Goal: Task Accomplishment & Management: Complete application form

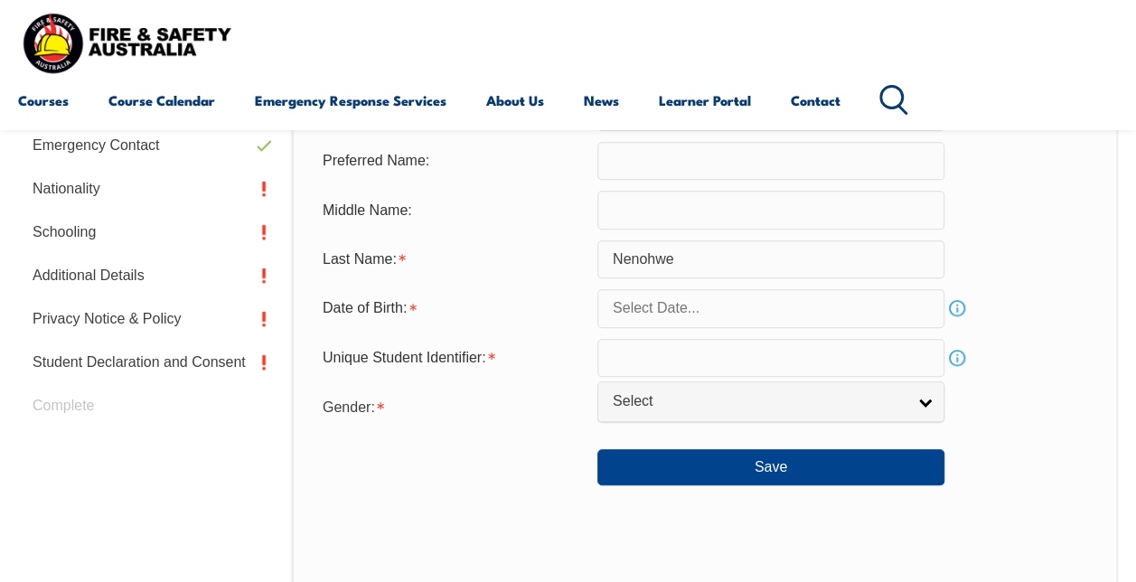
scroll to position [630, 0]
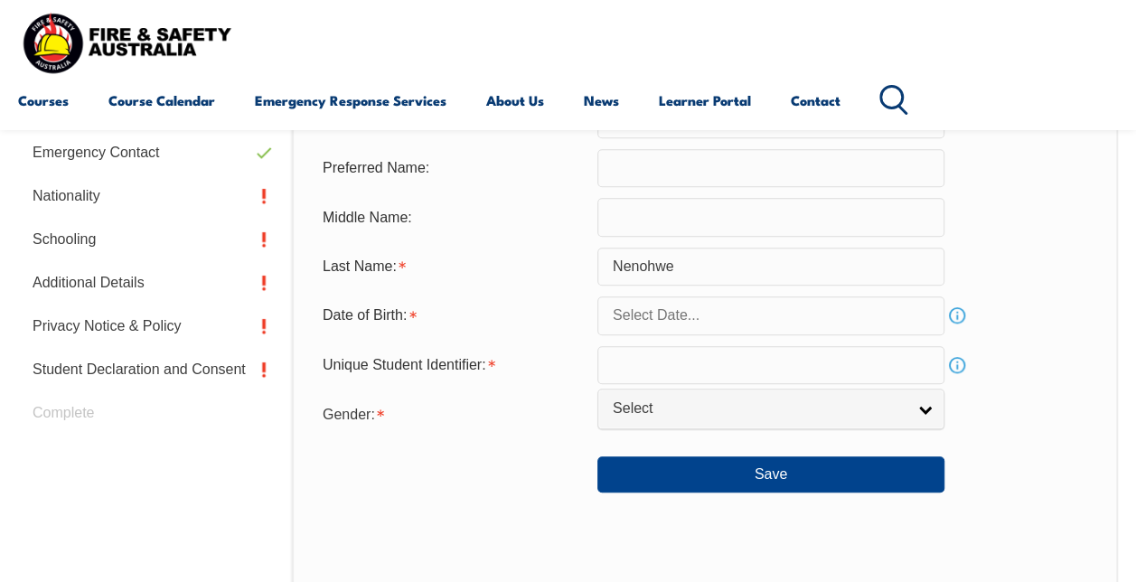
click at [856, 314] on input "text" at bounding box center [770, 315] width 347 height 38
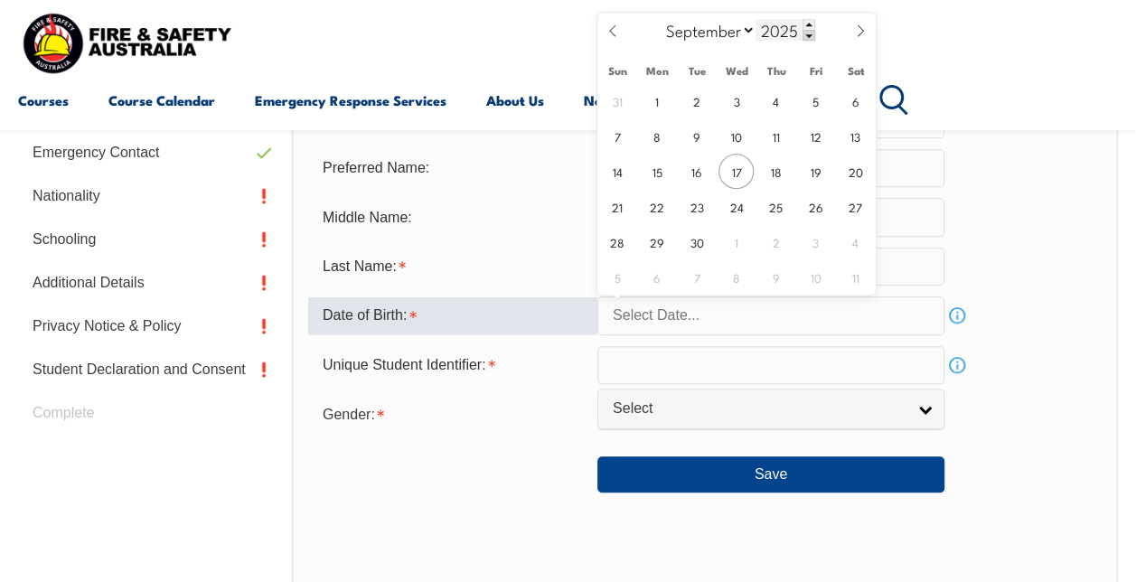
click at [811, 40] on span at bounding box center [808, 35] width 13 height 11
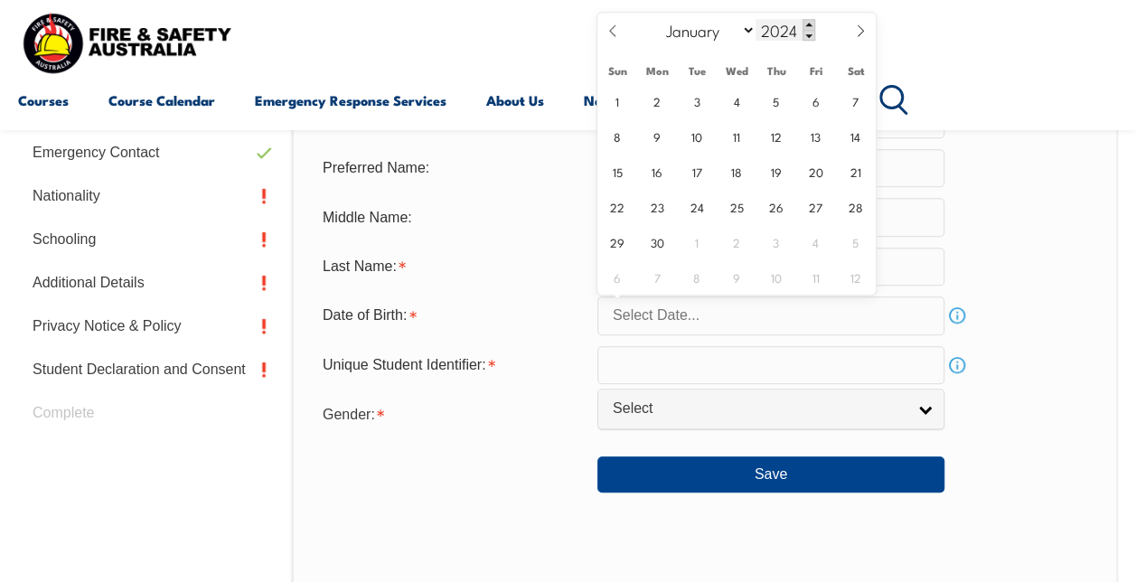
click at [810, 27] on span at bounding box center [808, 24] width 13 height 11
click at [781, 34] on input "2025" at bounding box center [785, 30] width 60 height 22
click at [811, 29] on span at bounding box center [808, 24] width 13 height 11
click at [811, 33] on span at bounding box center [808, 35] width 13 height 11
click at [808, 34] on span at bounding box center [808, 35] width 13 height 11
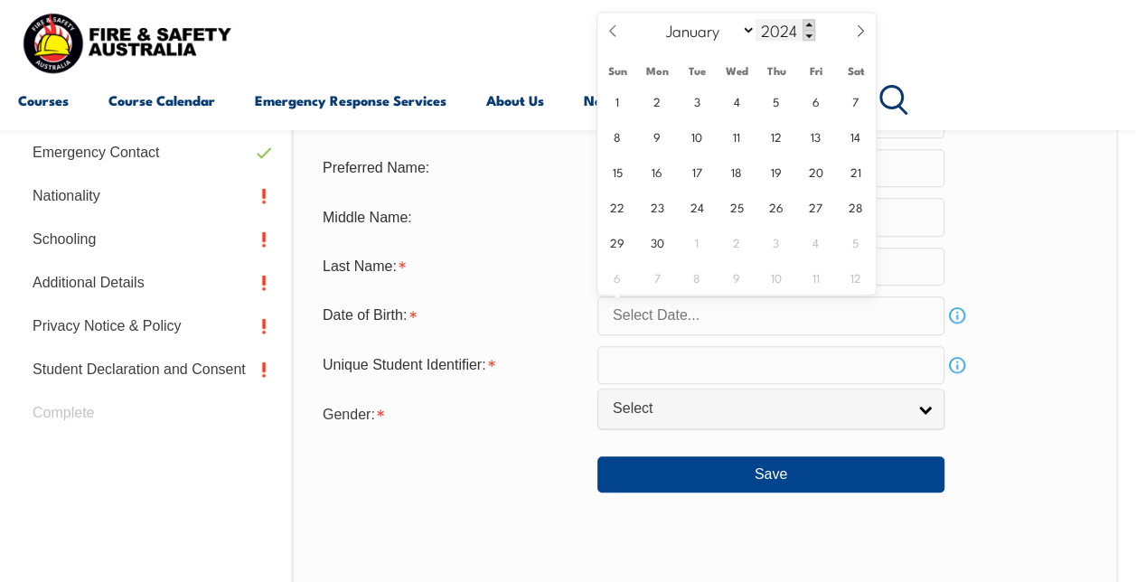
click at [813, 23] on span at bounding box center [808, 24] width 13 height 11
click at [812, 38] on span at bounding box center [808, 35] width 13 height 11
click at [812, 35] on span at bounding box center [808, 35] width 13 height 11
click at [811, 37] on span at bounding box center [808, 35] width 13 height 11
click at [811, 38] on span at bounding box center [808, 35] width 13 height 11
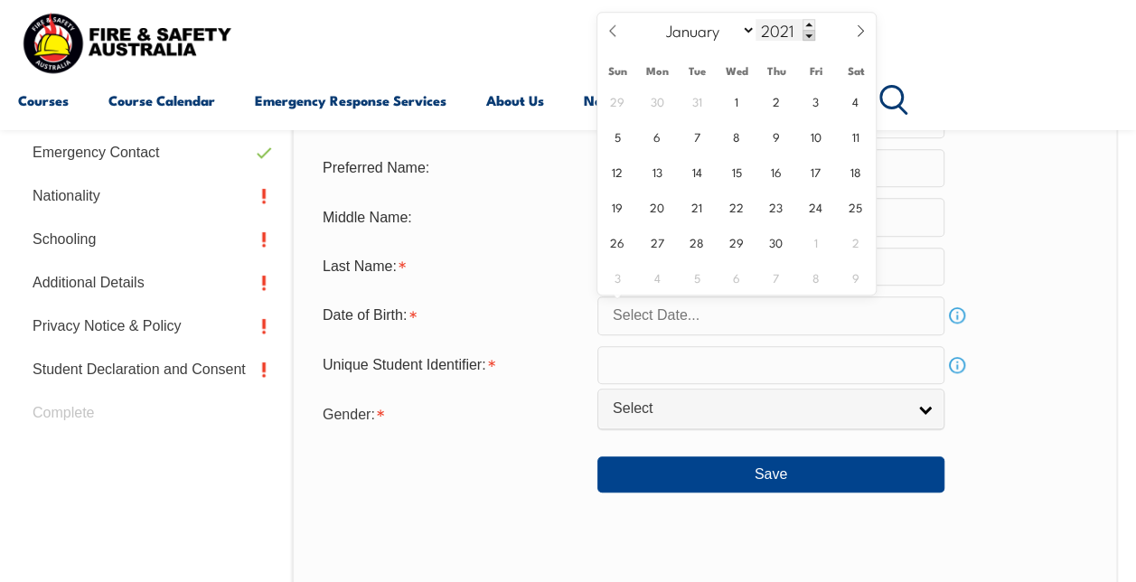
click at [811, 40] on span at bounding box center [808, 35] width 13 height 11
click at [811, 38] on span at bounding box center [808, 35] width 13 height 11
click at [811, 39] on span at bounding box center [808, 35] width 13 height 11
click at [809, 40] on span at bounding box center [808, 35] width 13 height 11
click at [811, 40] on span at bounding box center [808, 35] width 13 height 11
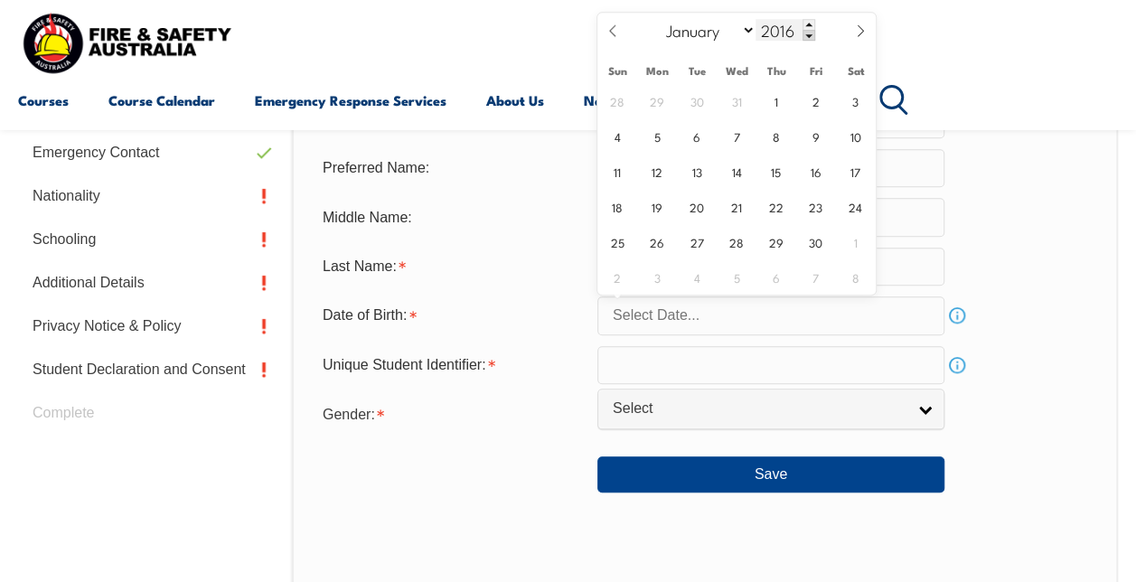
click at [807, 35] on span at bounding box center [808, 35] width 13 height 11
click at [811, 38] on span at bounding box center [808, 35] width 13 height 11
click at [807, 35] on span at bounding box center [808, 35] width 13 height 11
click at [813, 38] on span at bounding box center [808, 35] width 13 height 11
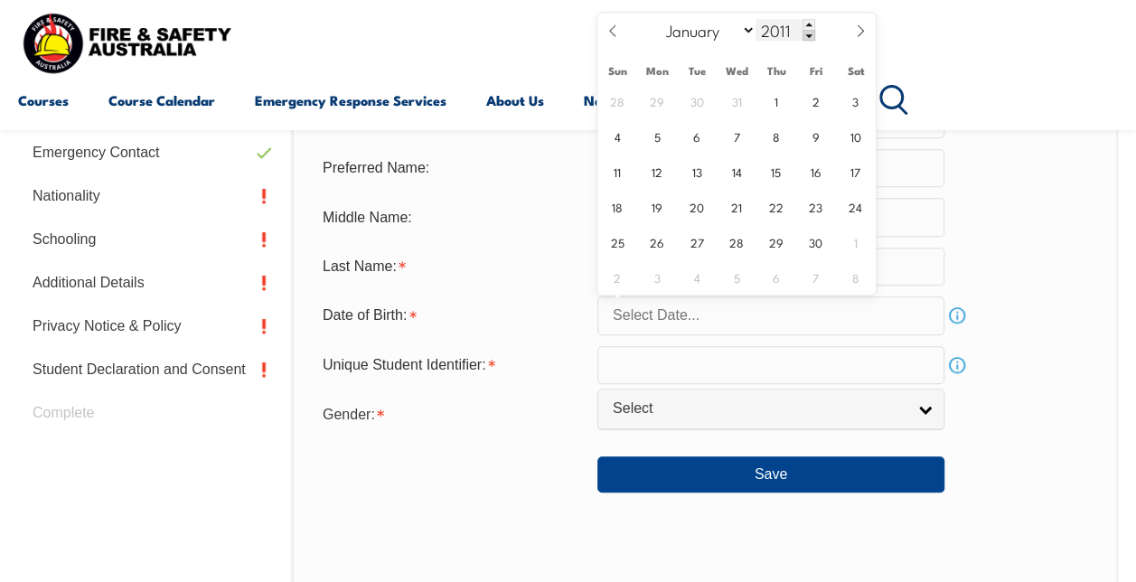
click at [813, 38] on span at bounding box center [808, 35] width 13 height 11
click at [811, 40] on span at bounding box center [808, 35] width 13 height 11
click at [808, 34] on span at bounding box center [808, 35] width 13 height 11
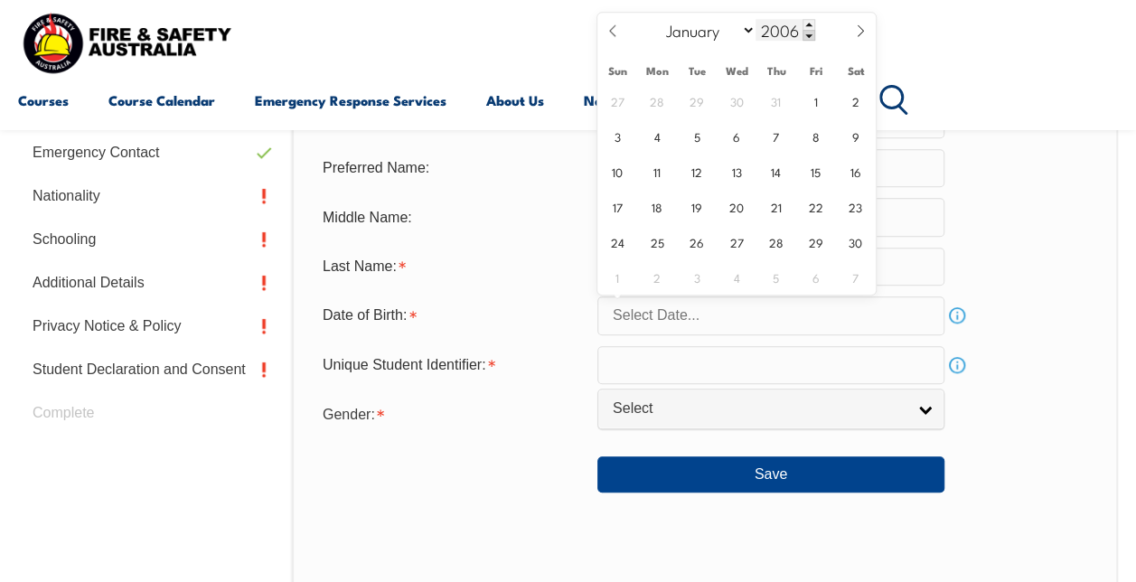
click at [807, 35] on span at bounding box center [808, 35] width 13 height 11
click at [808, 34] on span at bounding box center [808, 35] width 13 height 11
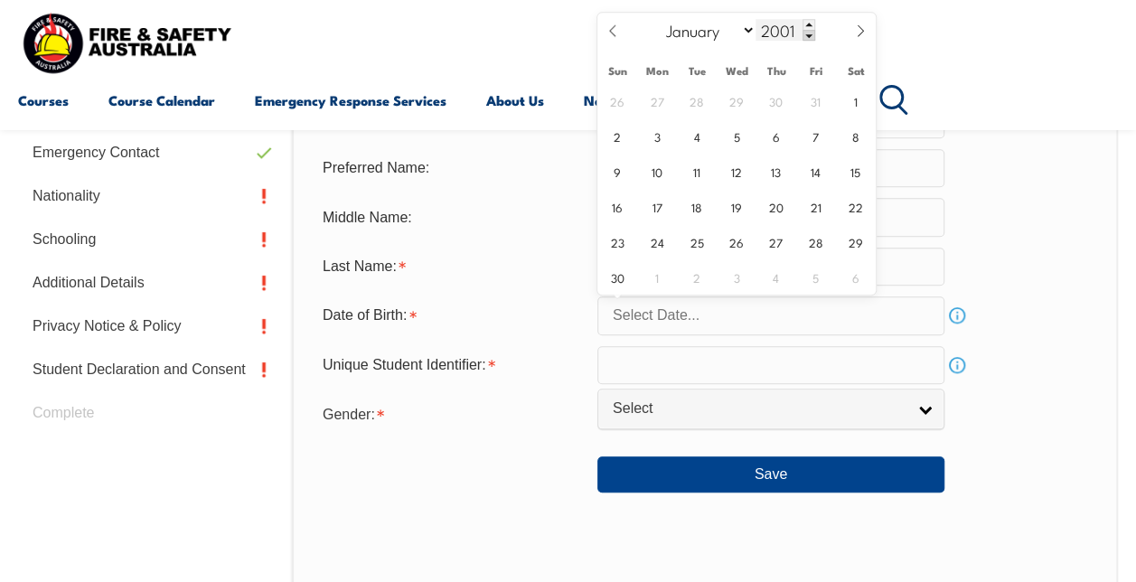
click at [807, 35] on span at bounding box center [808, 35] width 13 height 11
click at [808, 35] on span at bounding box center [808, 35] width 13 height 11
click at [807, 35] on span at bounding box center [808, 35] width 13 height 11
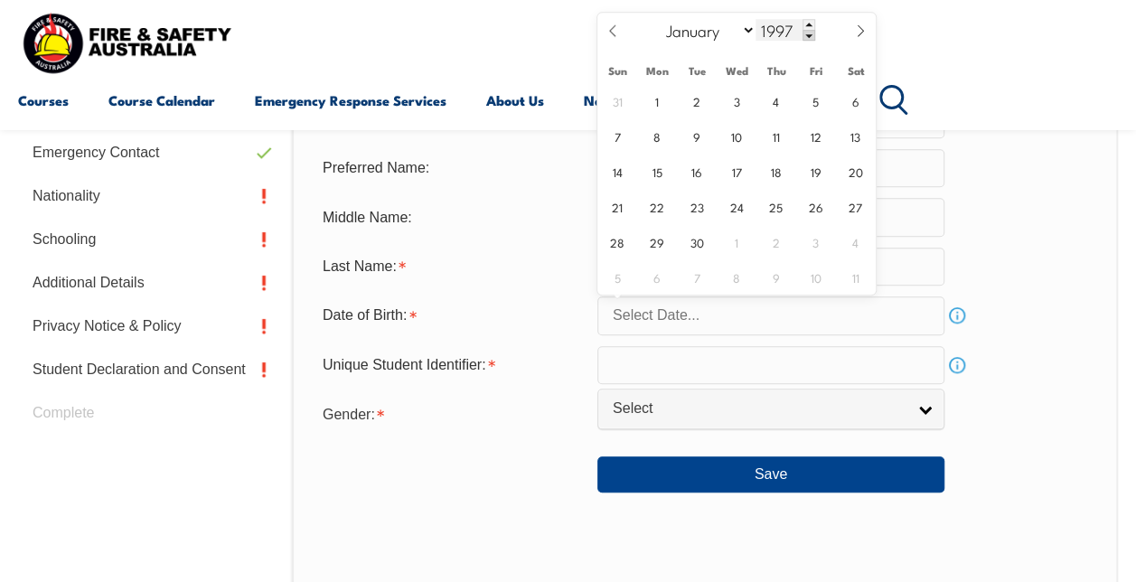
click at [808, 35] on span at bounding box center [808, 35] width 13 height 11
click at [807, 35] on span at bounding box center [808, 35] width 13 height 11
click at [811, 34] on span at bounding box center [808, 35] width 13 height 11
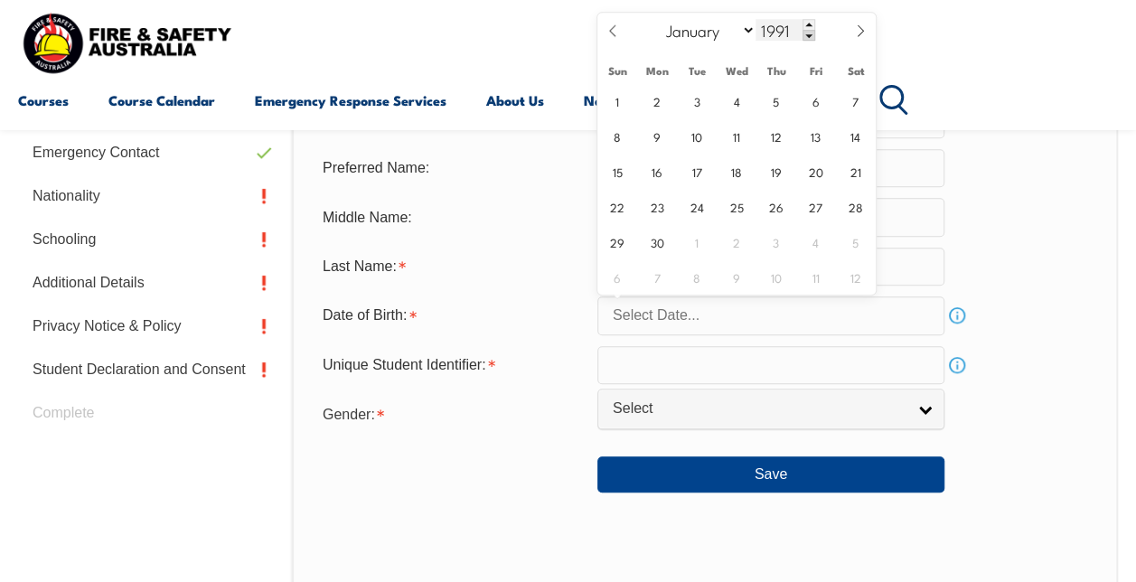
click at [811, 34] on span at bounding box center [808, 35] width 13 height 11
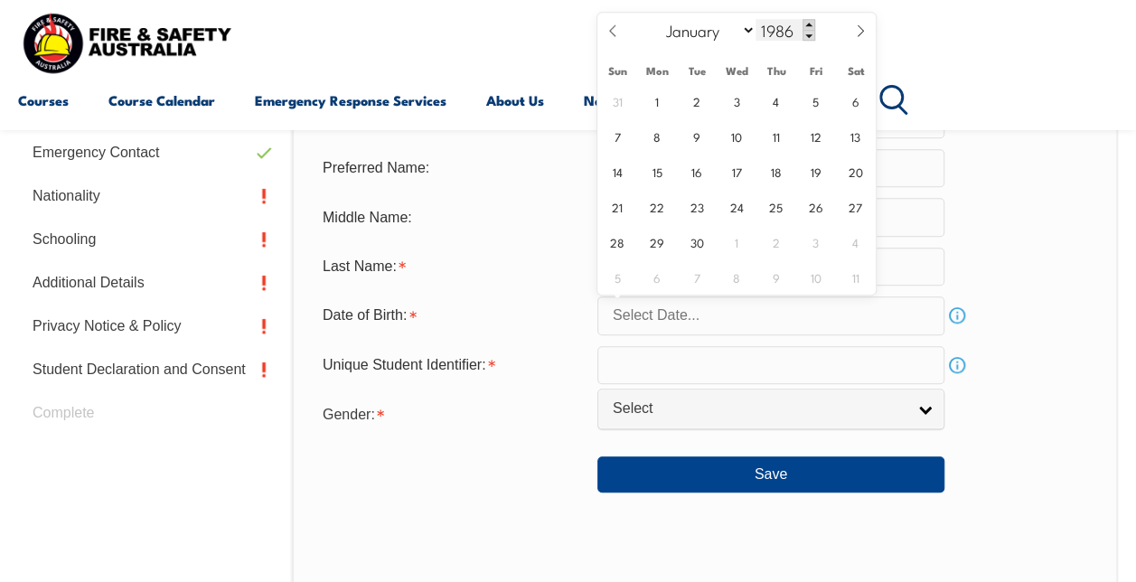
click at [807, 23] on span at bounding box center [808, 24] width 13 height 11
click at [808, 23] on span at bounding box center [808, 24] width 13 height 11
type input "1988"
click at [750, 33] on select "January February March April May June July August September October November De…" at bounding box center [707, 29] width 98 height 23
select select "9"
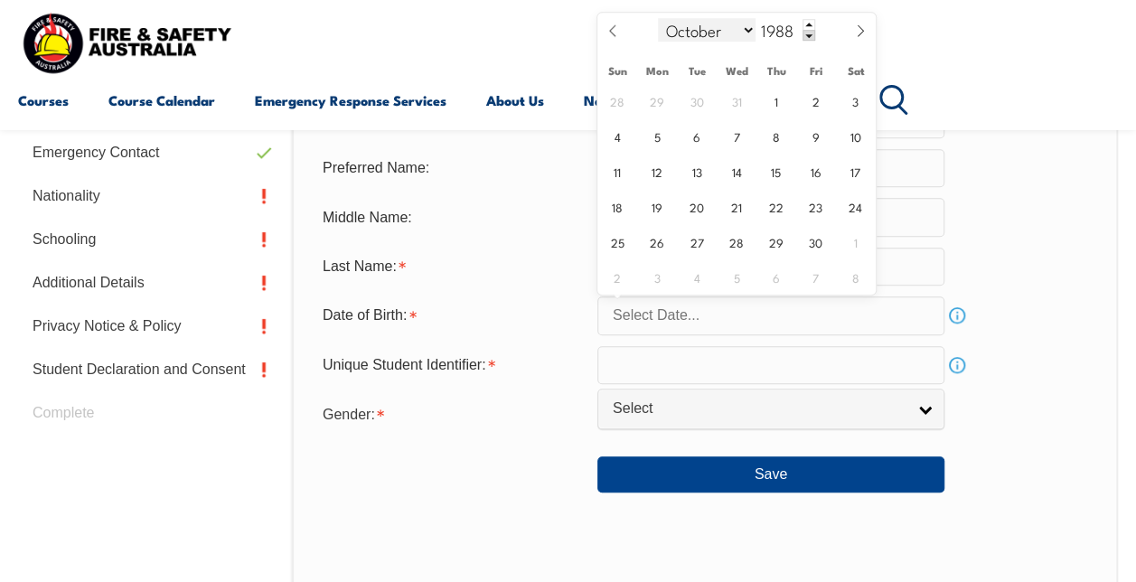
click at [658, 18] on select "January February March April May June July August September October November De…" at bounding box center [707, 29] width 98 height 23
click at [741, 209] on span "19" at bounding box center [735, 206] width 35 height 35
type input "[DATE]"
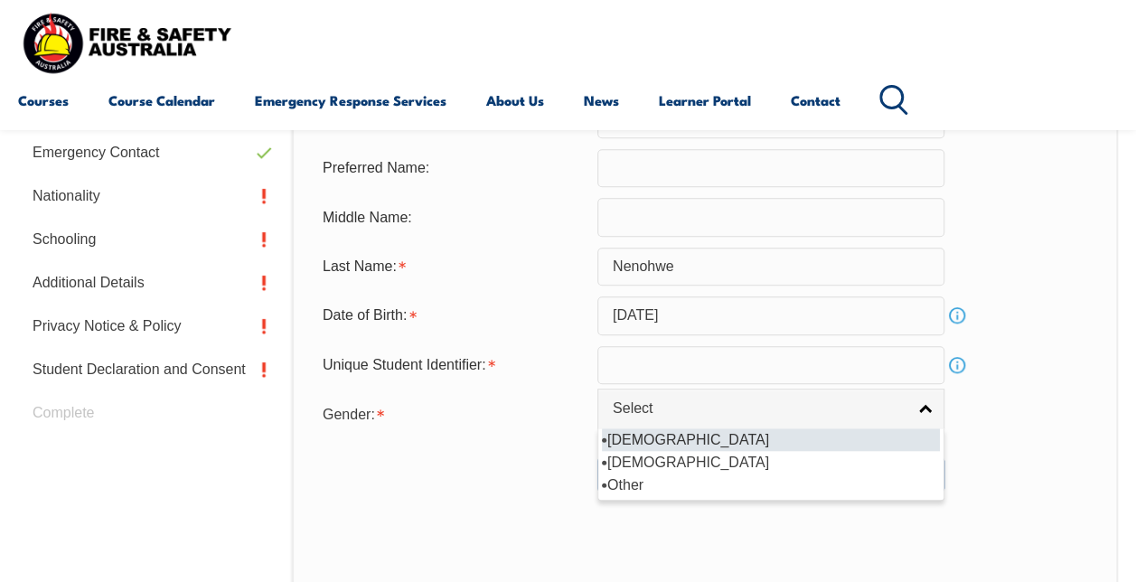
select select "M"
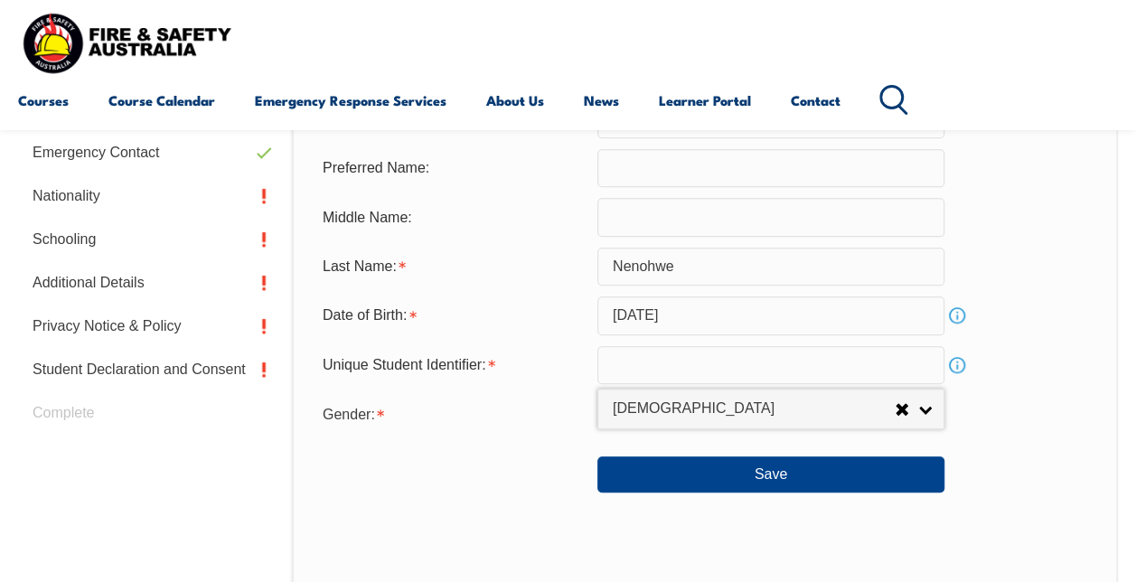
click at [856, 371] on input "text" at bounding box center [770, 365] width 347 height 38
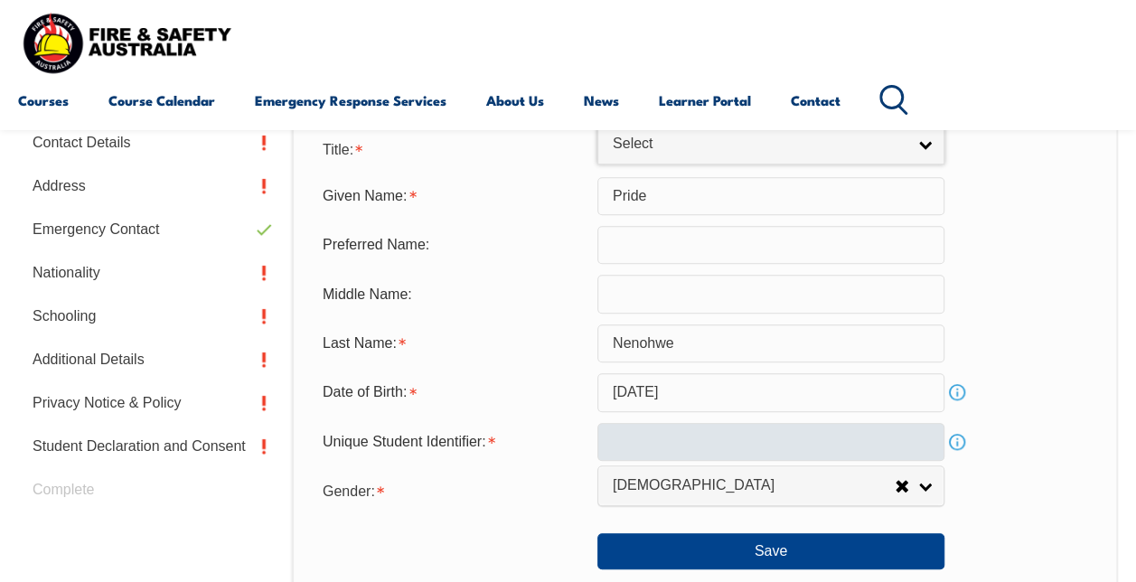
scroll to position [566, 0]
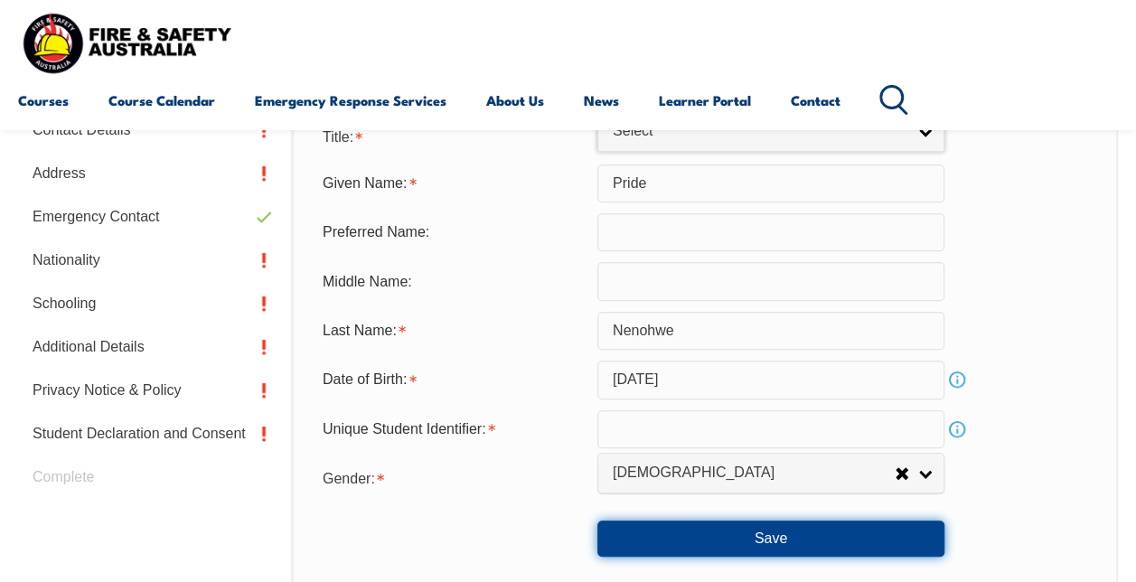
click at [827, 537] on button "Save" at bounding box center [770, 538] width 347 height 36
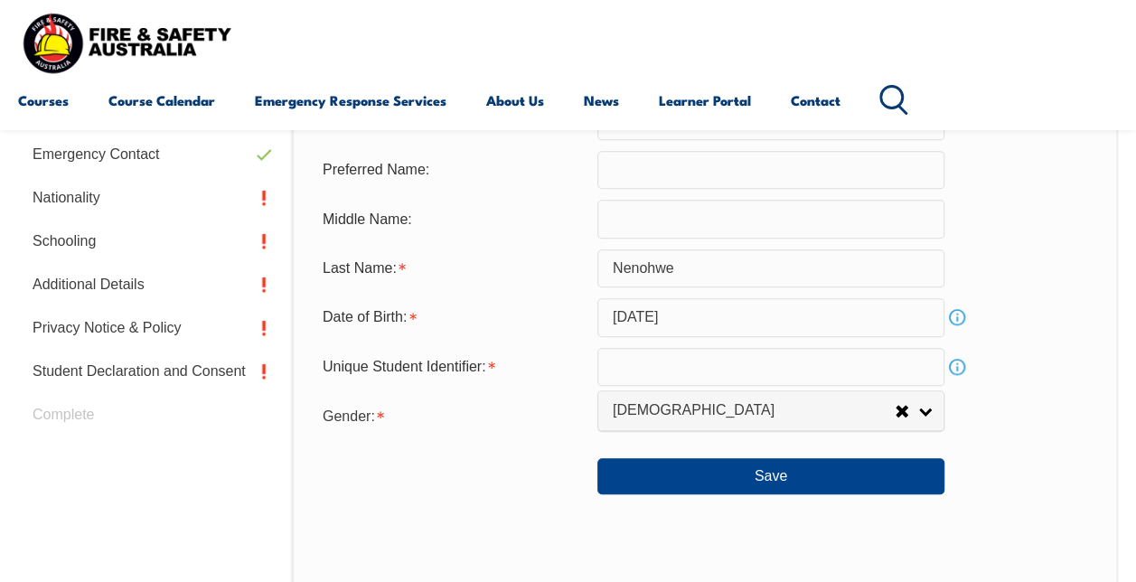
scroll to position [616, 0]
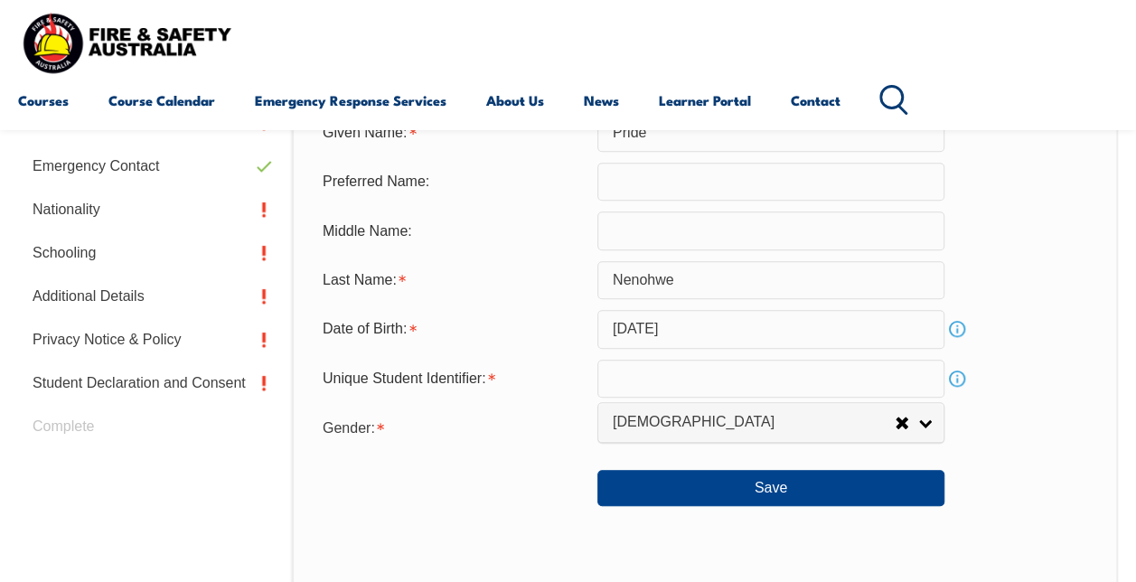
click at [61, 216] on link "Nationality" at bounding box center [150, 209] width 264 height 43
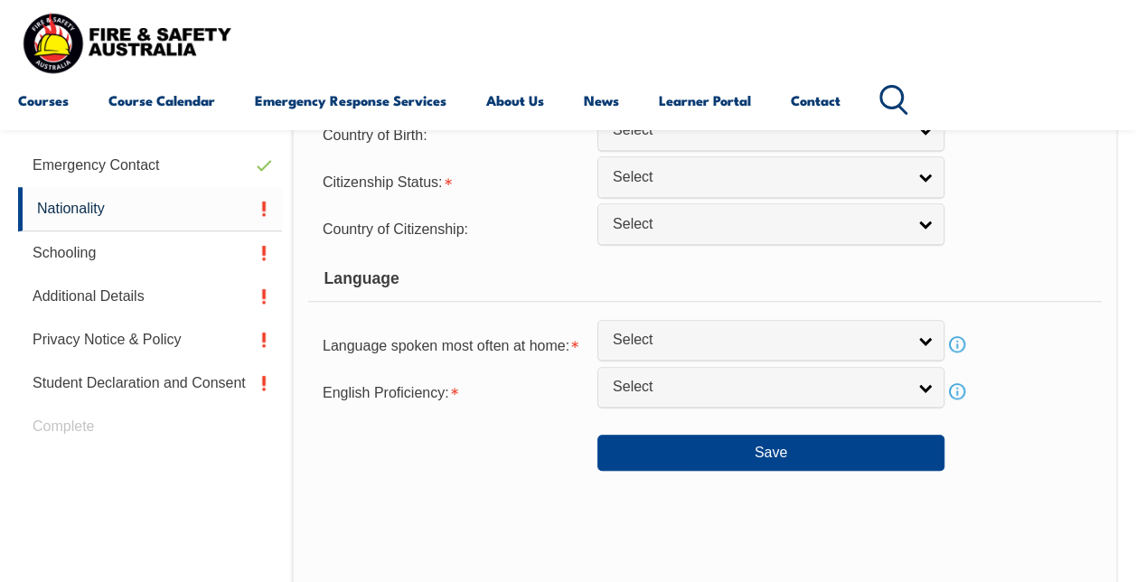
click at [69, 215] on link "Nationality" at bounding box center [150, 209] width 264 height 44
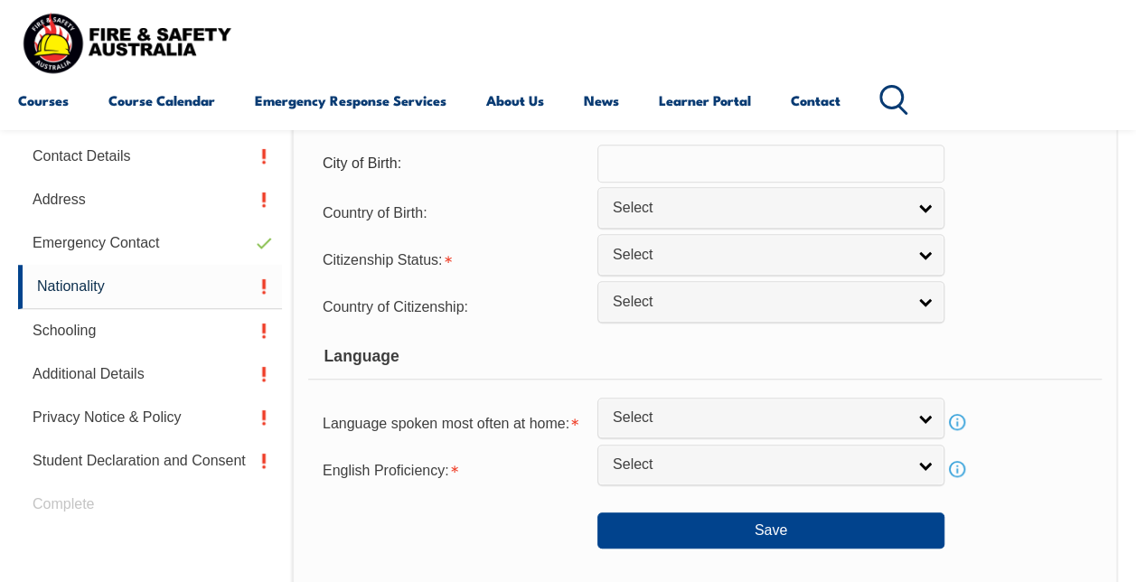
scroll to position [438, 0]
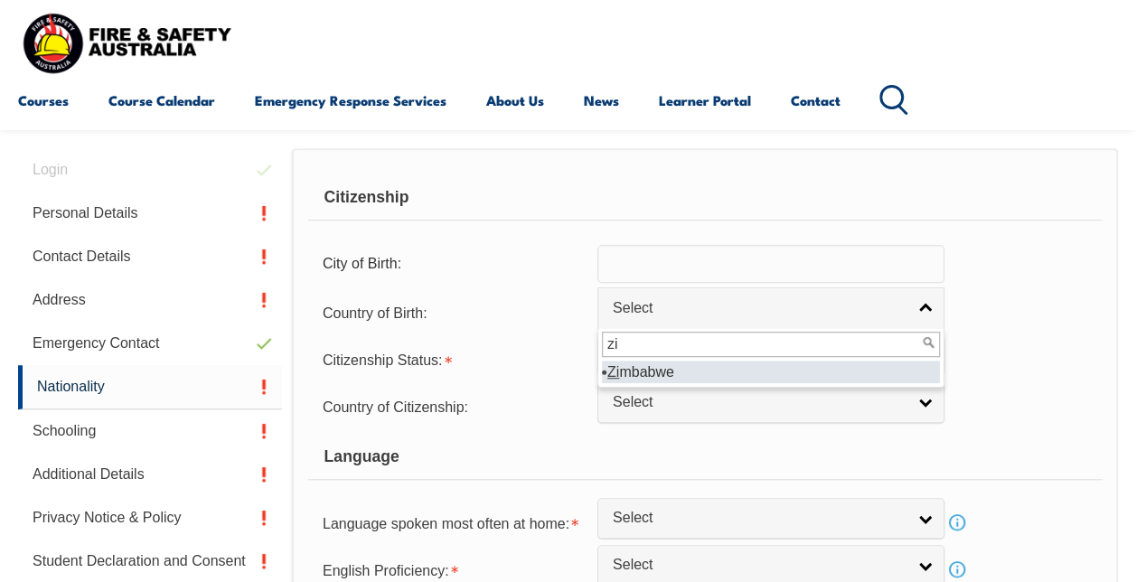
type input "zim"
select select "9232"
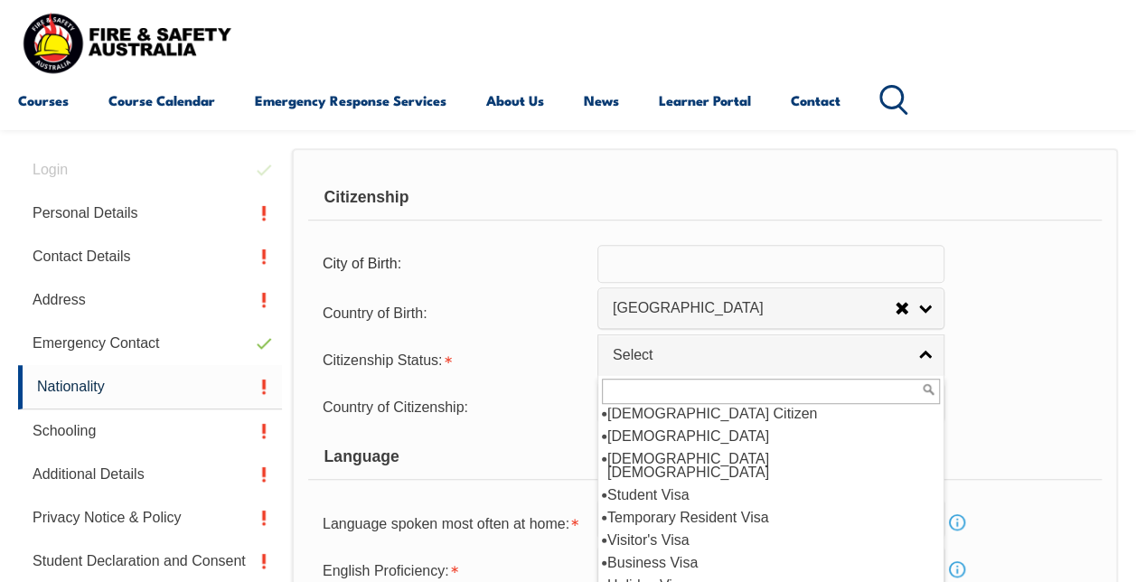
scroll to position [0, 0]
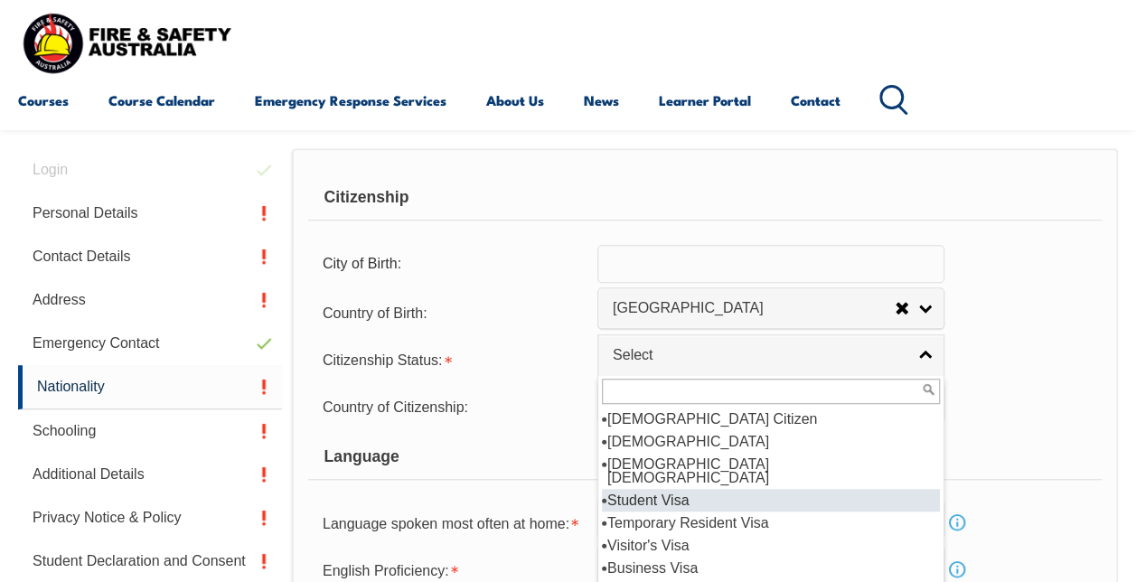
select select "4"
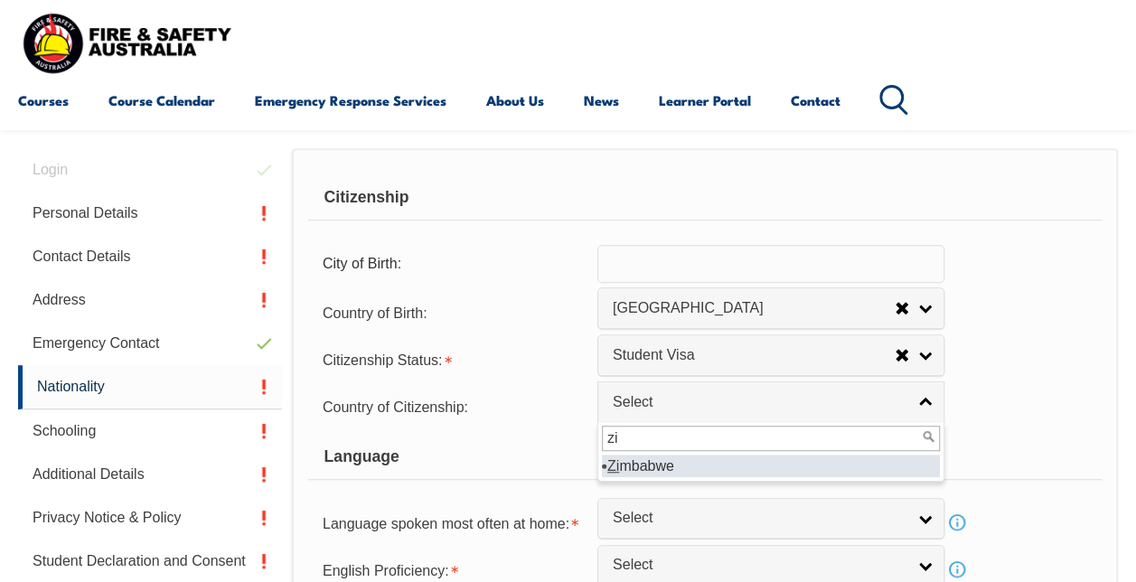
type input "zim"
select select "9232"
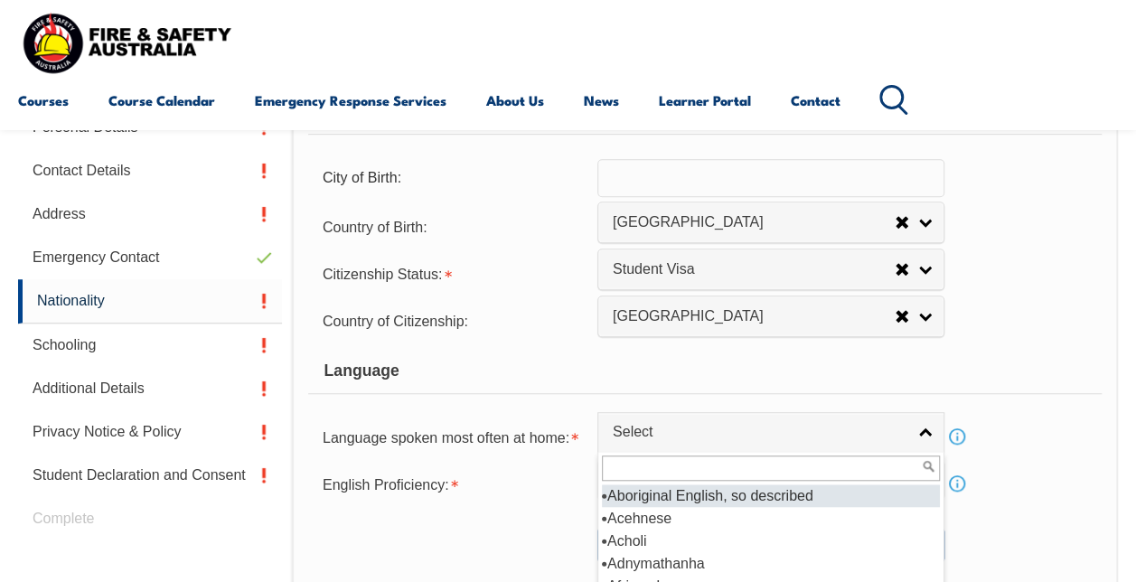
scroll to position [531, 0]
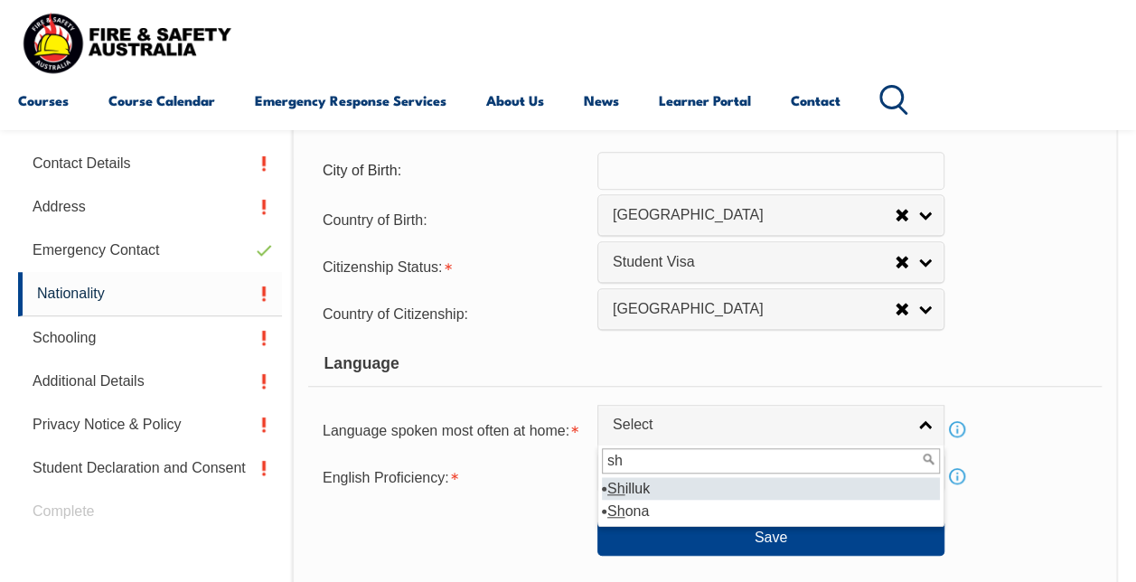
type input "sh"
click at [740, 524] on div "sh Sh illuk Sh ona" at bounding box center [770, 486] width 347 height 82
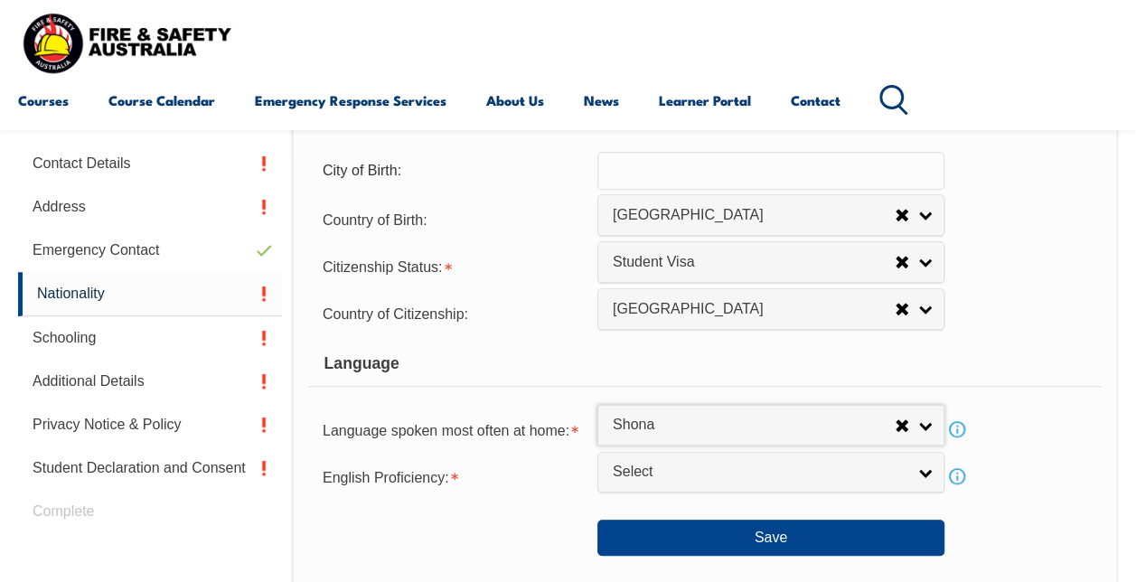
select select "9207"
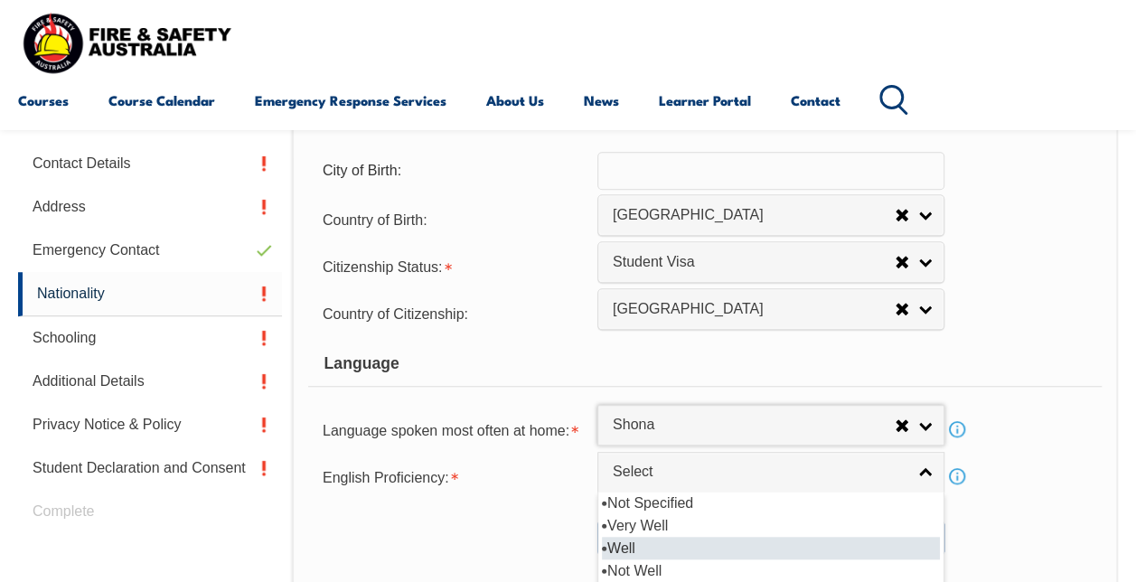
select select "2"
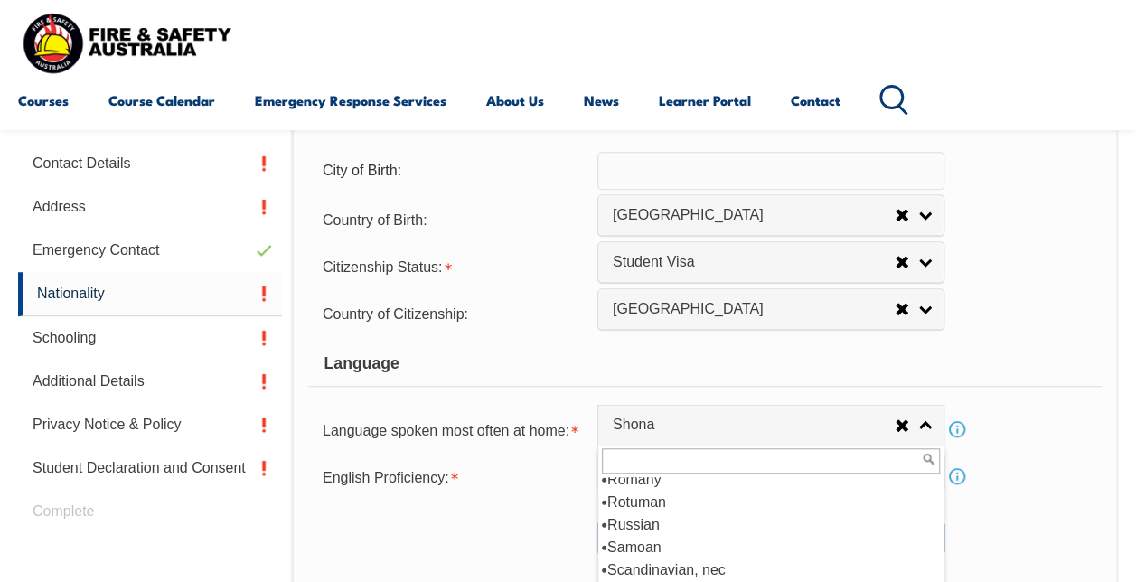
scroll to position [541, 0]
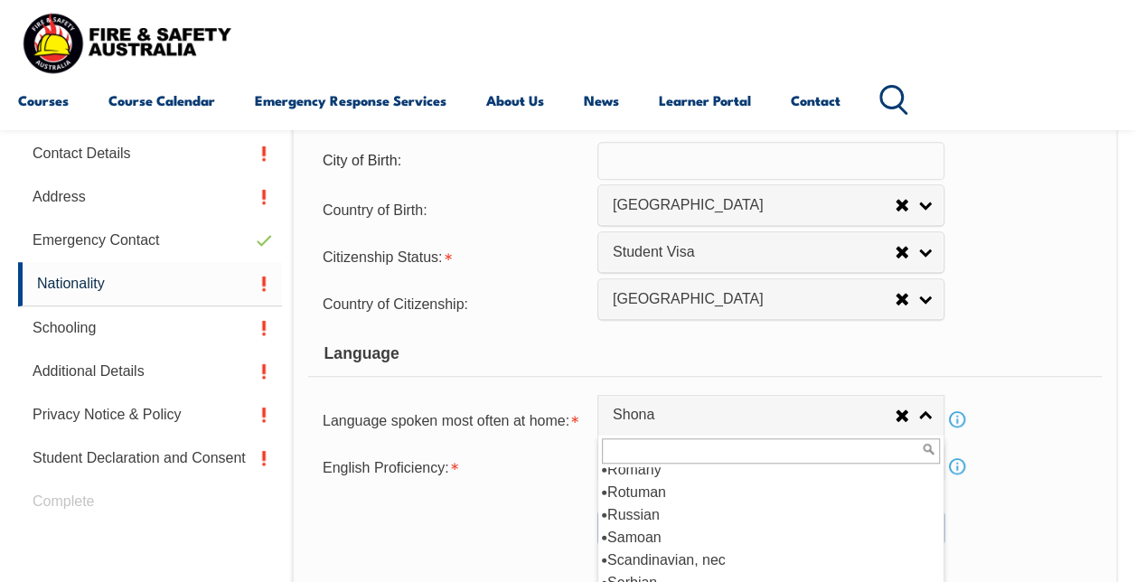
click at [1026, 388] on form "Citizenship City of Birth: Country of Birth: [GEOGRAPHIC_DATA] ([DEMOGRAPHIC_DA…" at bounding box center [704, 308] width 793 height 473
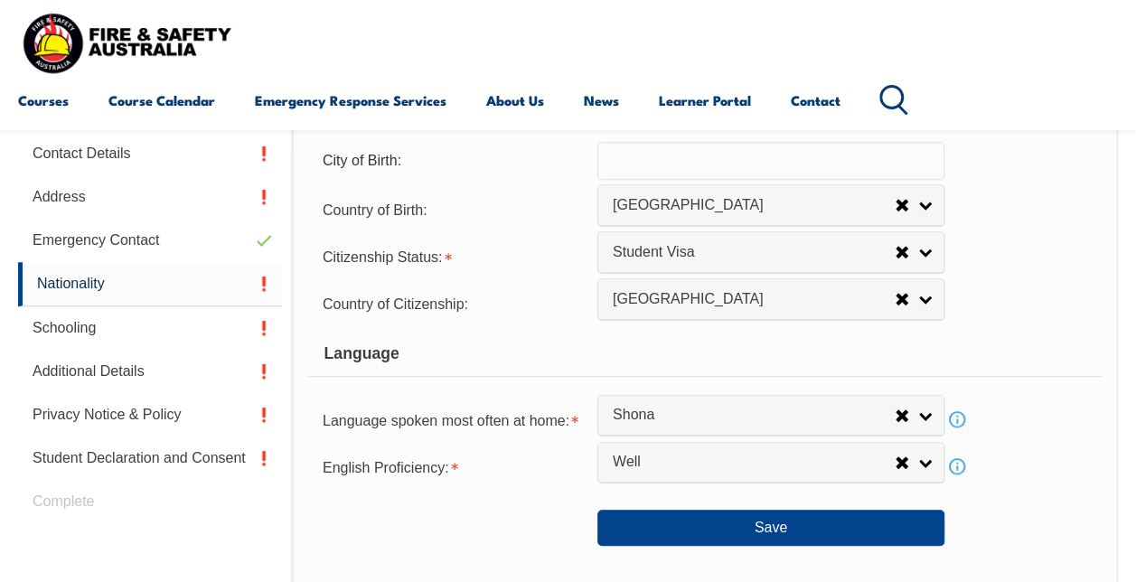
click at [1029, 376] on form "Citizenship City of Birth: Country of Birth: [GEOGRAPHIC_DATA] ([DEMOGRAPHIC_DA…" at bounding box center [704, 308] width 793 height 473
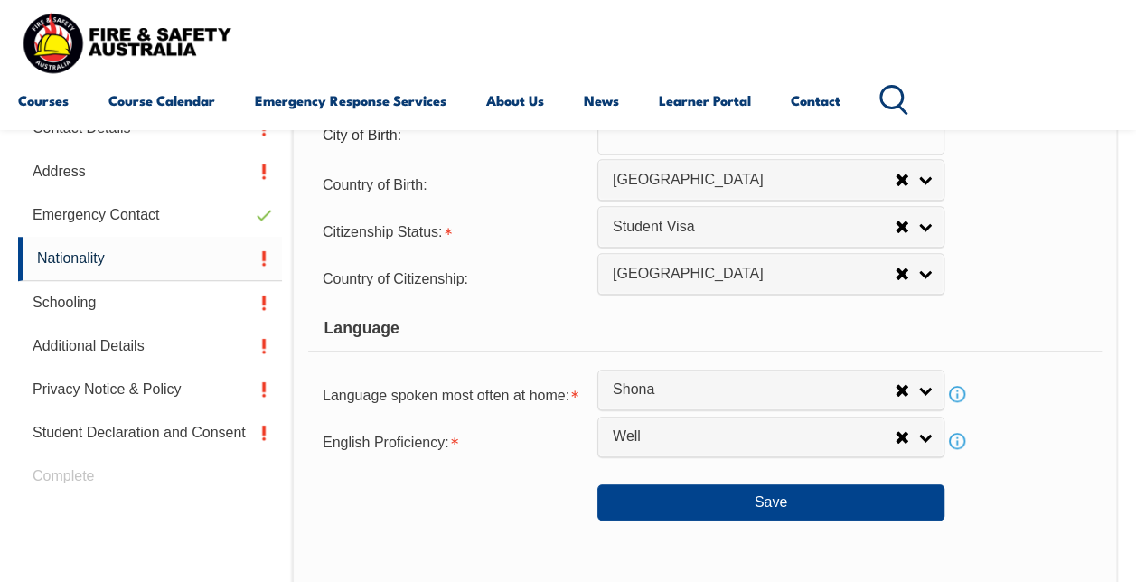
scroll to position [567, 0]
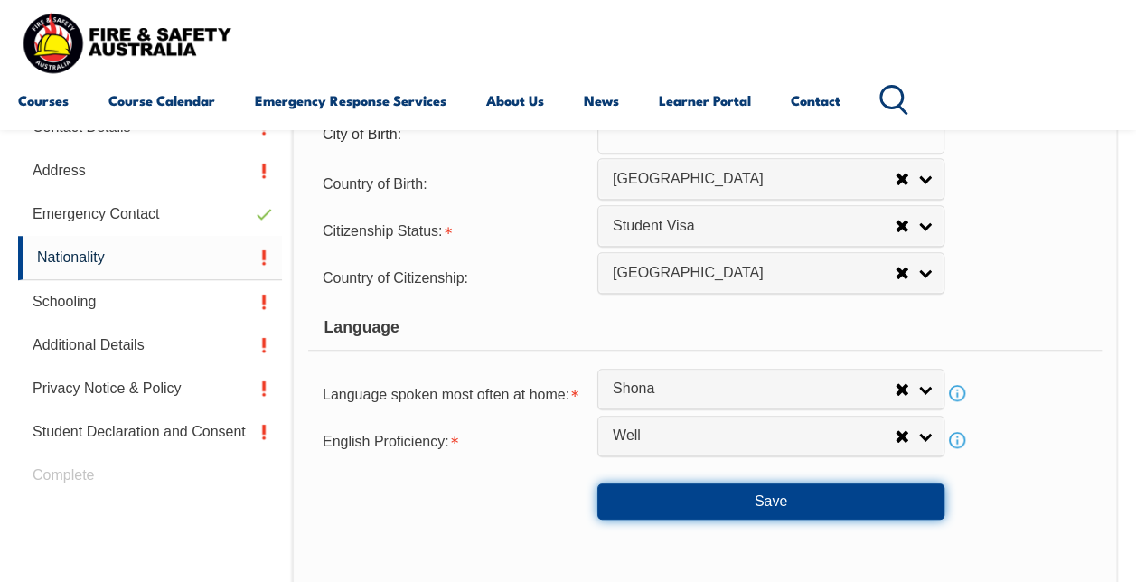
click at [822, 501] on button "Save" at bounding box center [770, 501] width 347 height 36
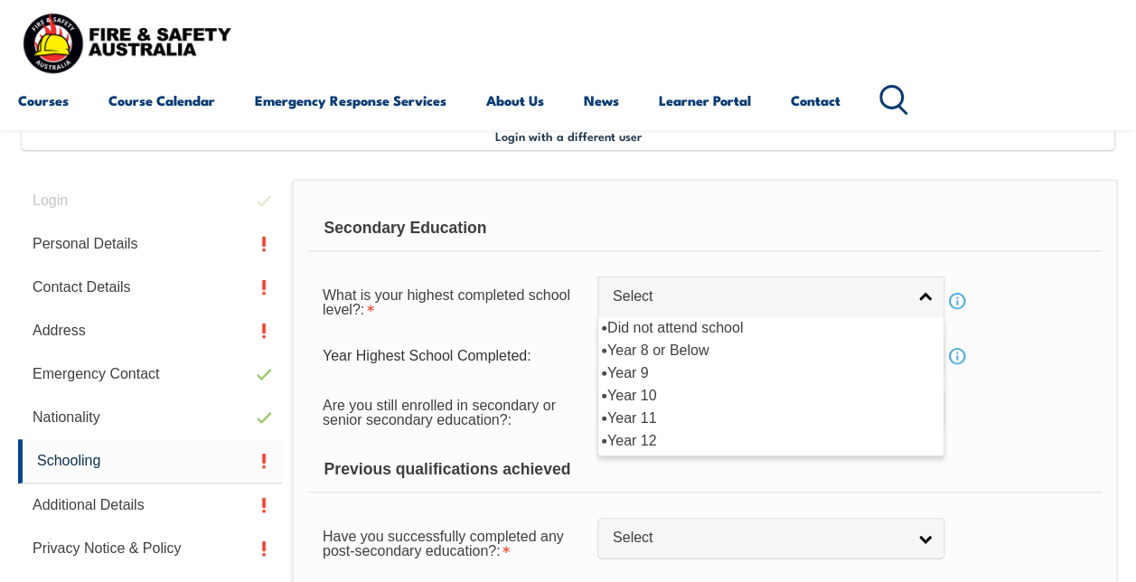
scroll to position [408, 0]
select select "12"
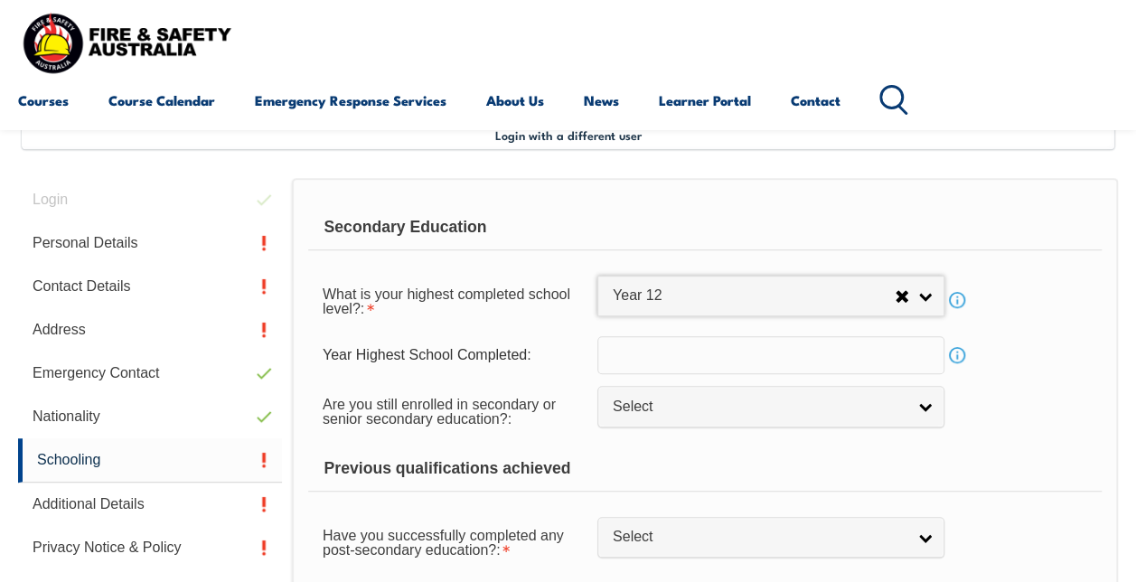
click at [904, 361] on input "text" at bounding box center [770, 355] width 347 height 38
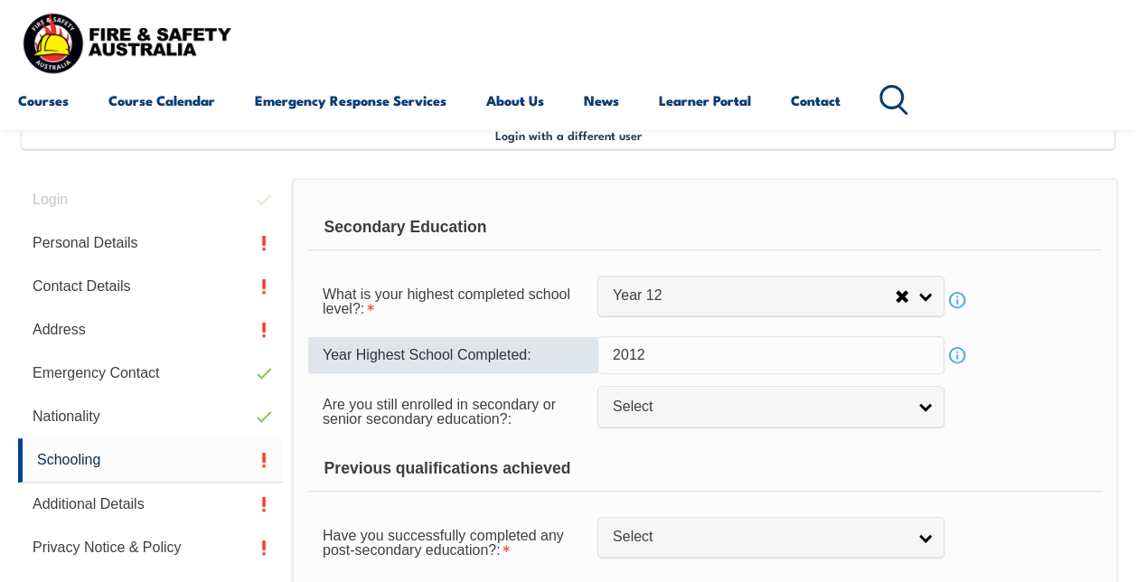
type input "2012"
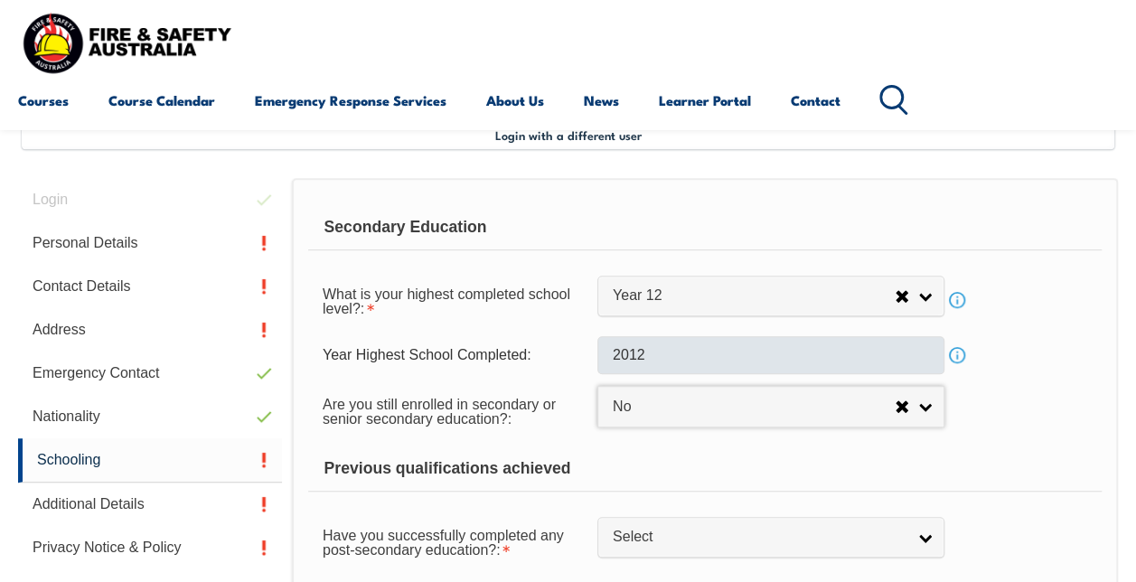
select select "false"
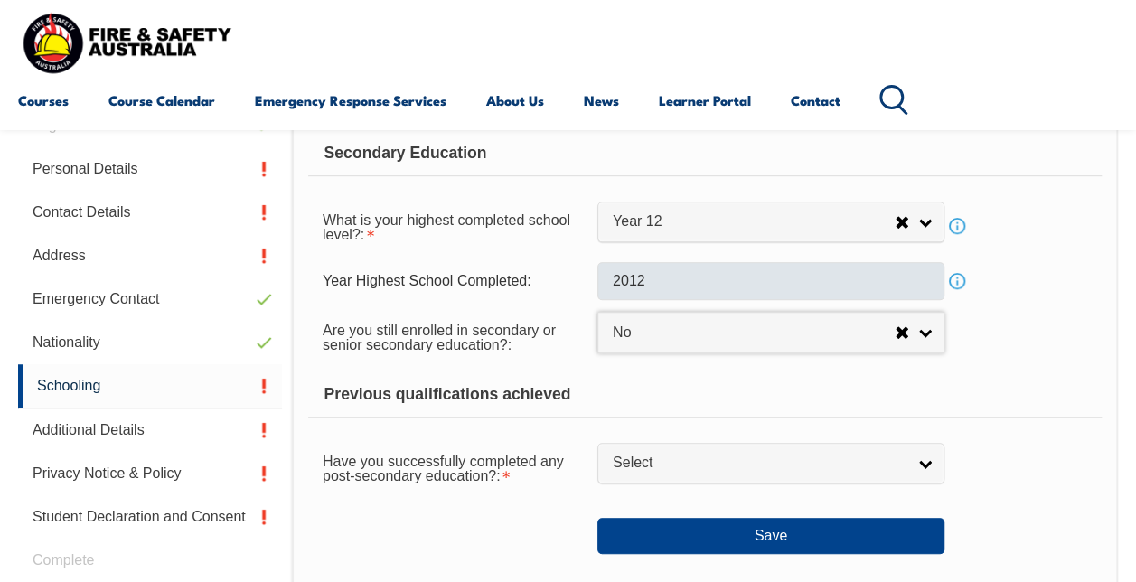
scroll to position [483, 0]
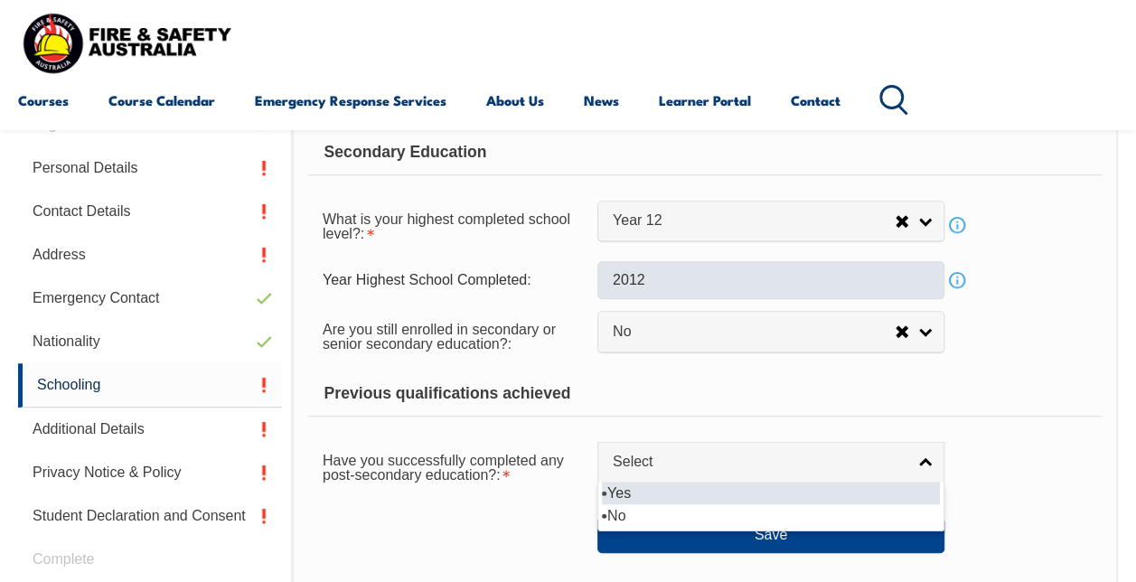
select select "true"
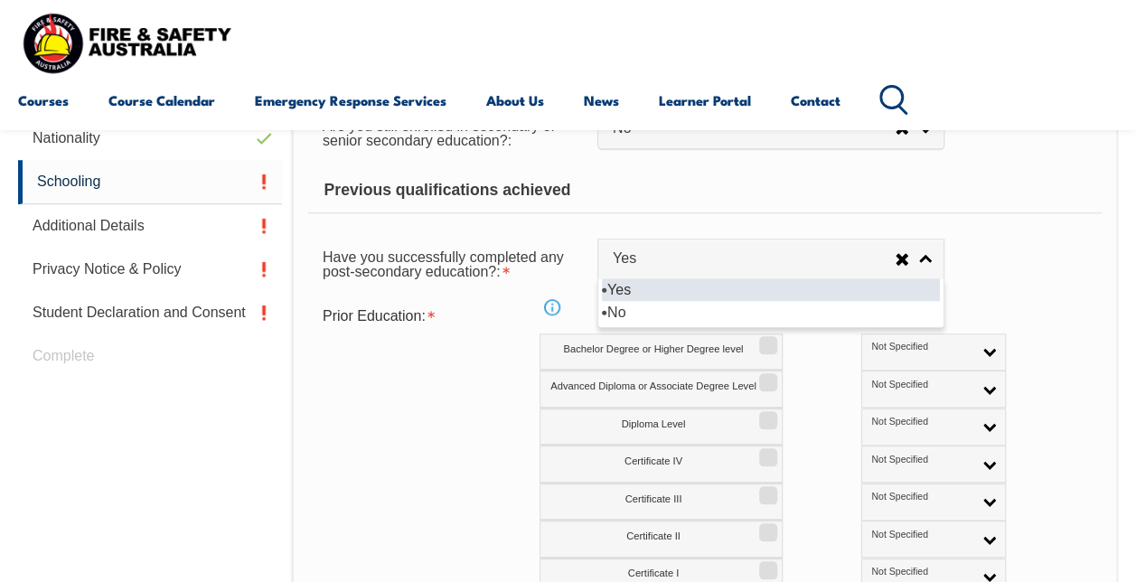
scroll to position [689, 0]
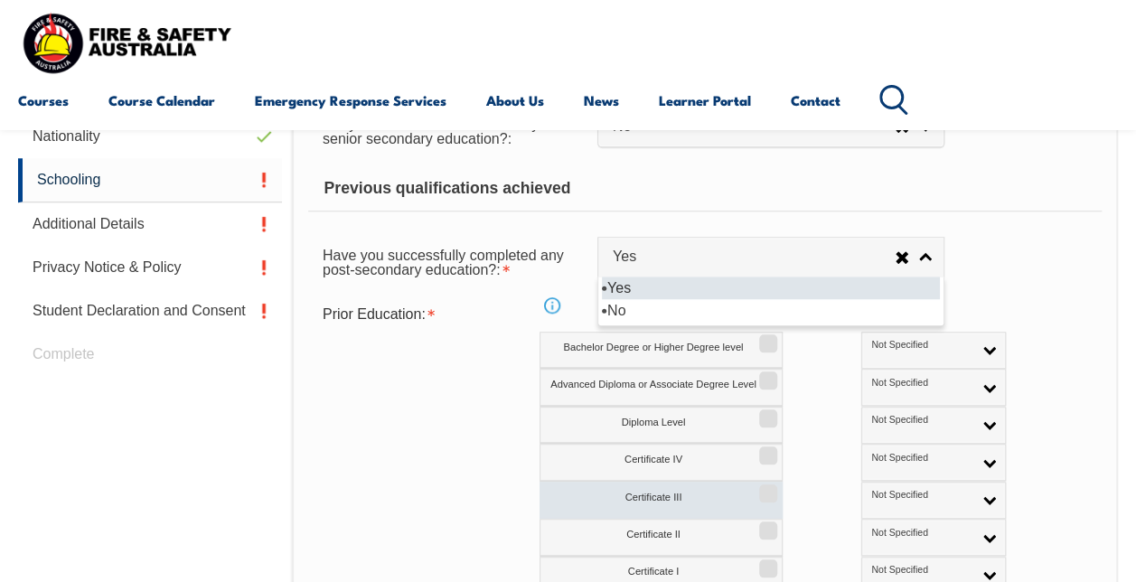
click at [766, 488] on input "Certificate III" at bounding box center [765, 487] width 11 height 2
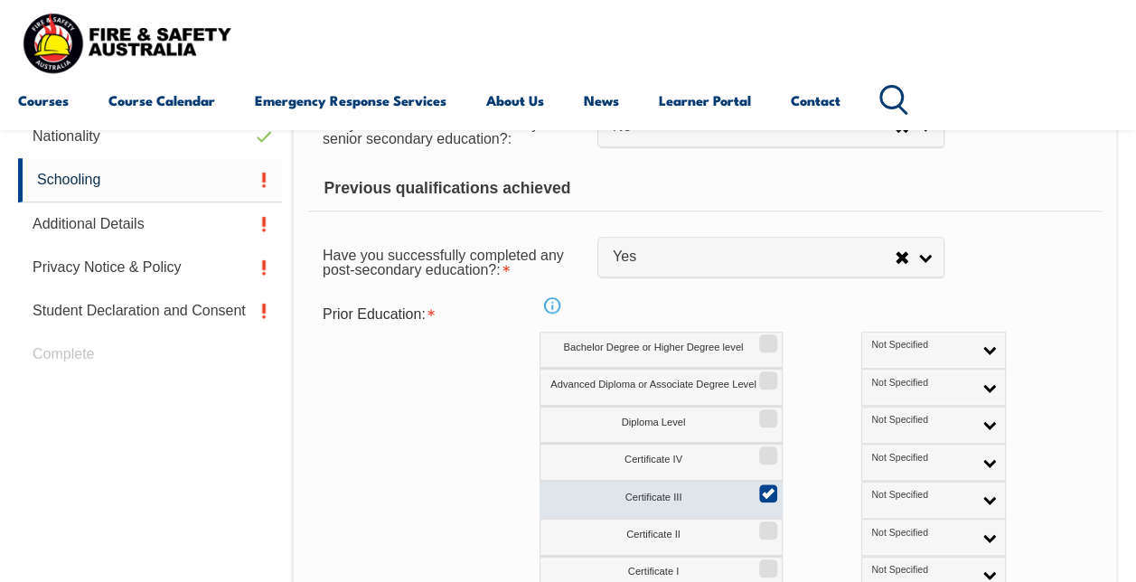
click at [770, 488] on input "Certificate III" at bounding box center [765, 487] width 11 height 2
checkbox input "false"
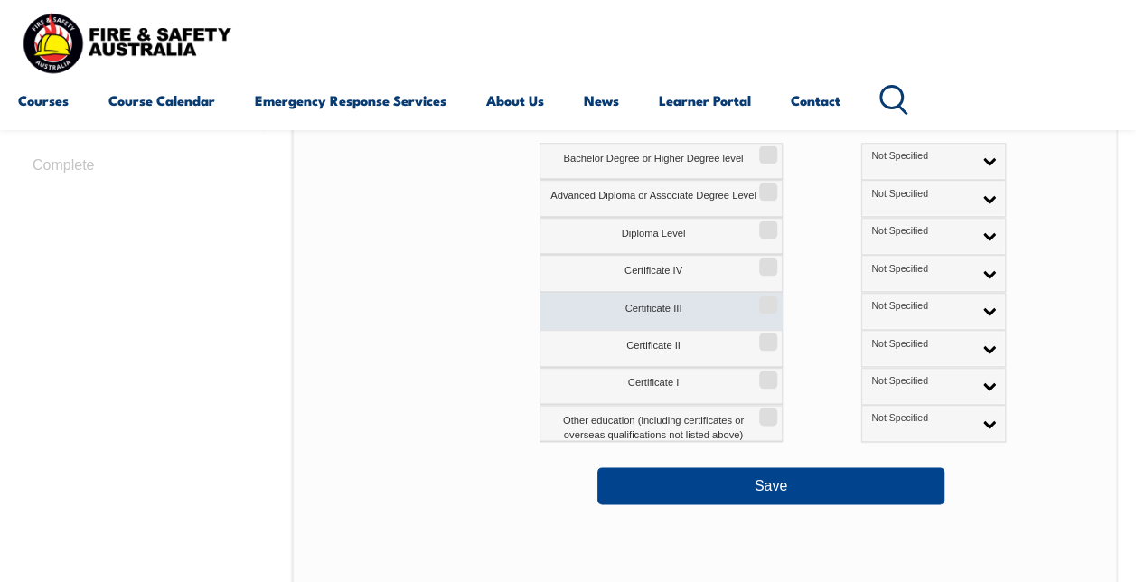
scroll to position [896, 0]
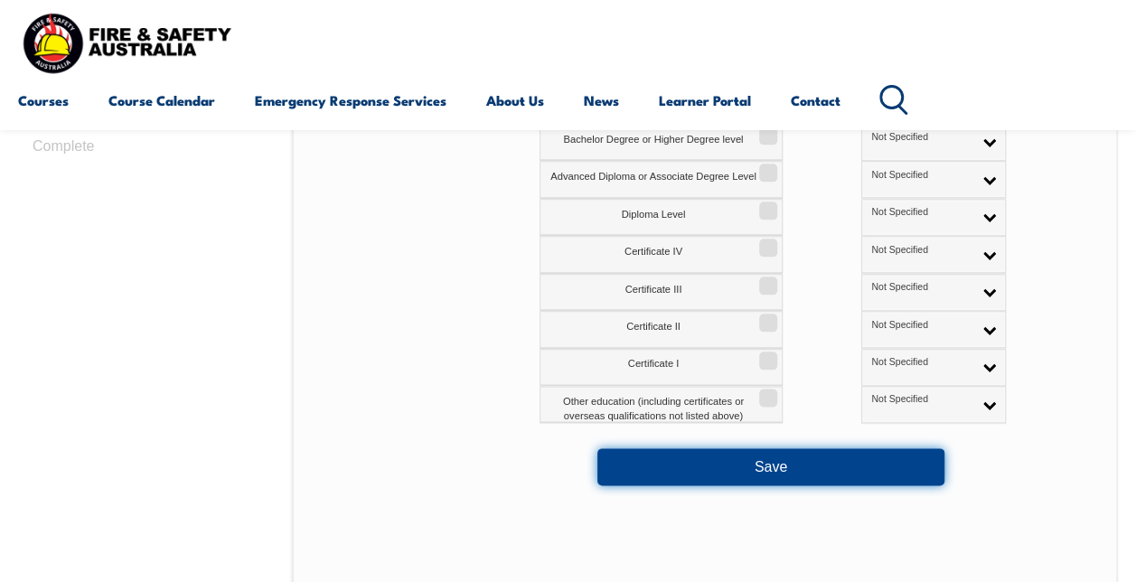
click at [847, 461] on button "Save" at bounding box center [770, 466] width 347 height 36
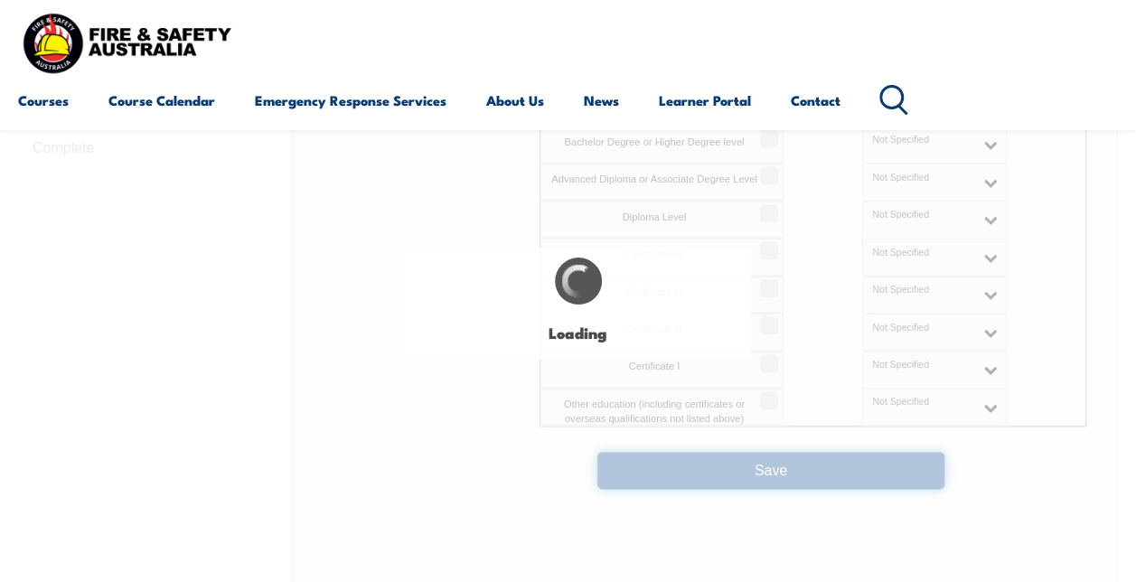
scroll to position [895, 0]
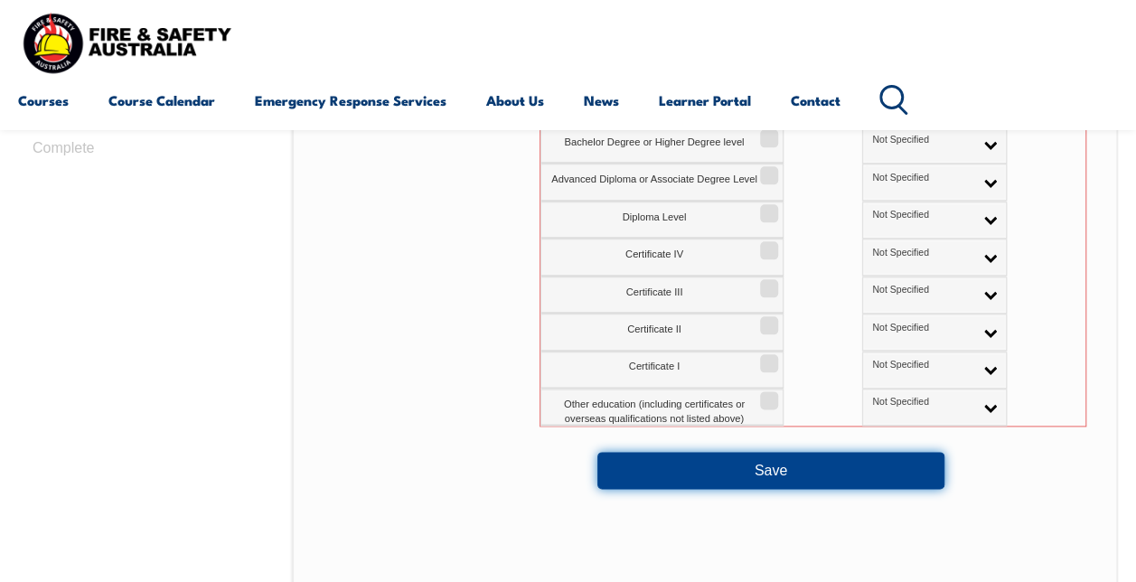
click at [835, 477] on button "Save" at bounding box center [770, 470] width 347 height 36
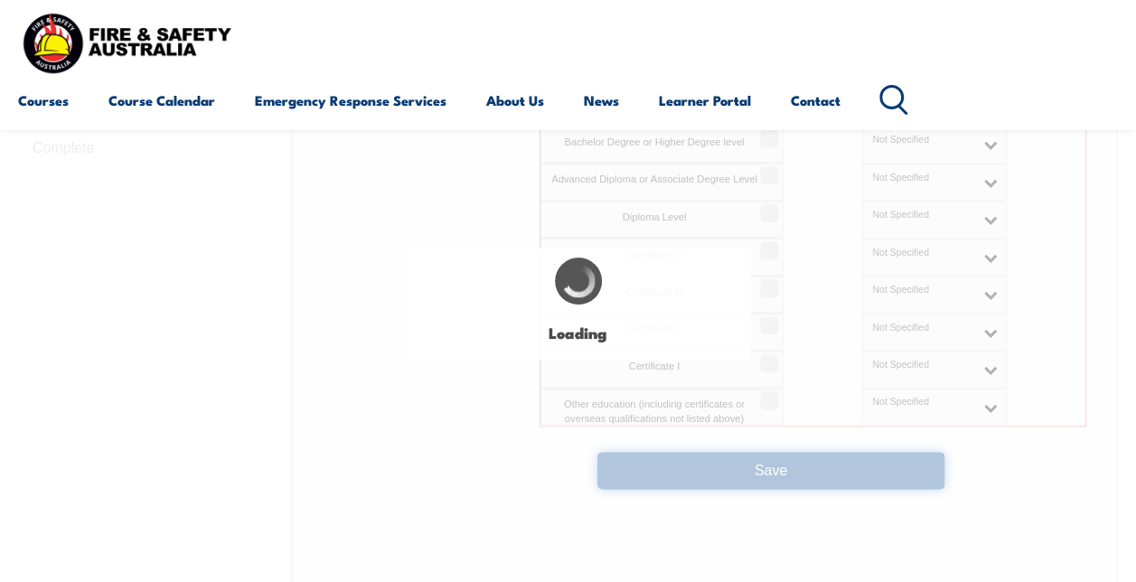
select select "false"
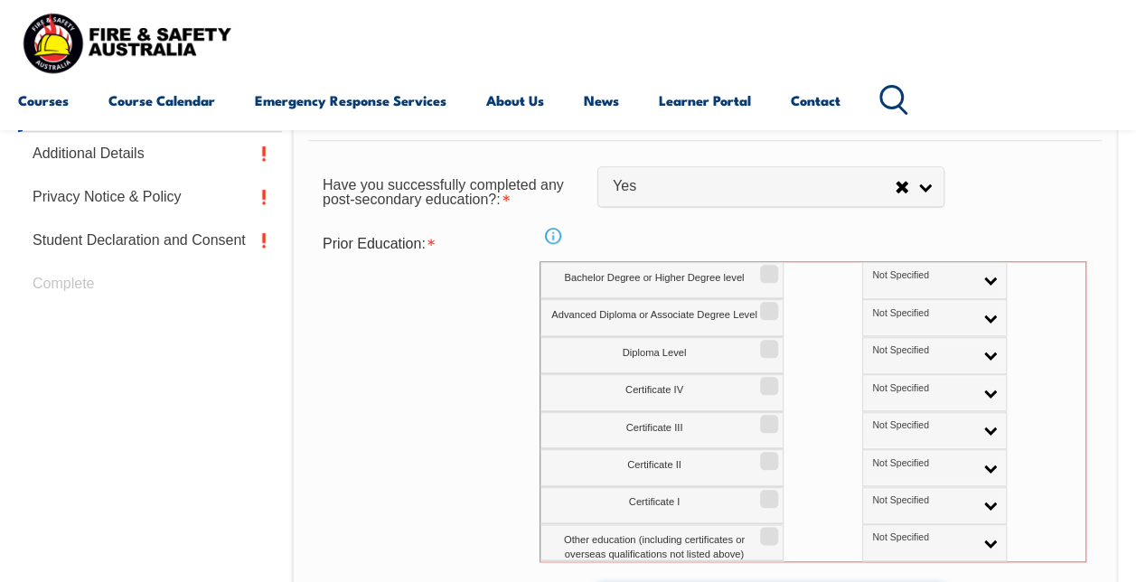
scroll to position [768, 0]
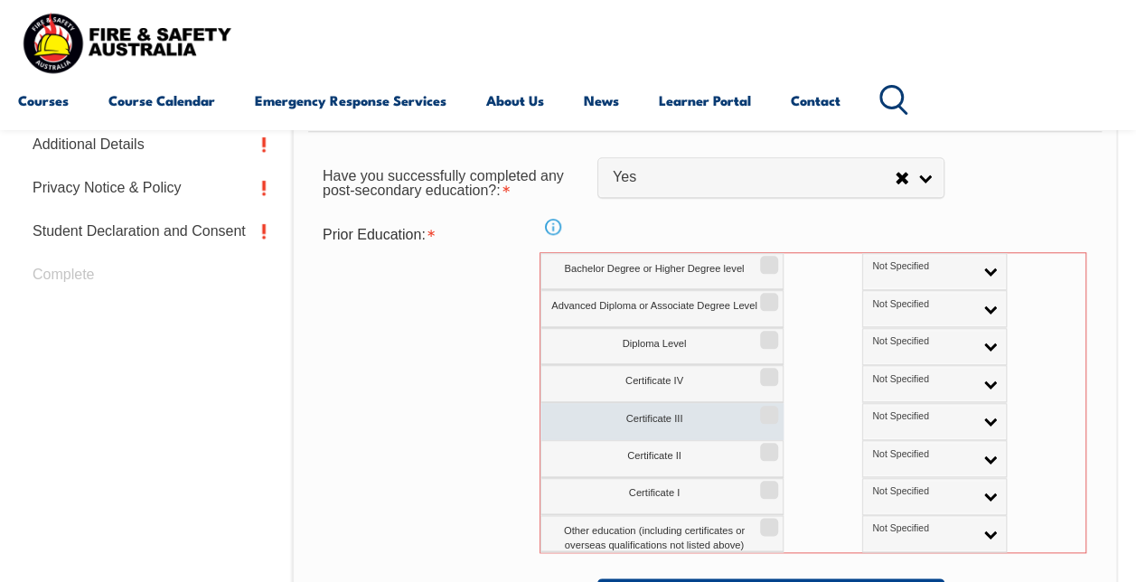
click at [767, 409] on input "Certificate III" at bounding box center [766, 409] width 11 height 2
checkbox input "true"
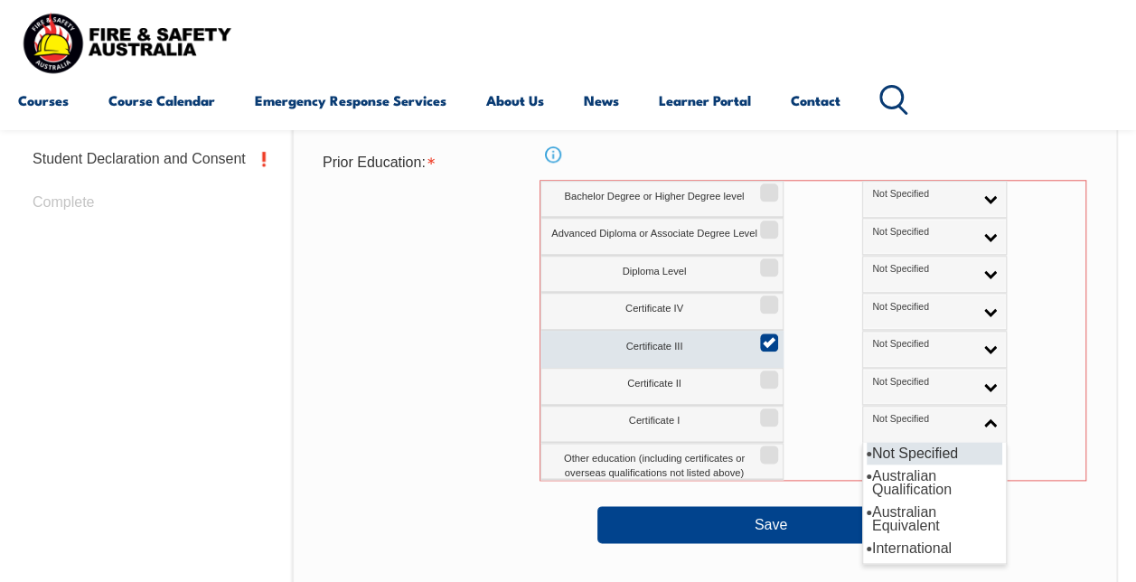
scroll to position [848, 0]
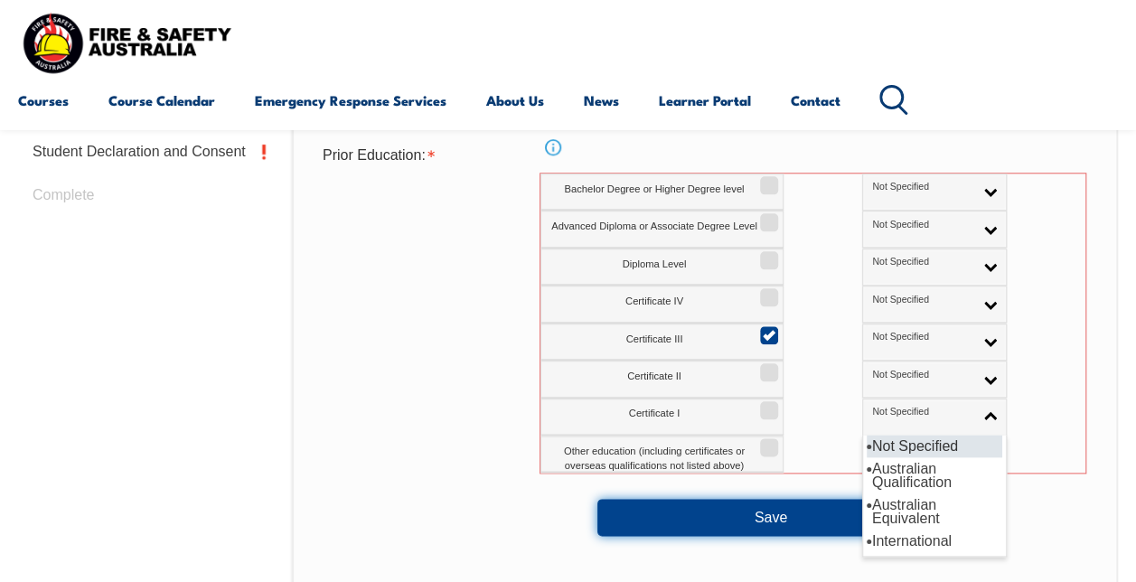
click at [724, 520] on button "Save" at bounding box center [770, 517] width 347 height 36
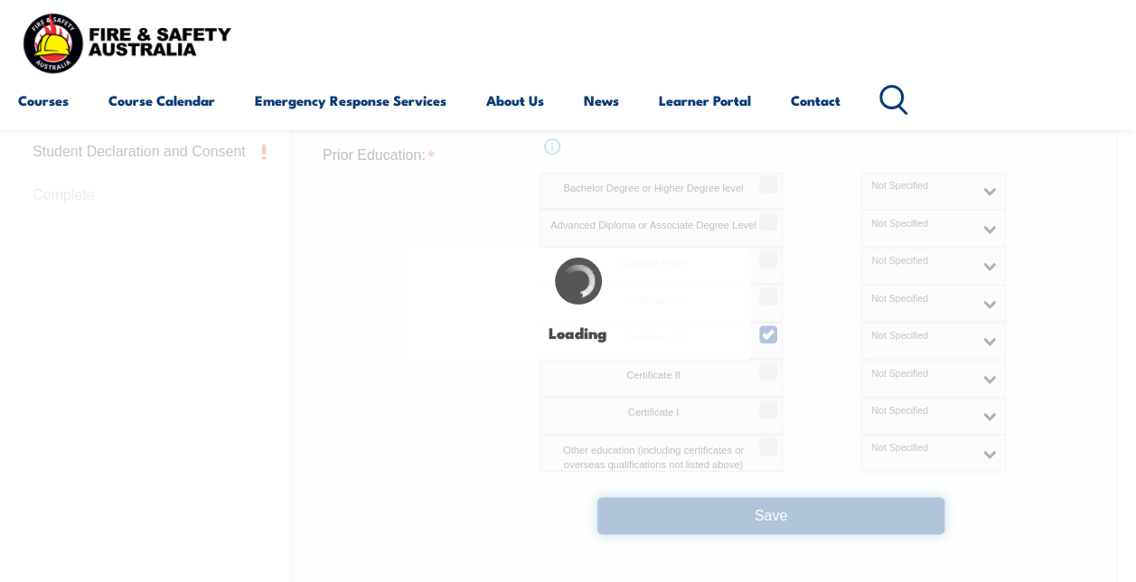
select select
select select "false"
select select "true"
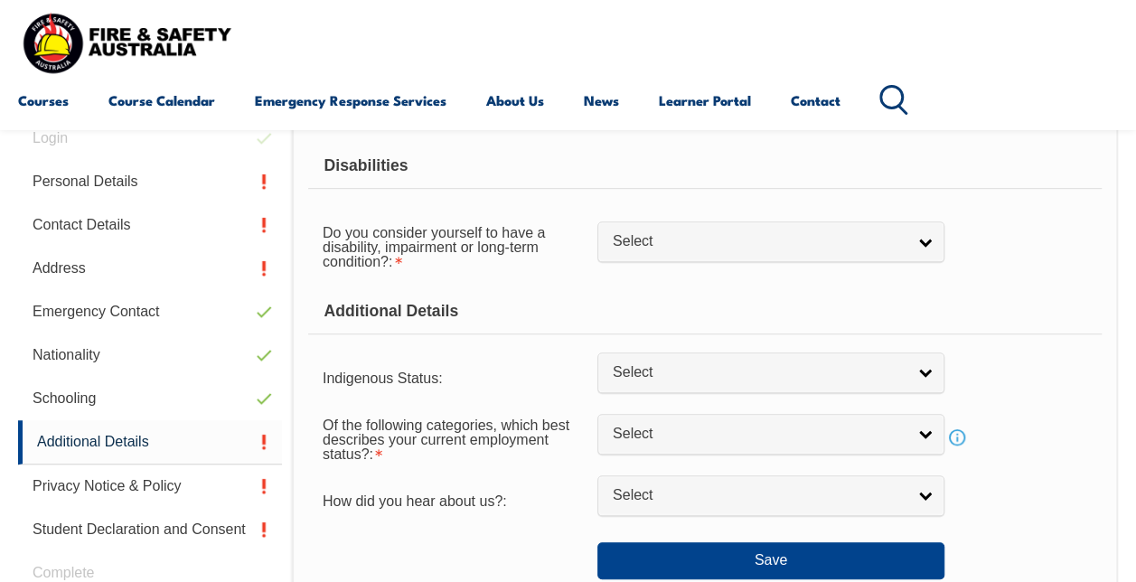
scroll to position [438, 0]
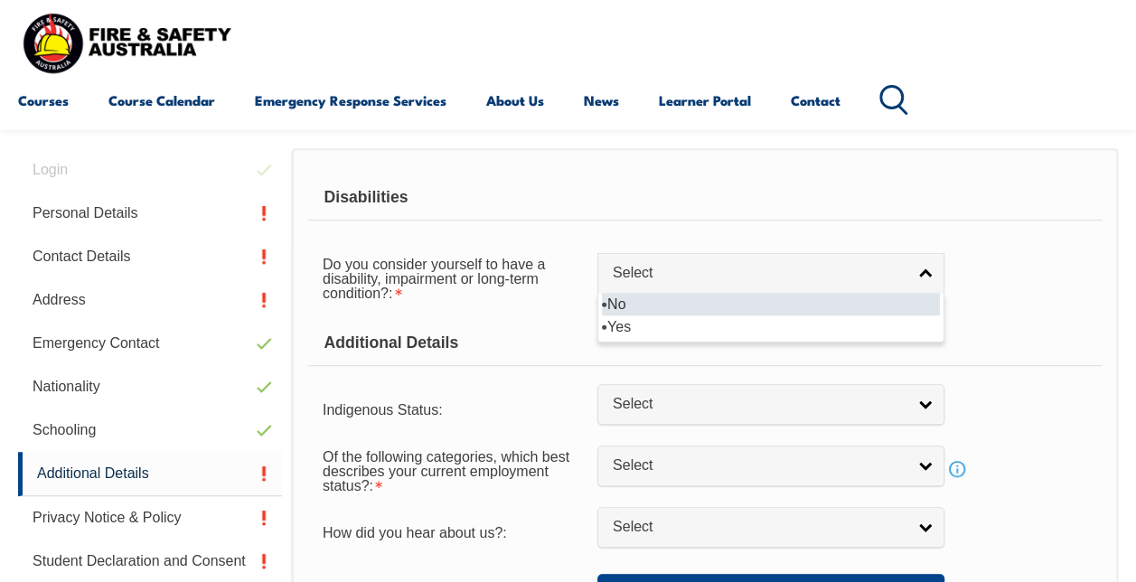
select select "false"
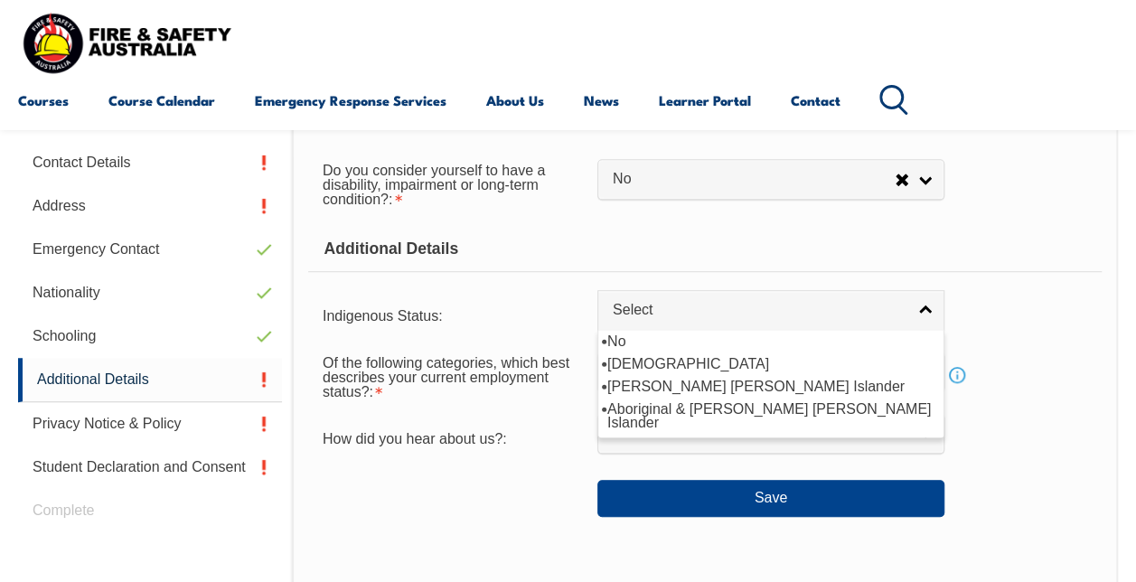
scroll to position [535, 0]
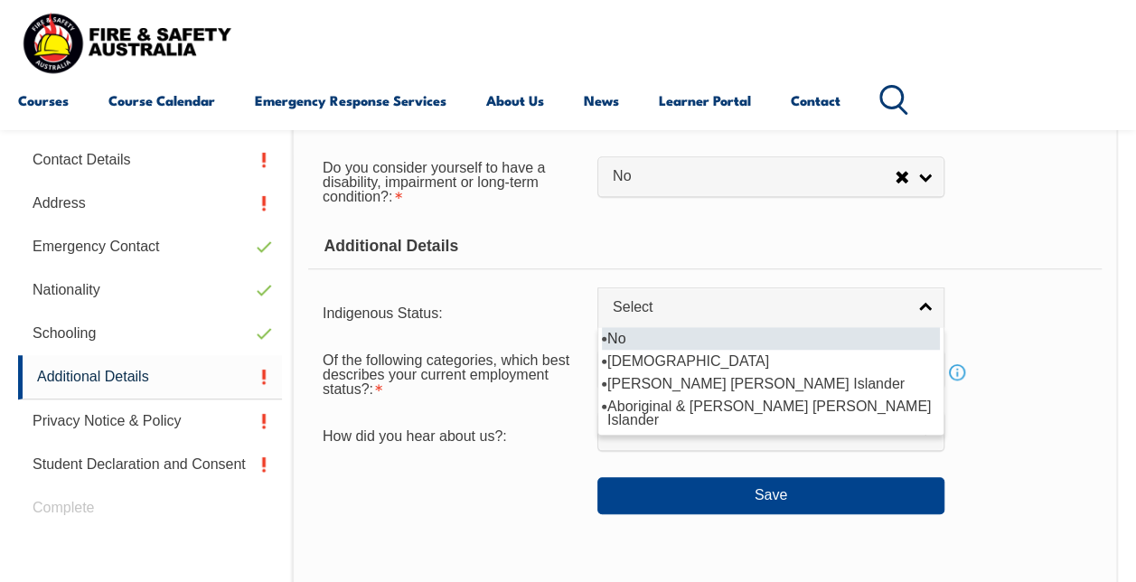
select select "4"
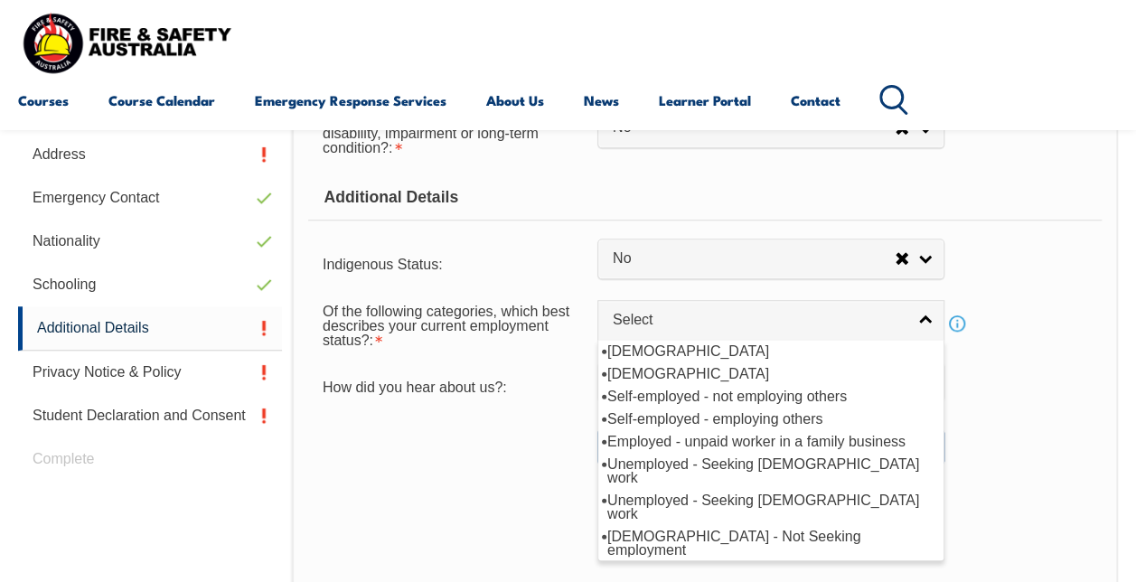
scroll to position [589, 0]
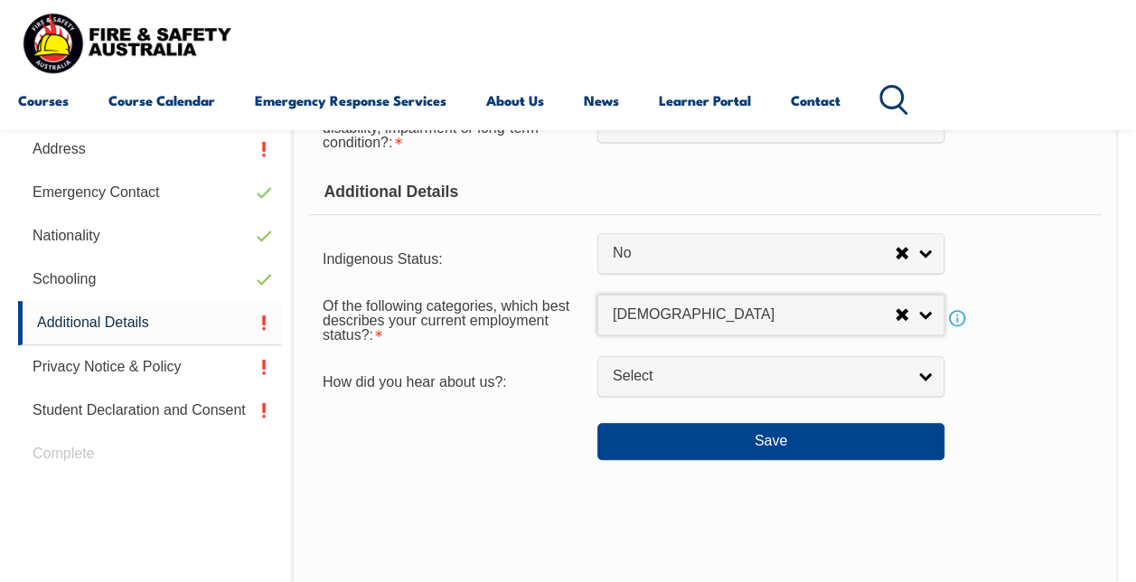
select select "1"
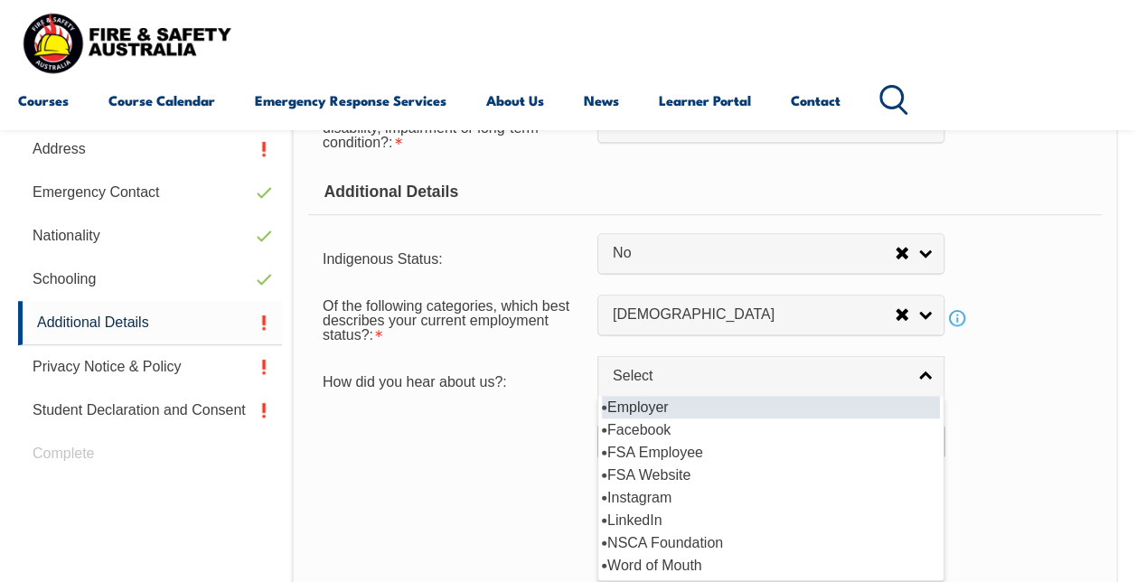
select select "8019"
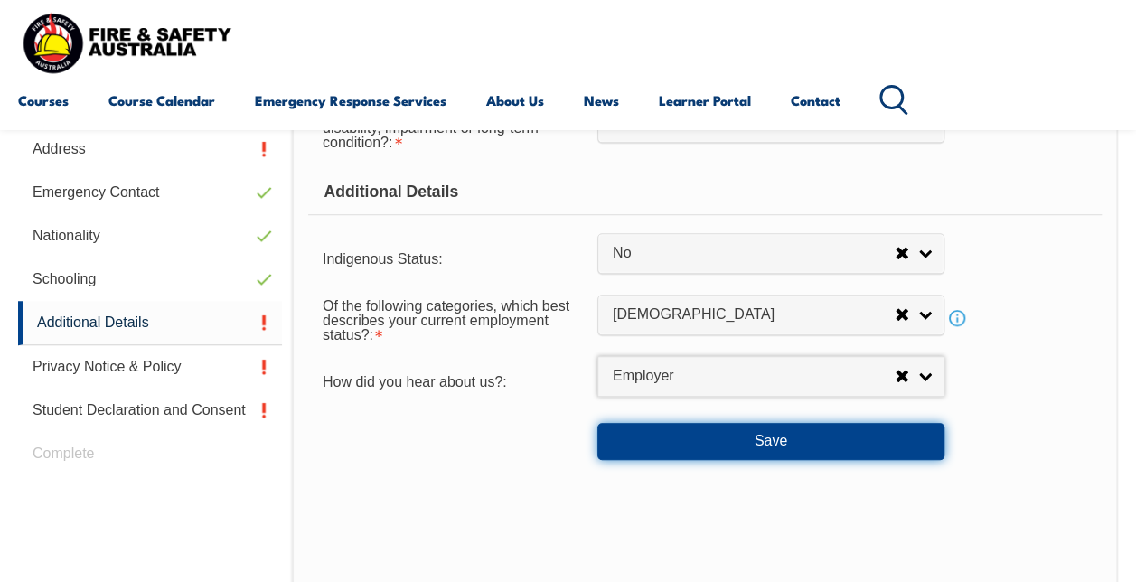
click at [849, 442] on button "Save" at bounding box center [770, 441] width 347 height 36
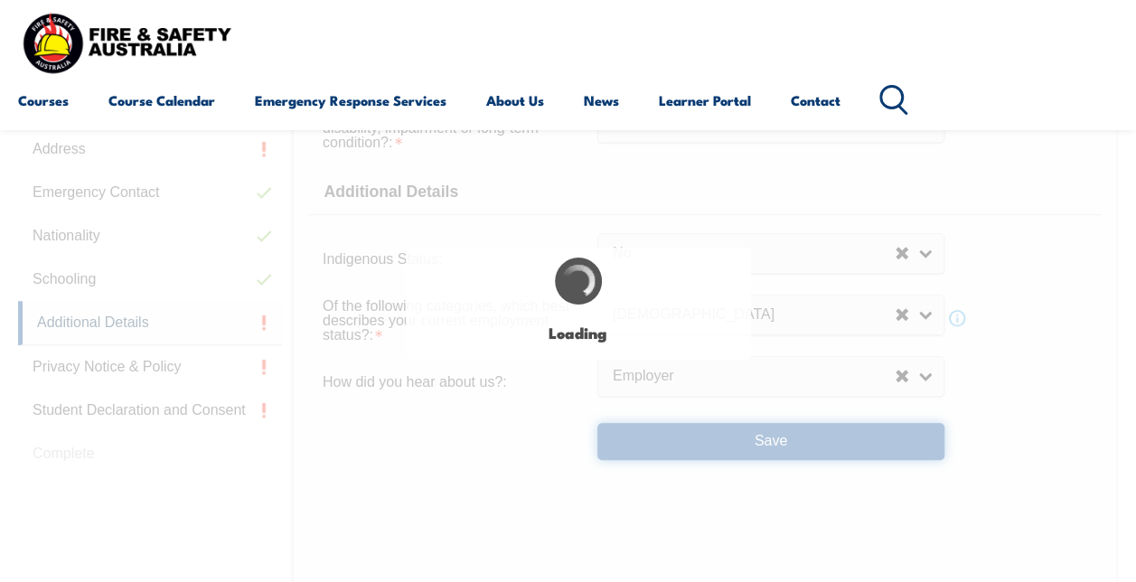
select select "false"
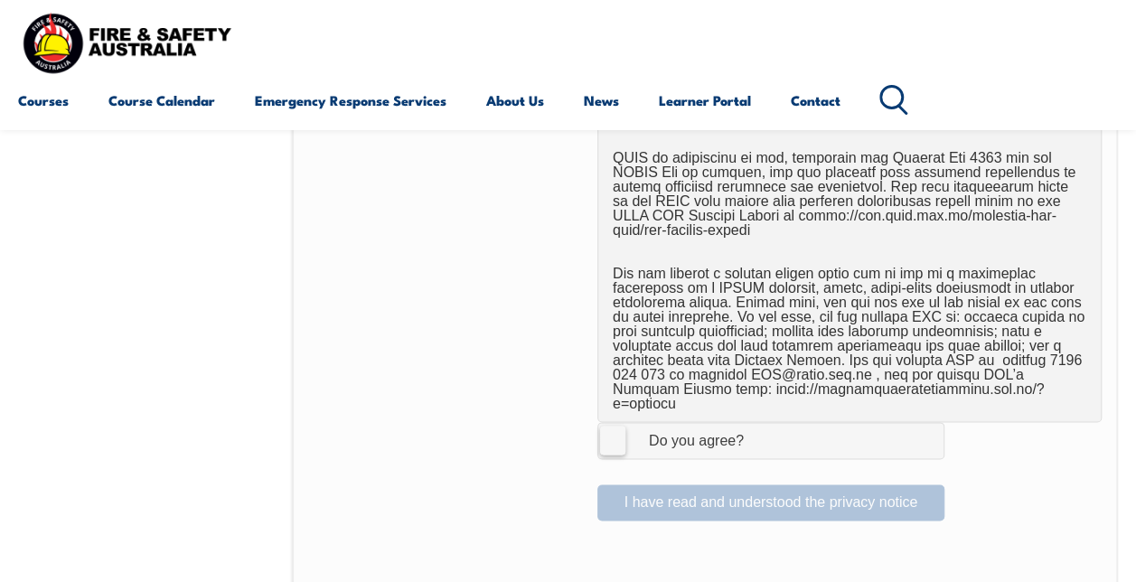
scroll to position [1157, 0]
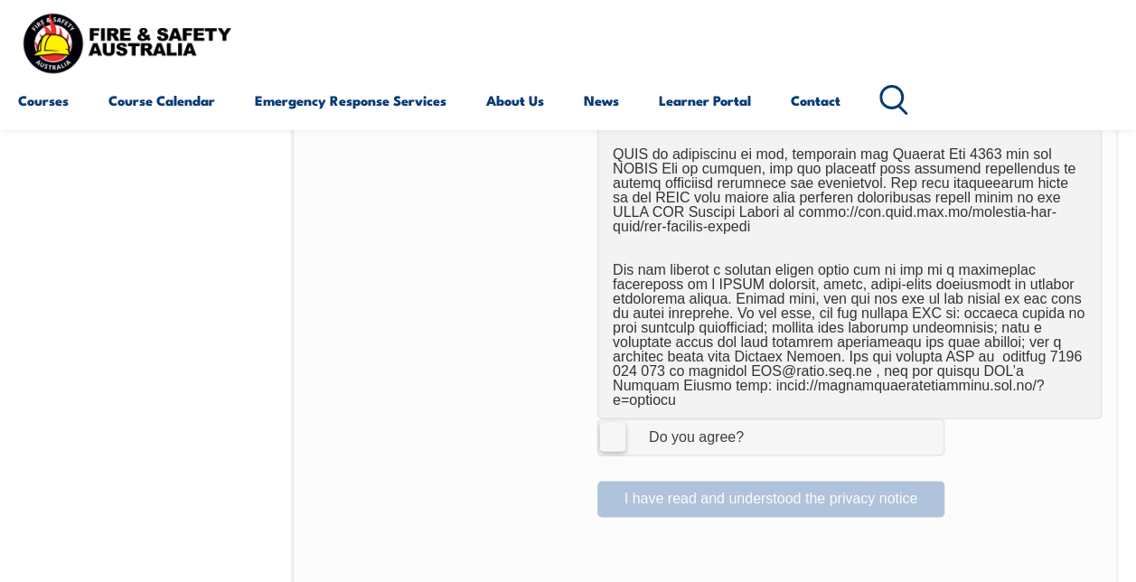
click at [606, 418] on label "I Agree Do you agree?" at bounding box center [770, 436] width 347 height 36
click at [758, 419] on input "I Agree Do you agree?" at bounding box center [773, 436] width 31 height 34
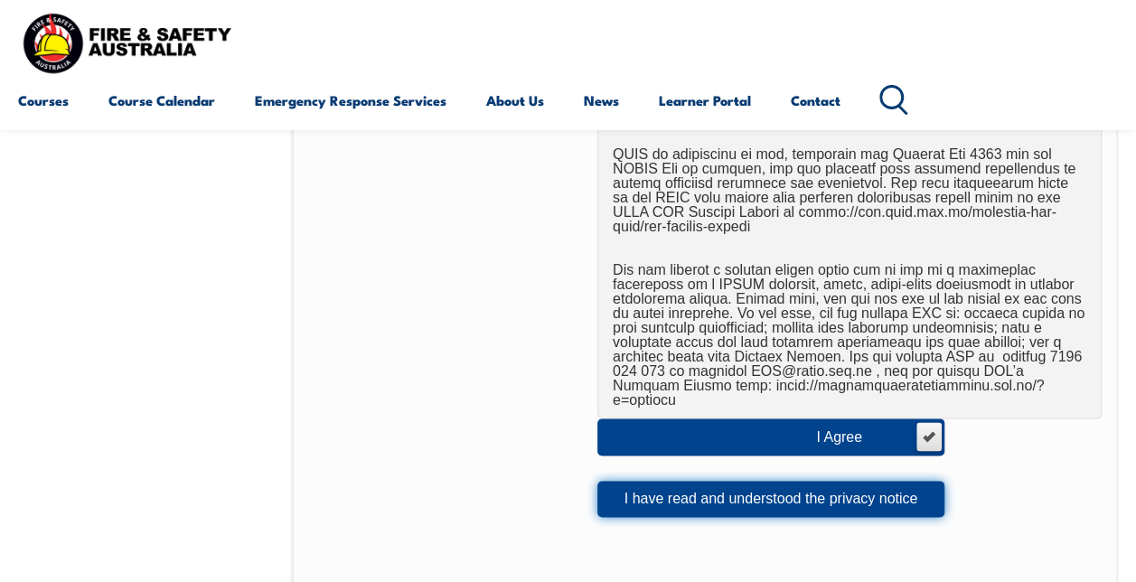
click at [816, 481] on button "I have read and understood the privacy notice" at bounding box center [770, 499] width 347 height 36
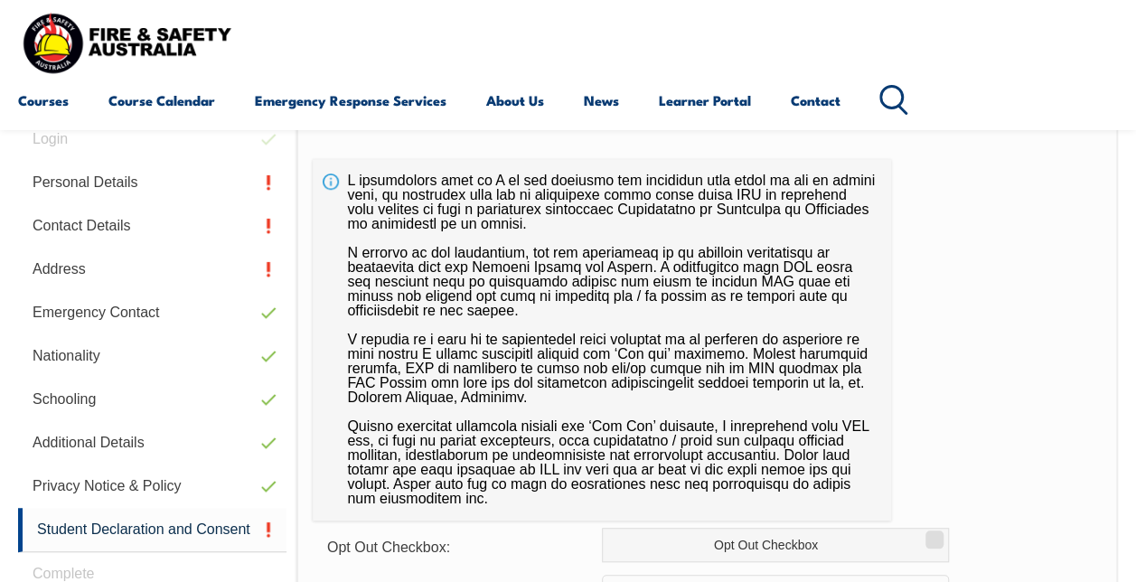
scroll to position [441, 0]
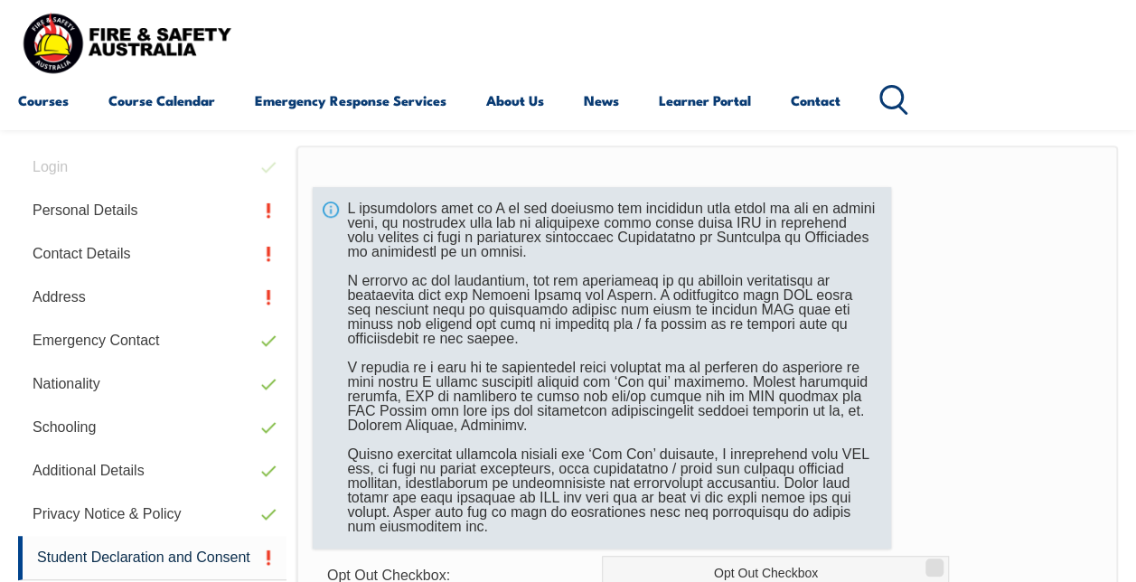
click at [764, 445] on div at bounding box center [602, 367] width 578 height 361
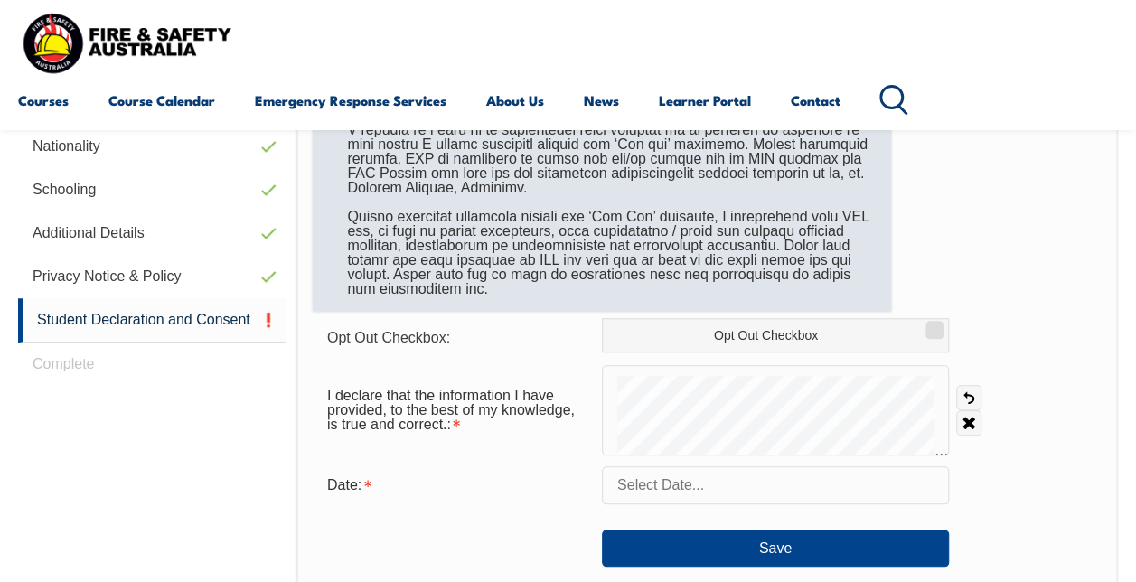
scroll to position [675, 0]
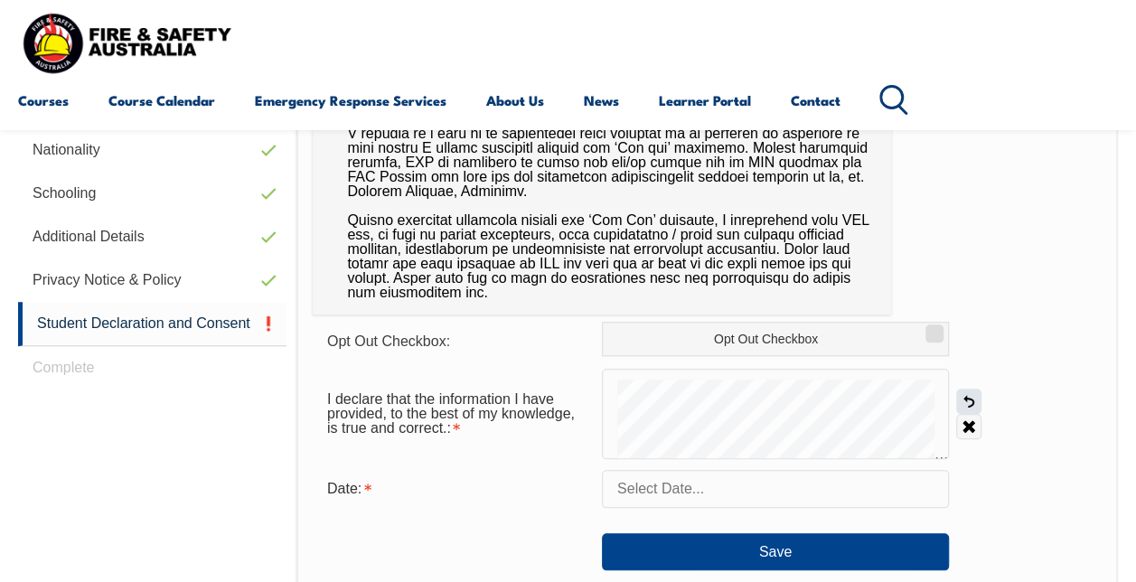
click at [967, 399] on link "Undo" at bounding box center [968, 401] width 25 height 25
click at [970, 395] on link "Undo" at bounding box center [968, 401] width 25 height 25
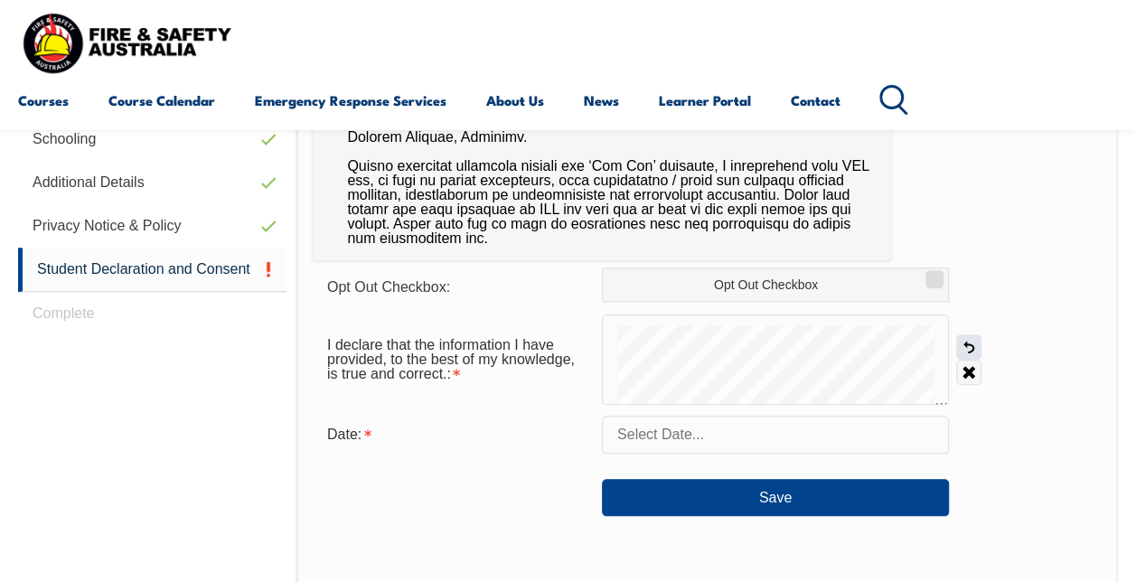
scroll to position [730, 0]
click at [804, 440] on input "text" at bounding box center [775, 434] width 347 height 38
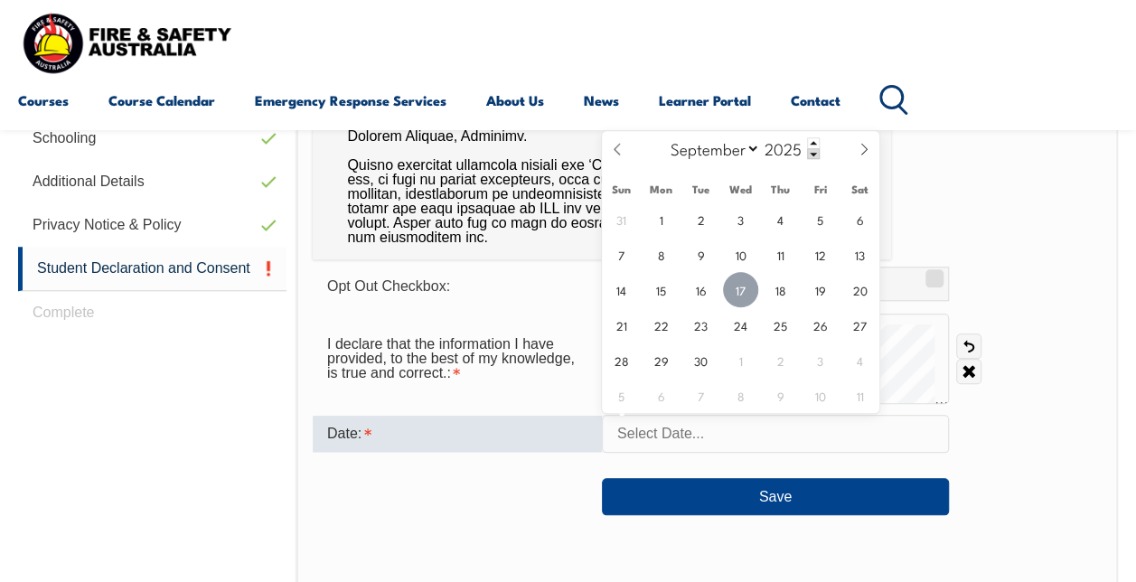
click at [745, 295] on span "17" at bounding box center [740, 289] width 35 height 35
type input "[DATE]"
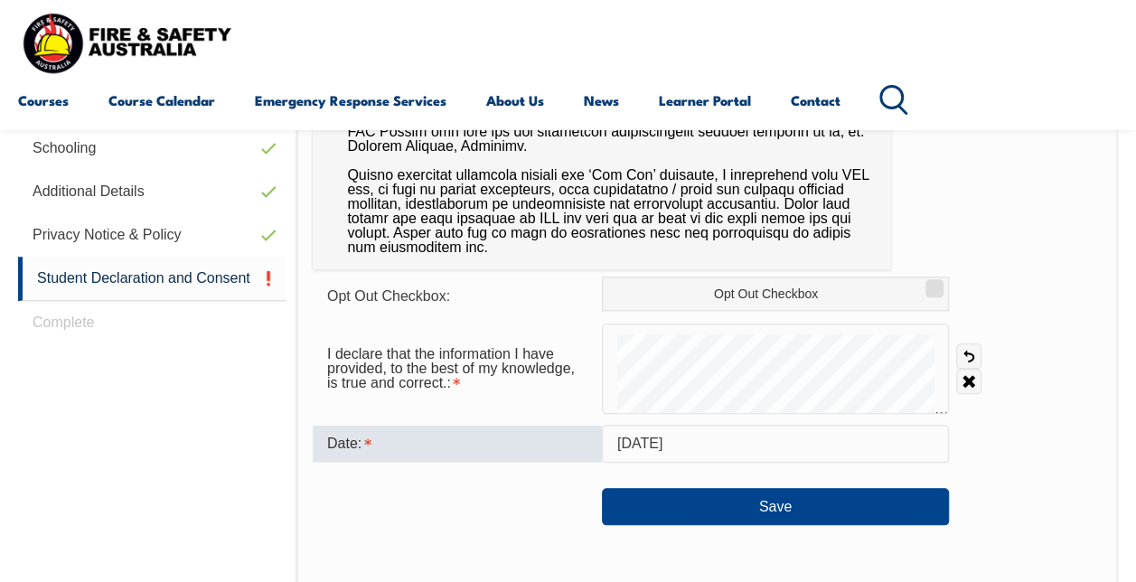
scroll to position [722, 0]
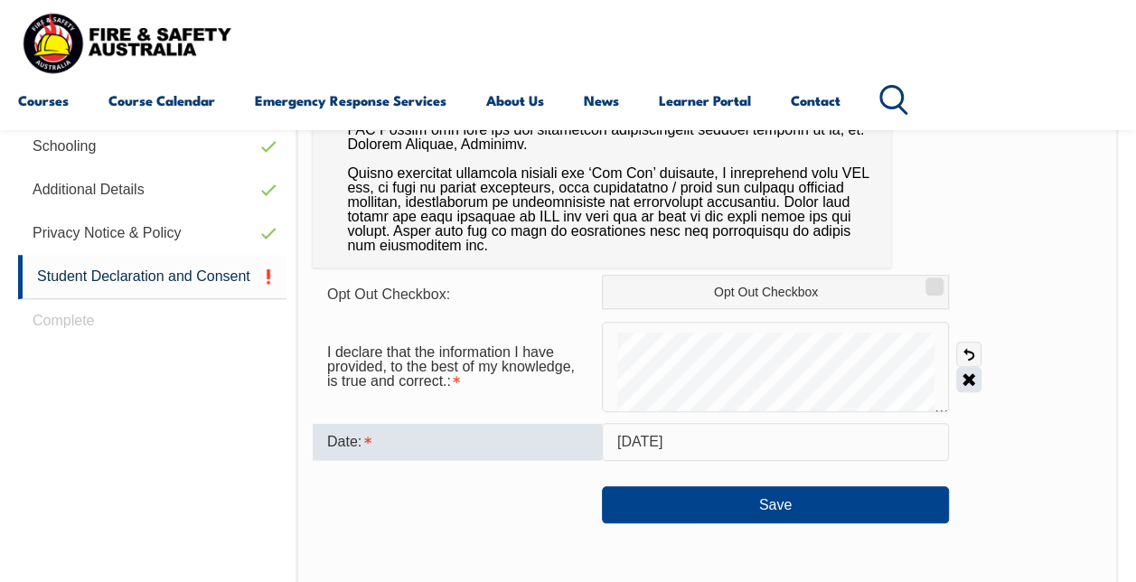
click at [971, 381] on link "Clear" at bounding box center [968, 379] width 25 height 25
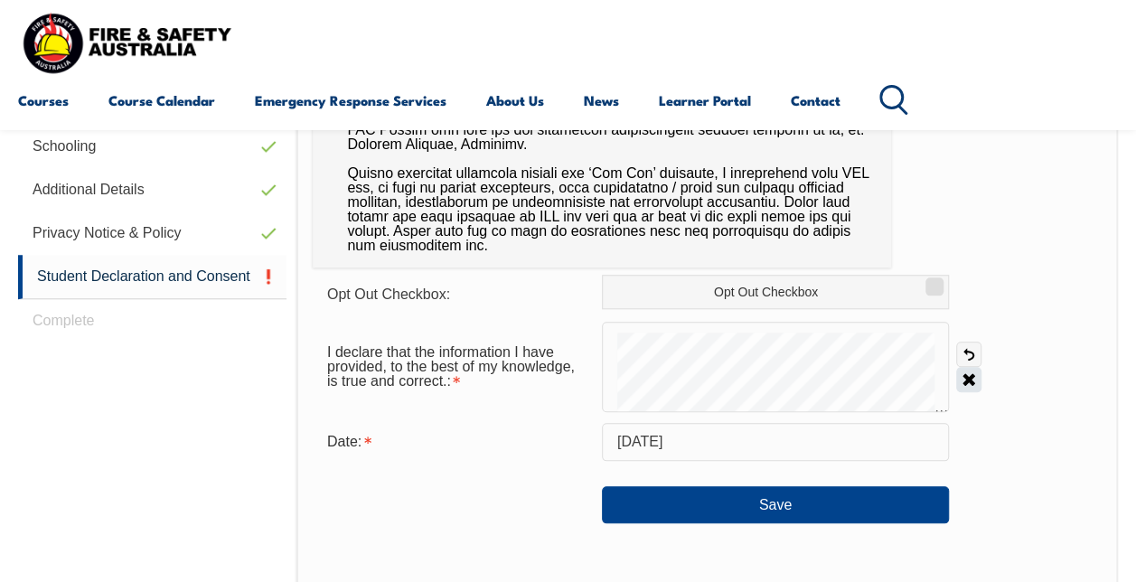
click at [964, 383] on link "Clear" at bounding box center [968, 379] width 25 height 25
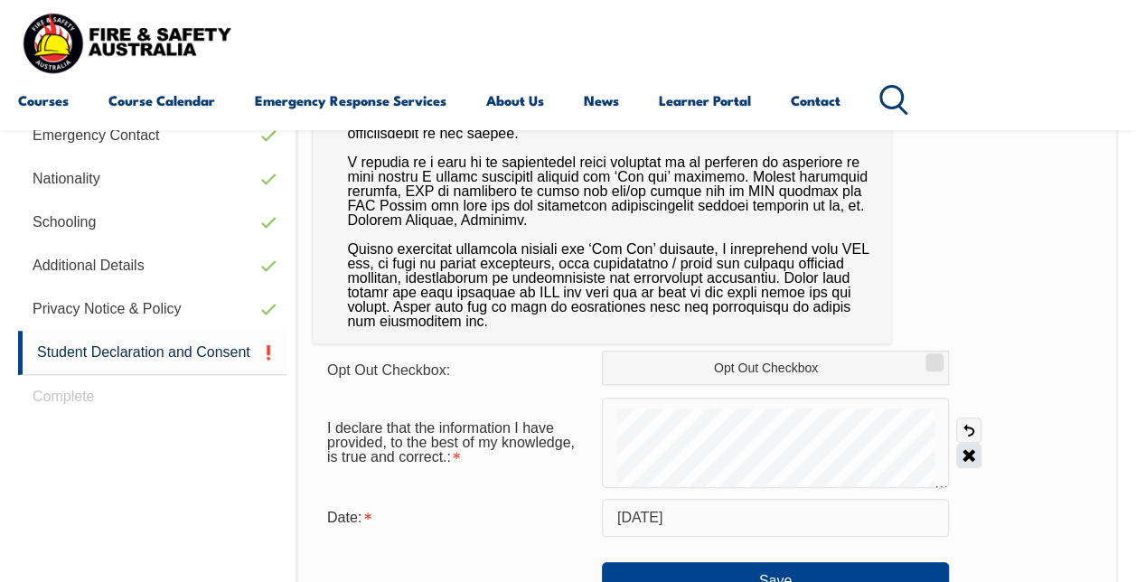
scroll to position [642, 0]
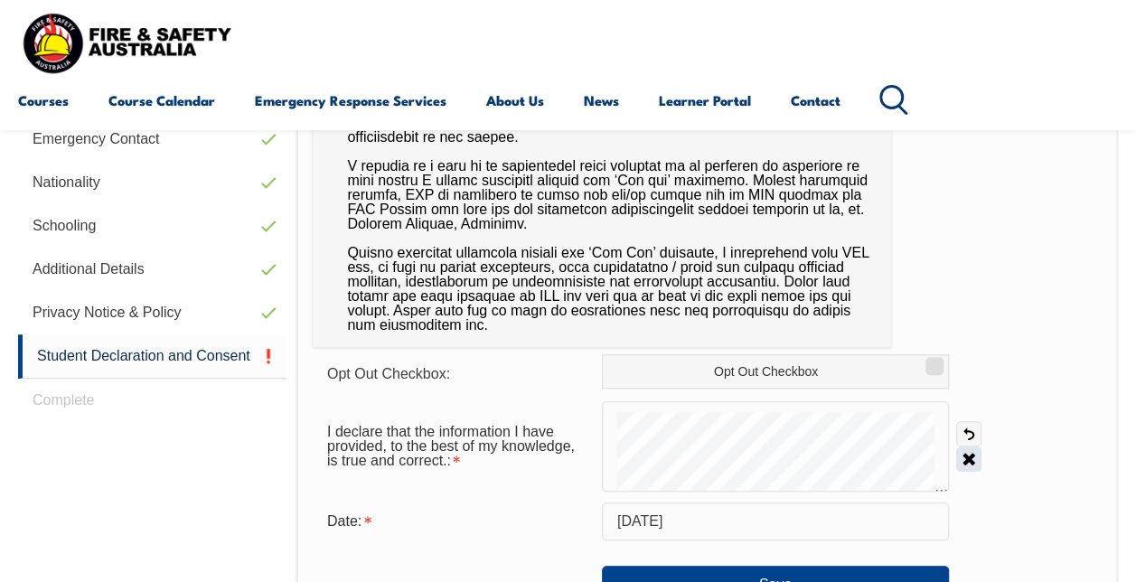
click at [974, 463] on link "Clear" at bounding box center [968, 458] width 25 height 25
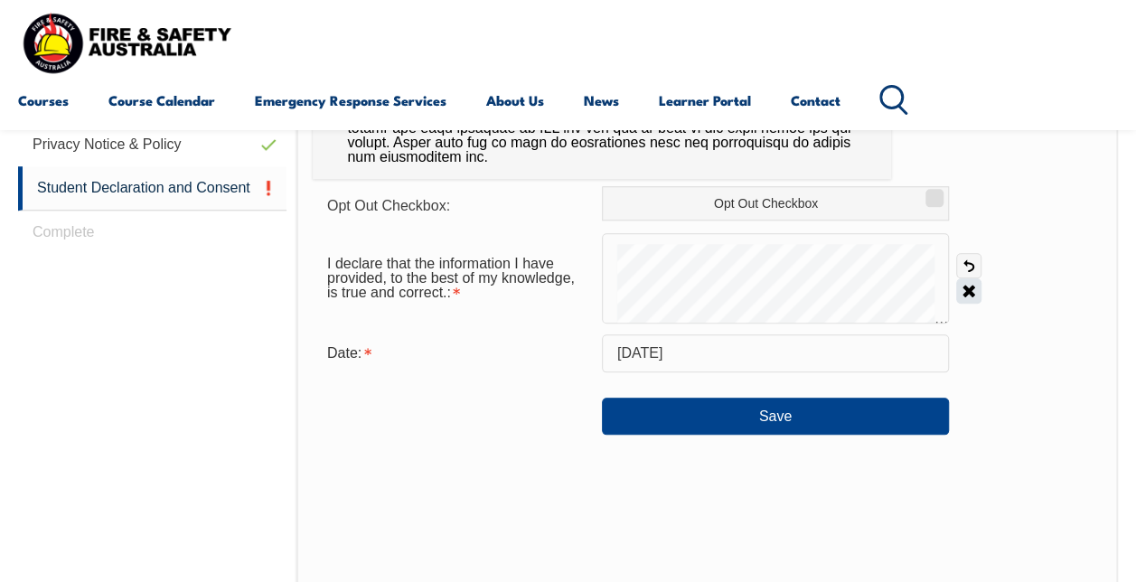
scroll to position [814, 0]
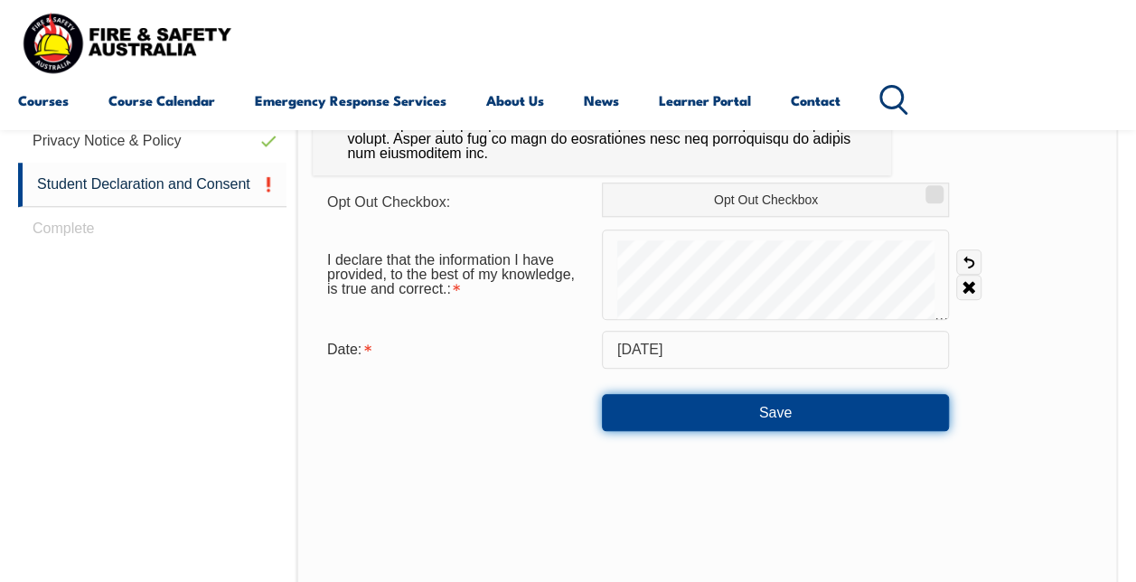
click at [826, 407] on button "Save" at bounding box center [775, 412] width 347 height 36
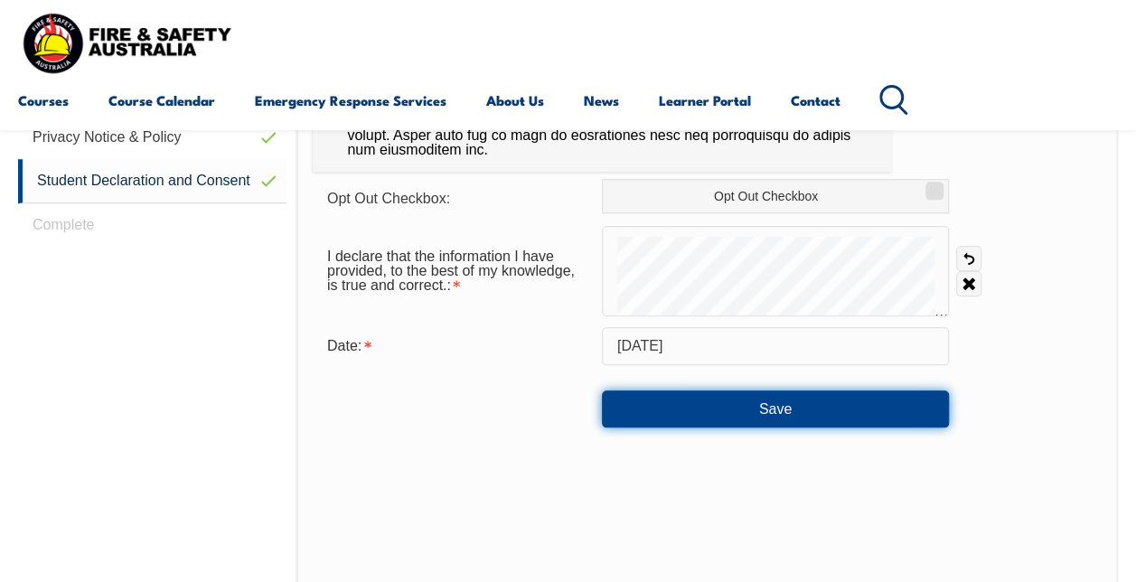
scroll to position [816, 0]
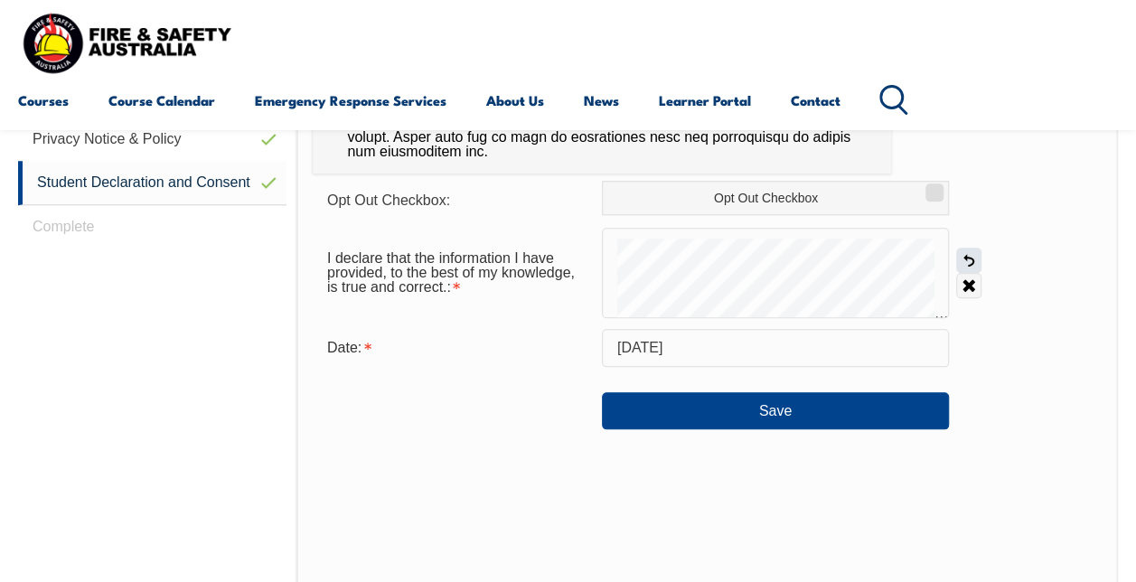
click at [970, 258] on link "Undo" at bounding box center [968, 260] width 25 height 25
click at [966, 258] on link "Undo" at bounding box center [968, 260] width 25 height 25
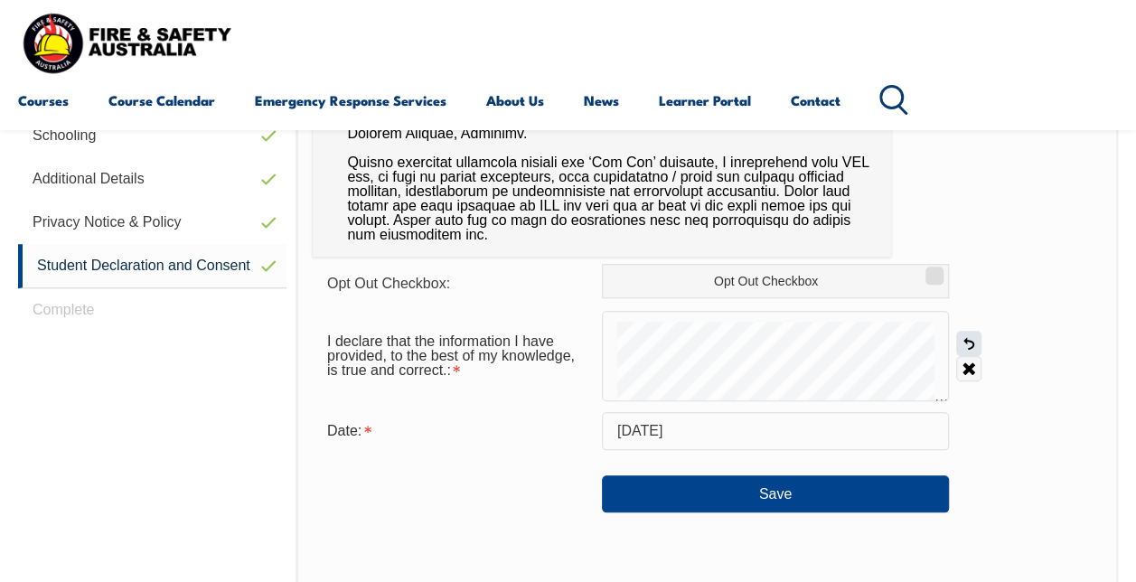
scroll to position [732, 0]
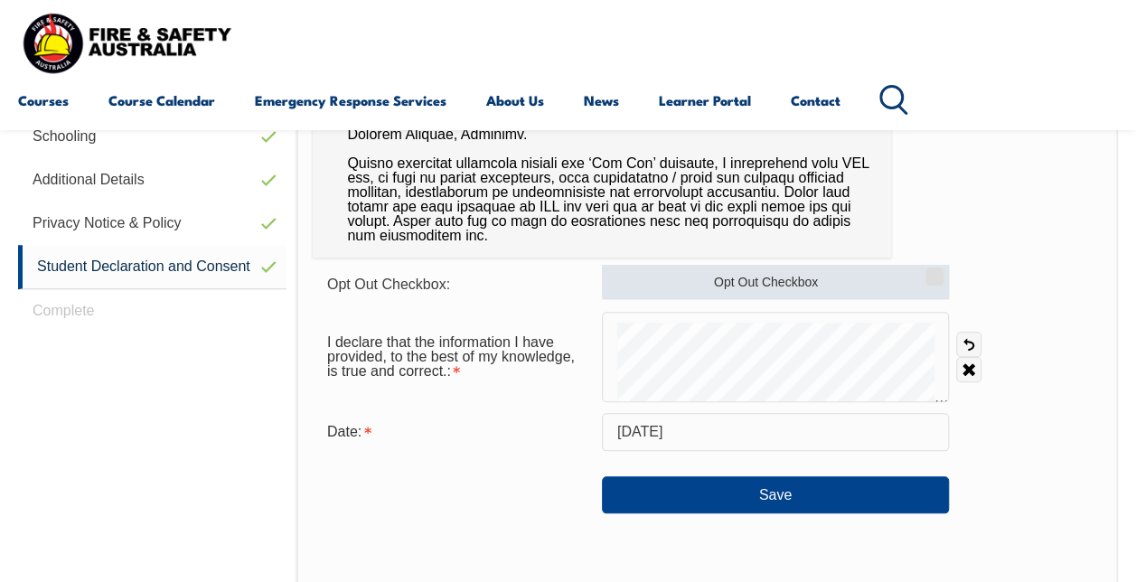
click at [931, 271] on input "Opt Out Checkbox" at bounding box center [931, 270] width 11 height 2
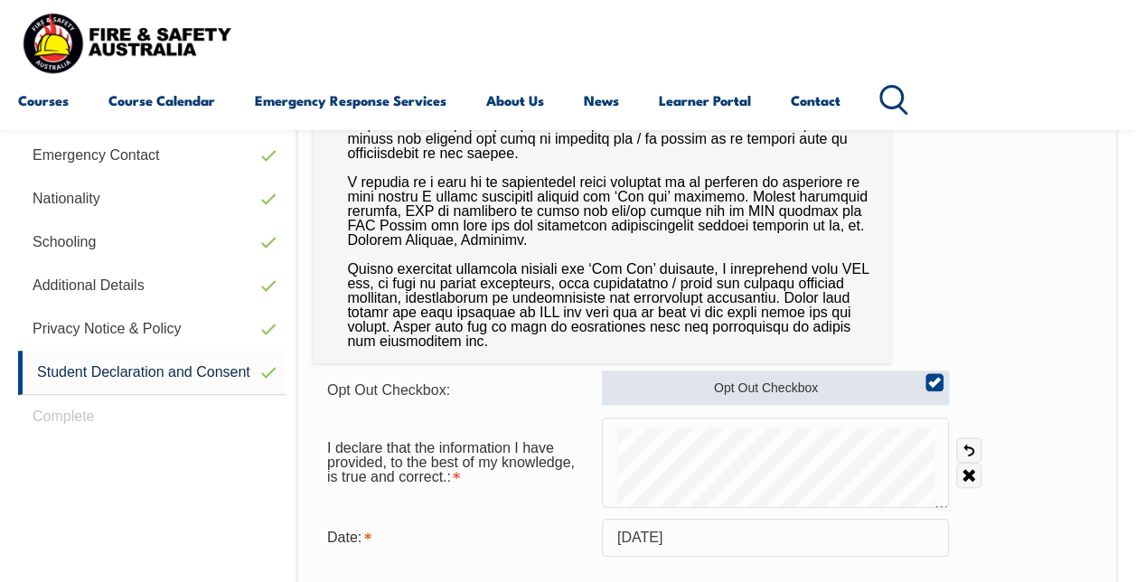
scroll to position [625, 0]
click at [934, 378] on input "Opt Out Checkbox" at bounding box center [931, 377] width 11 height 2
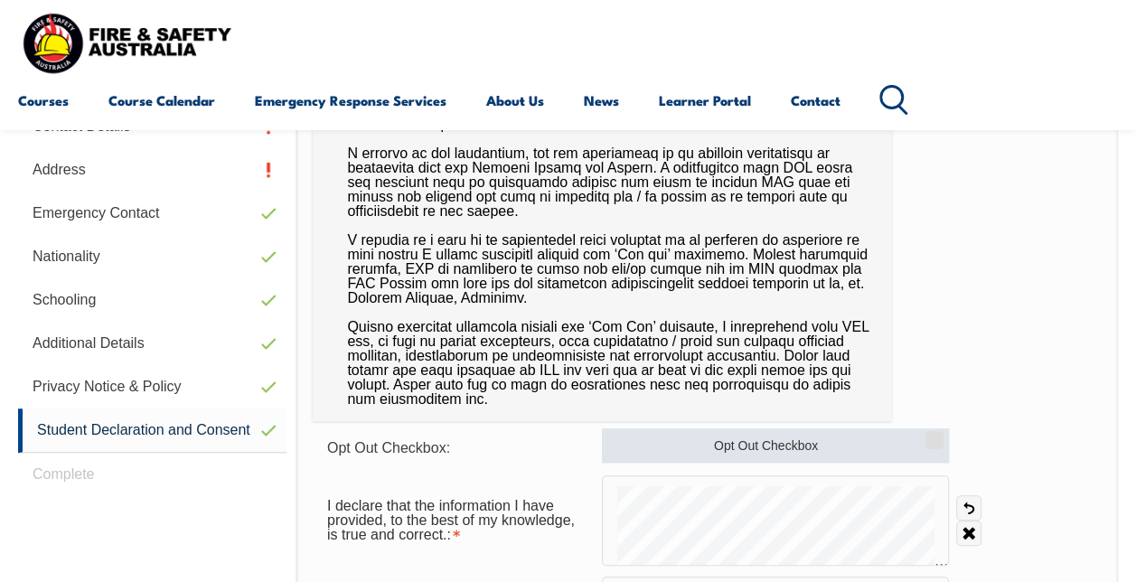
scroll to position [558, 0]
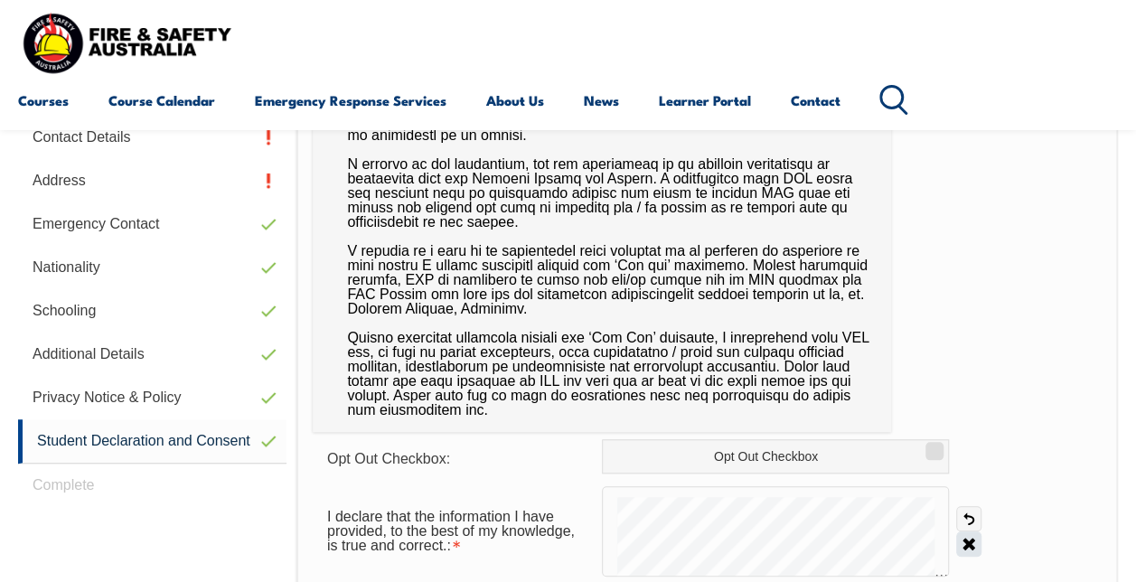
click at [972, 546] on link "Clear" at bounding box center [968, 543] width 25 height 25
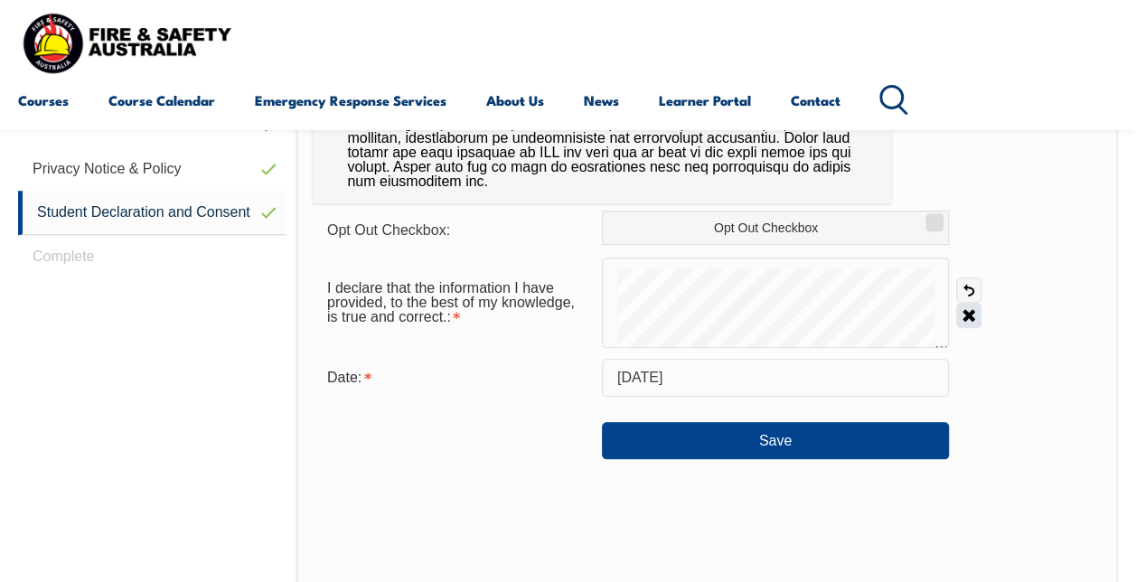
scroll to position [782, 0]
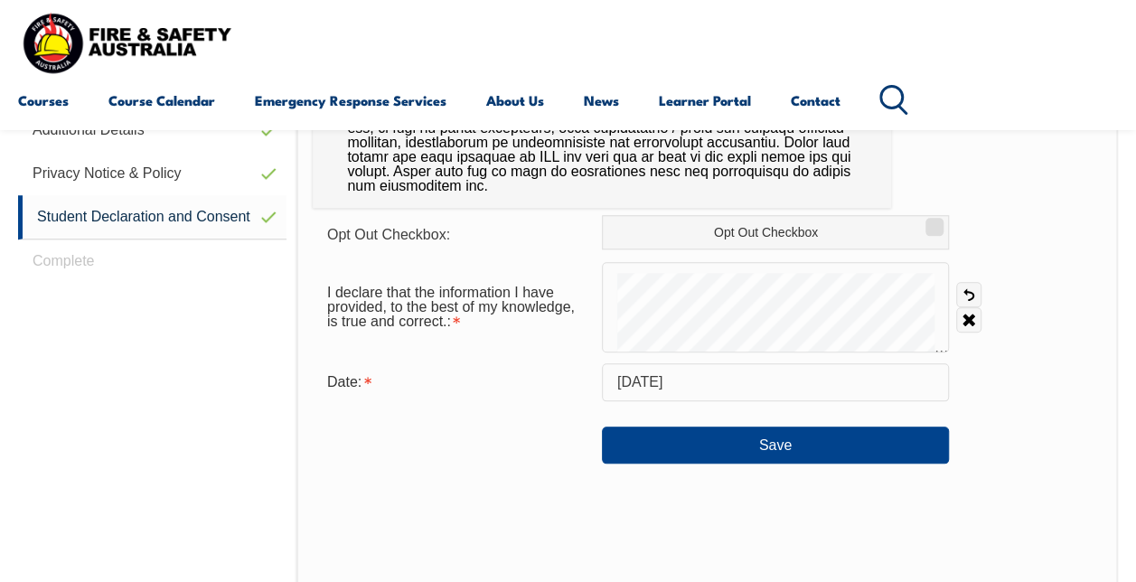
click at [1049, 484] on div "Opt Out Checkbox: Opt Out Checkbox I declare that the information I have provid…" at bounding box center [706, 263] width 821 height 917
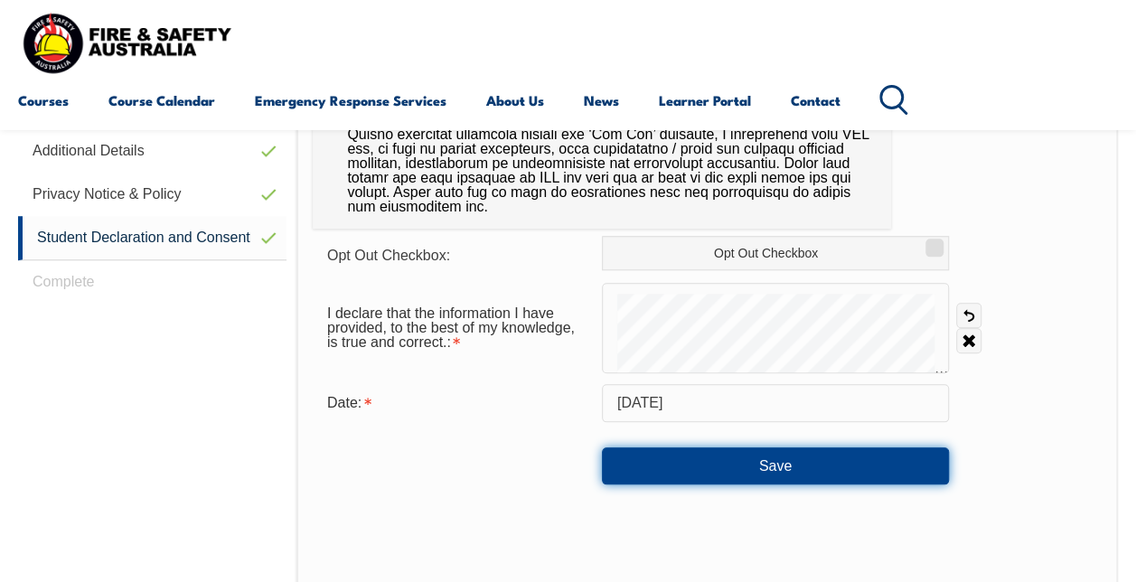
click at [839, 458] on button "Save" at bounding box center [775, 465] width 347 height 36
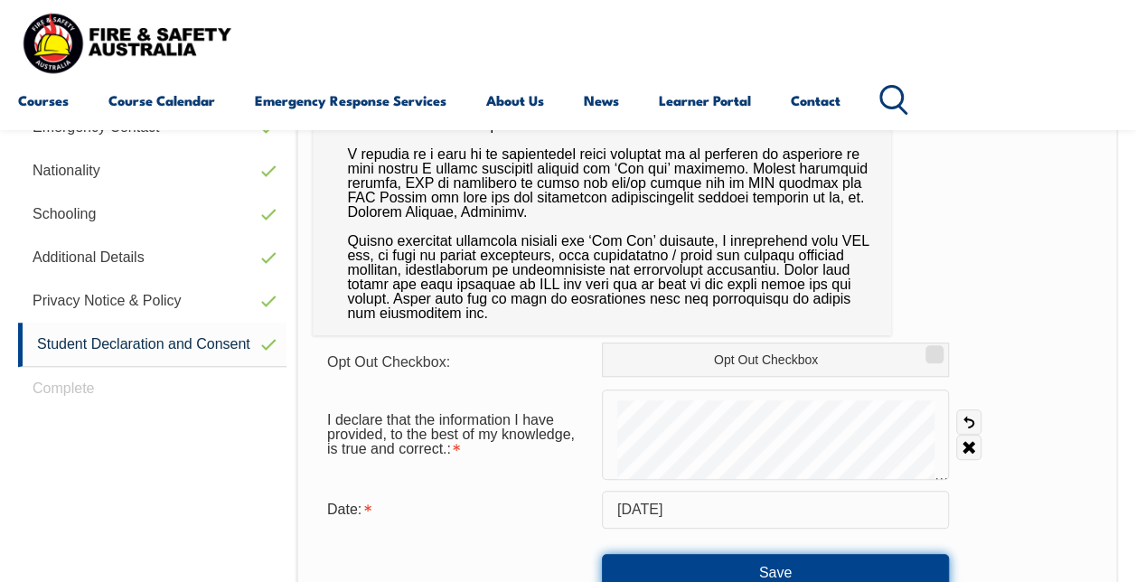
scroll to position [654, 0]
click at [971, 452] on link "Clear" at bounding box center [968, 447] width 25 height 25
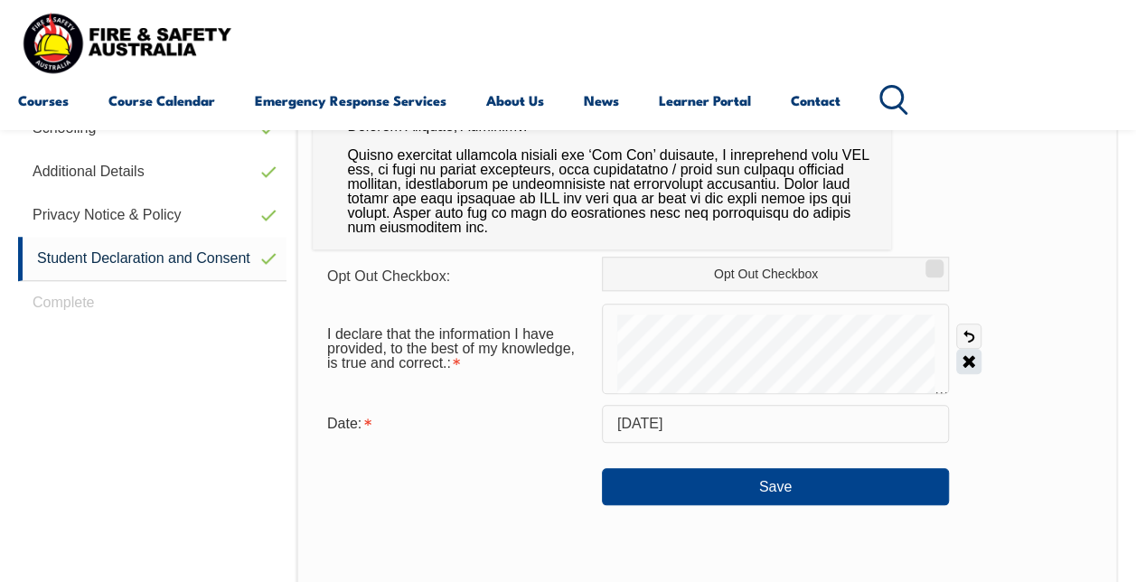
scroll to position [744, 0]
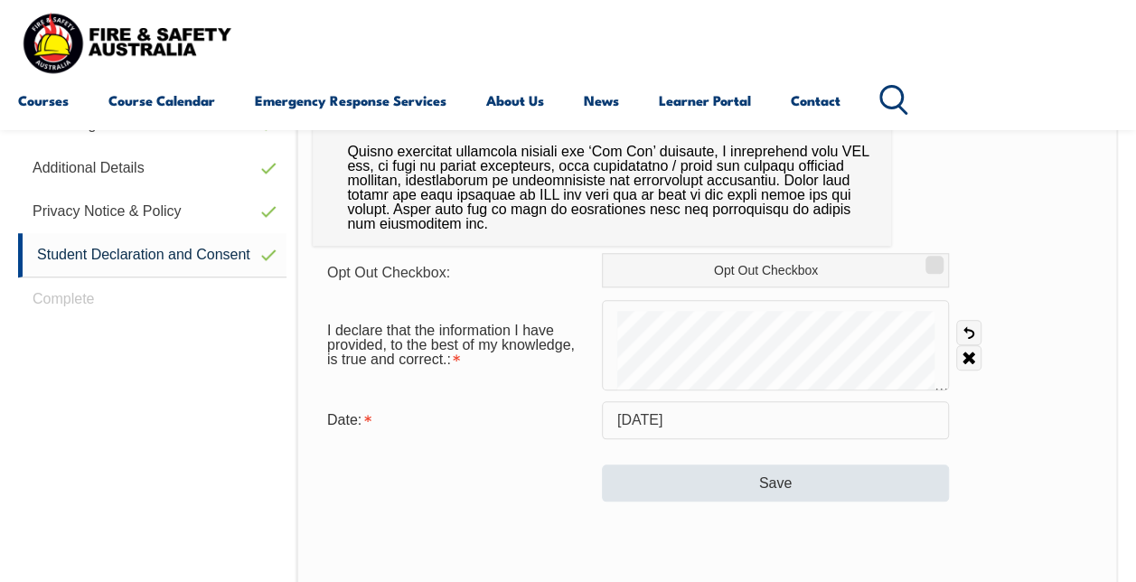
click at [833, 483] on button "Save" at bounding box center [775, 482] width 347 height 36
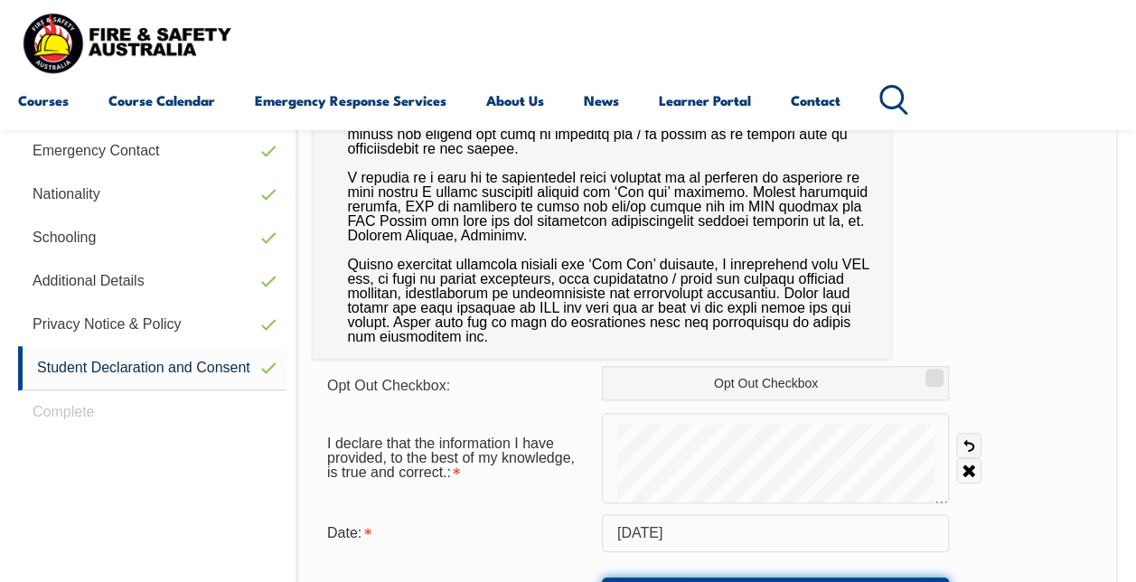
scroll to position [632, 0]
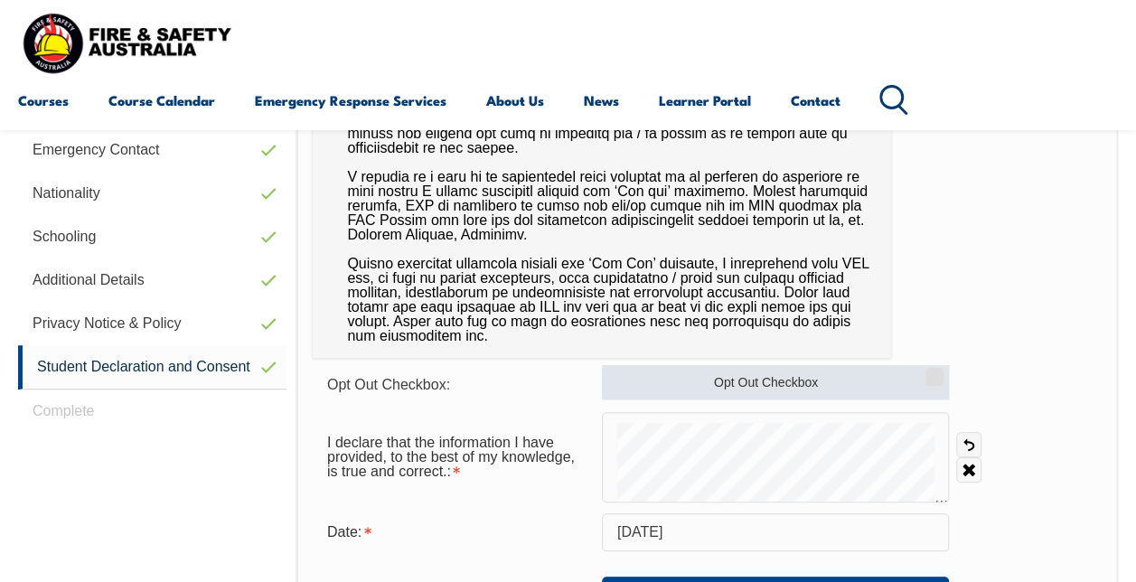
click at [933, 371] on input "Opt Out Checkbox" at bounding box center [931, 371] width 11 height 2
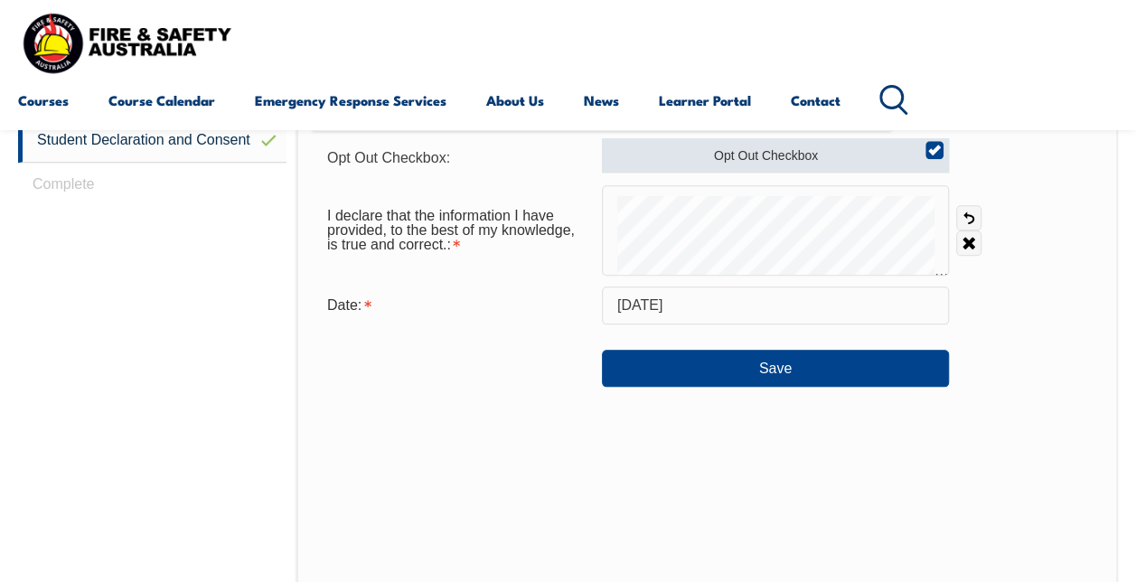
scroll to position [860, 0]
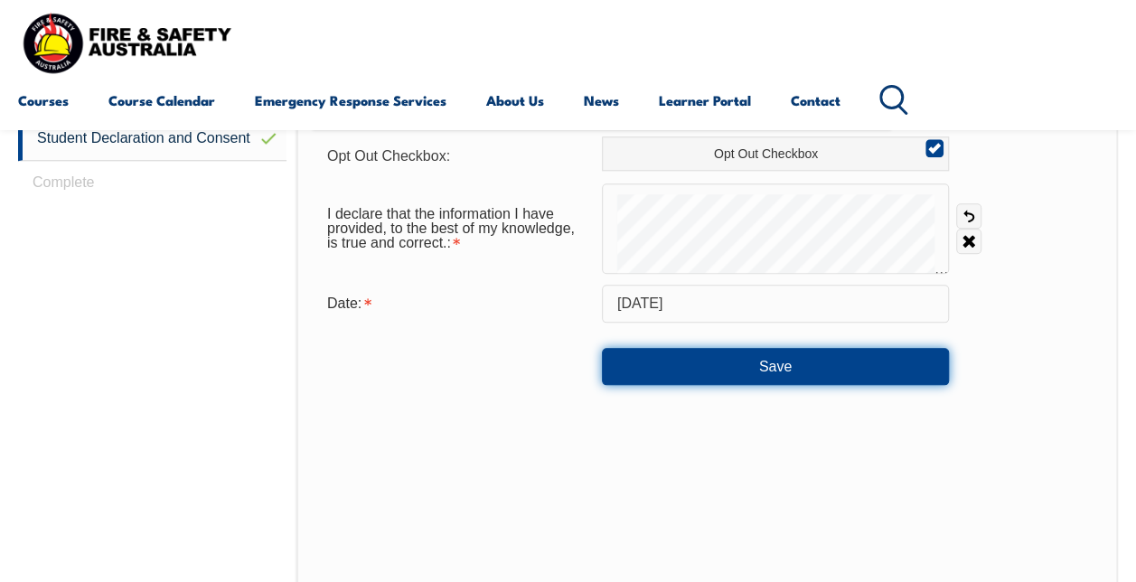
click at [853, 373] on button "Save" at bounding box center [775, 366] width 347 height 36
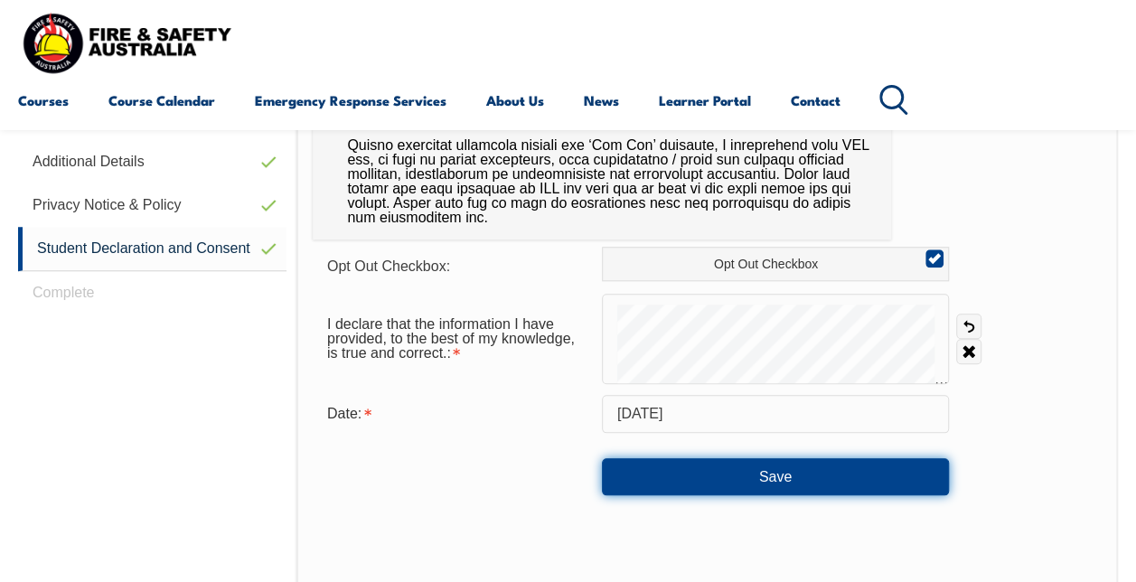
scroll to position [748, 0]
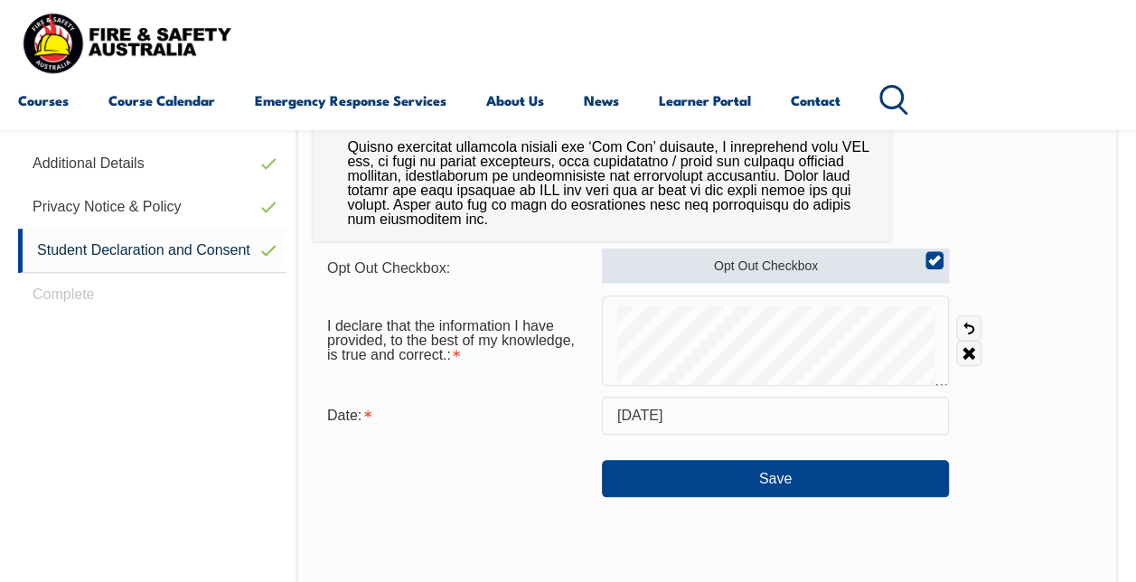
click at [927, 255] on input "Opt Out Checkbox" at bounding box center [931, 254] width 11 height 2
checkbox input "false"
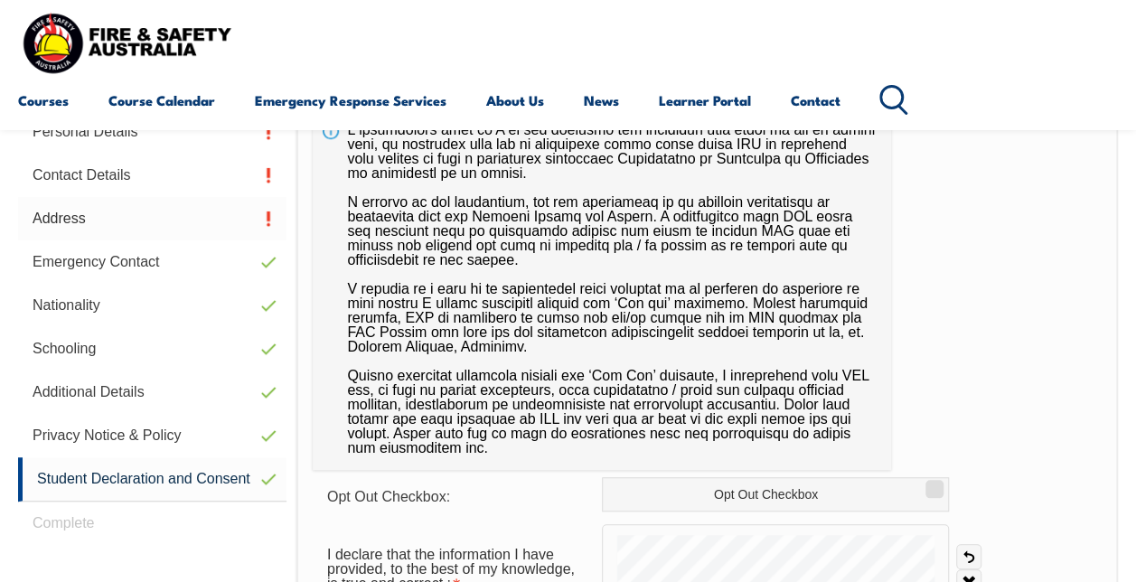
click at [257, 220] on link "Address" at bounding box center [152, 218] width 268 height 43
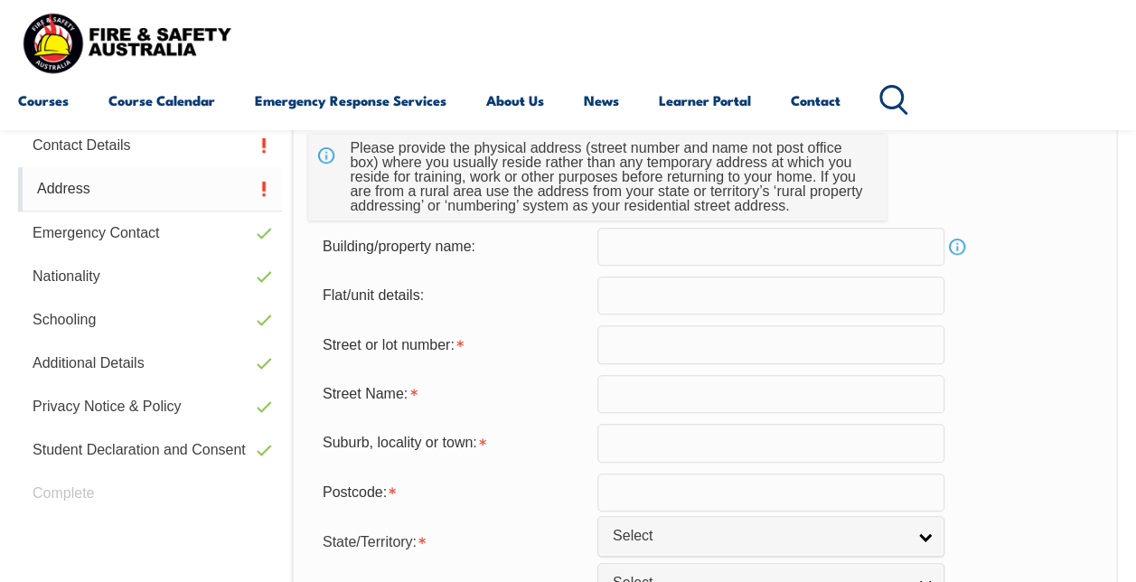
scroll to position [550, 0]
click at [815, 395] on input "text" at bounding box center [770, 393] width 347 height 38
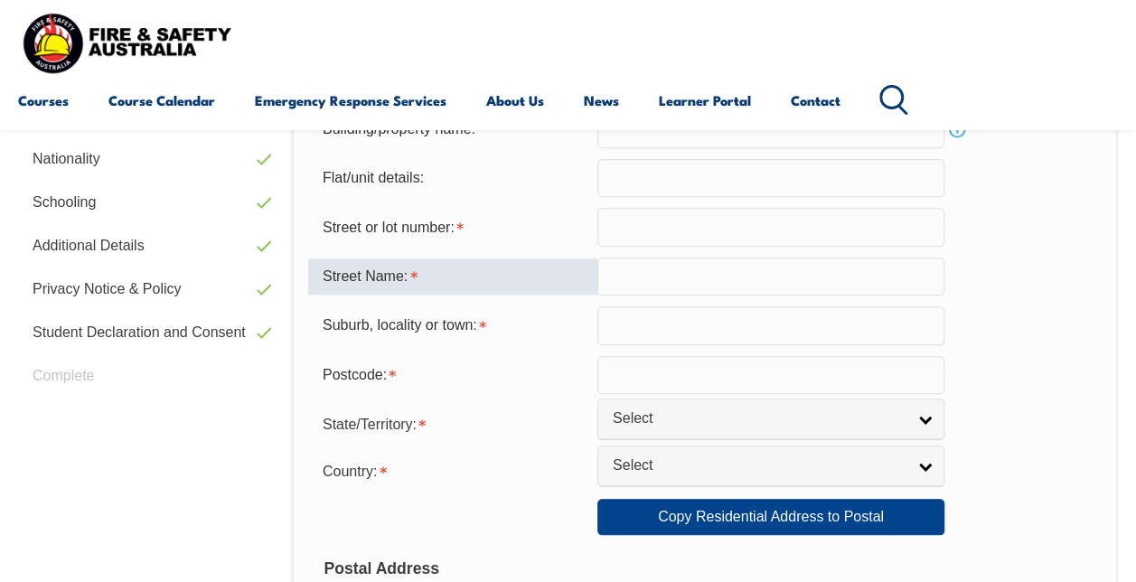
scroll to position [667, 0]
click at [760, 375] on input "text" at bounding box center [770, 375] width 347 height 38
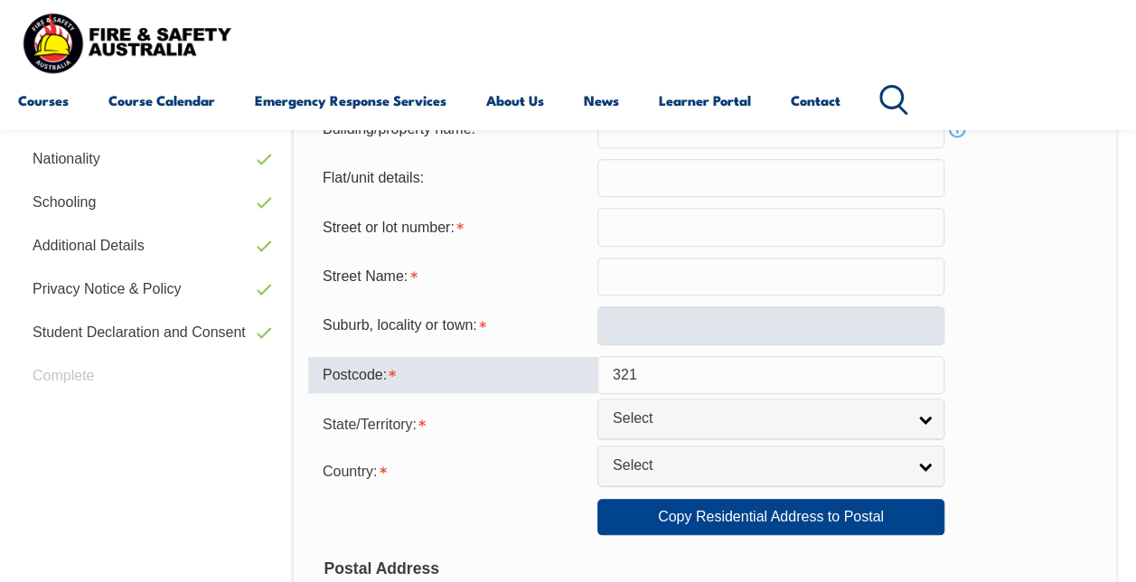
type input "321"
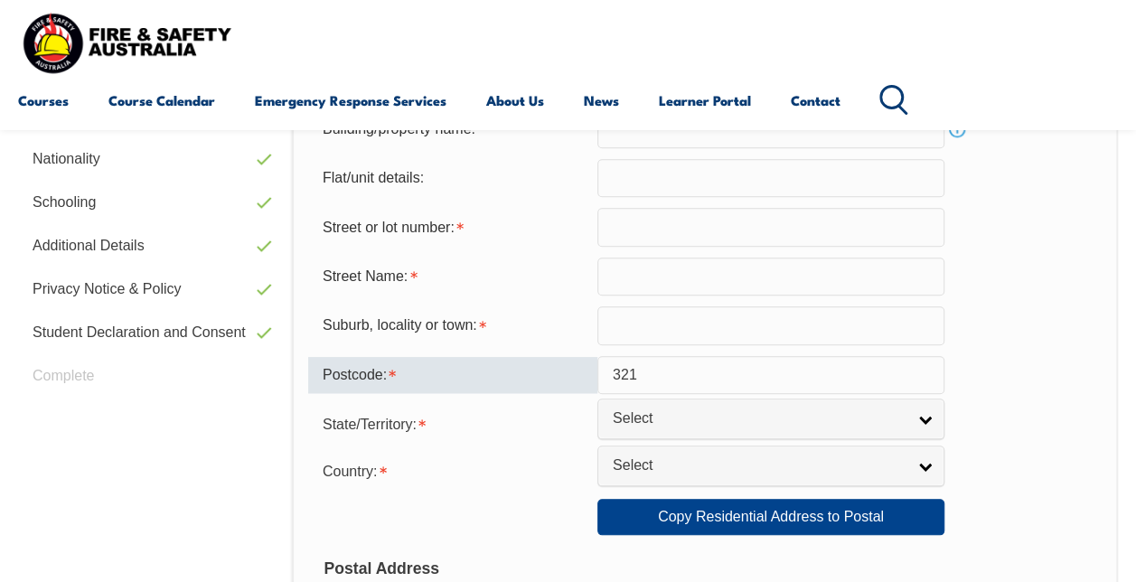
click at [717, 322] on input "text" at bounding box center [770, 325] width 347 height 38
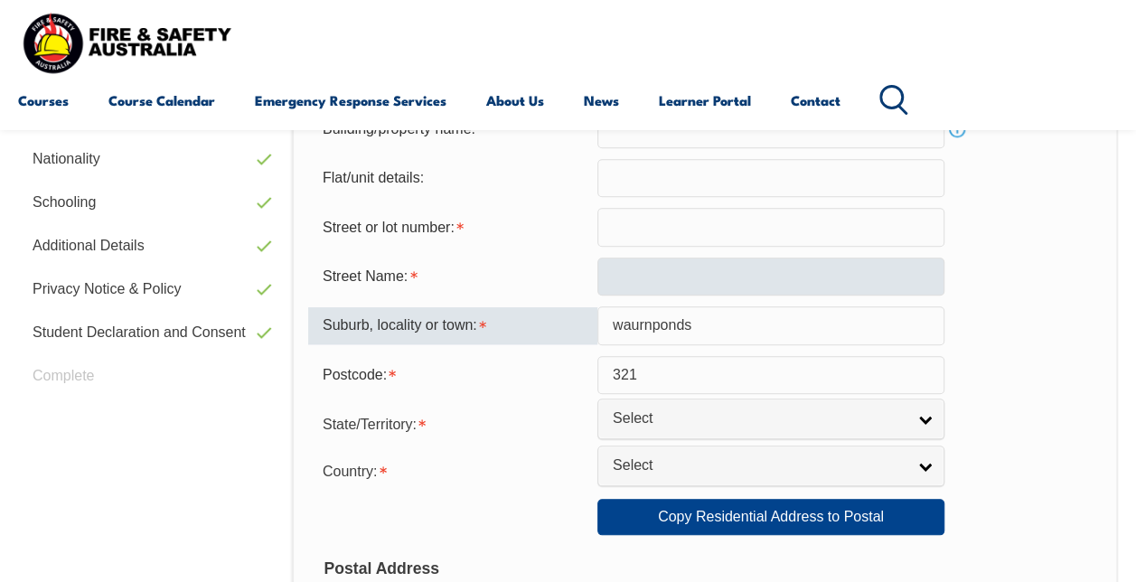
type input "waurnponds"
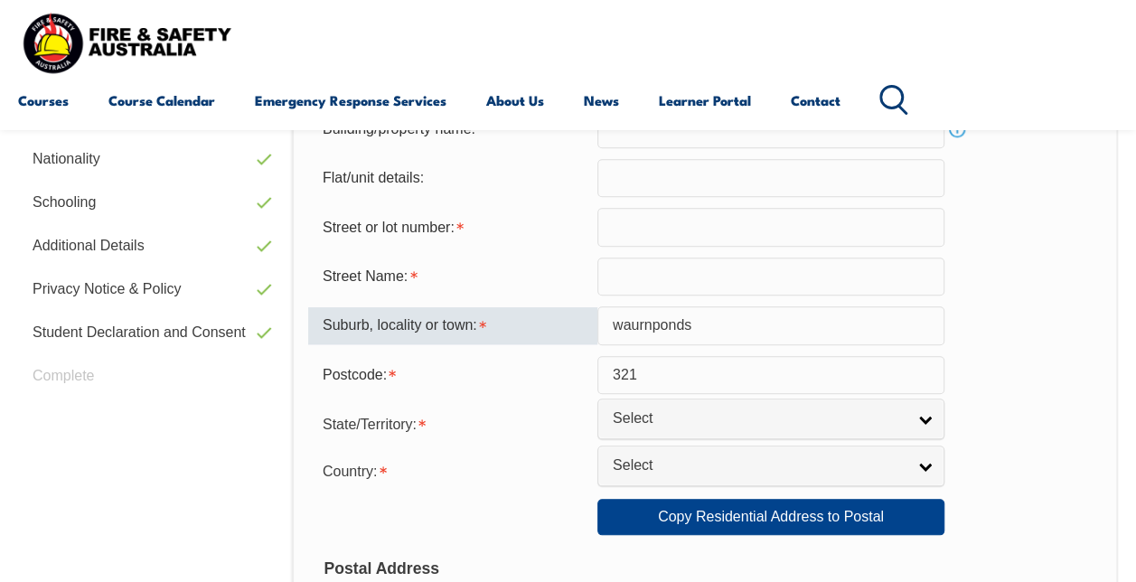
click at [698, 275] on input "text" at bounding box center [770, 277] width 347 height 38
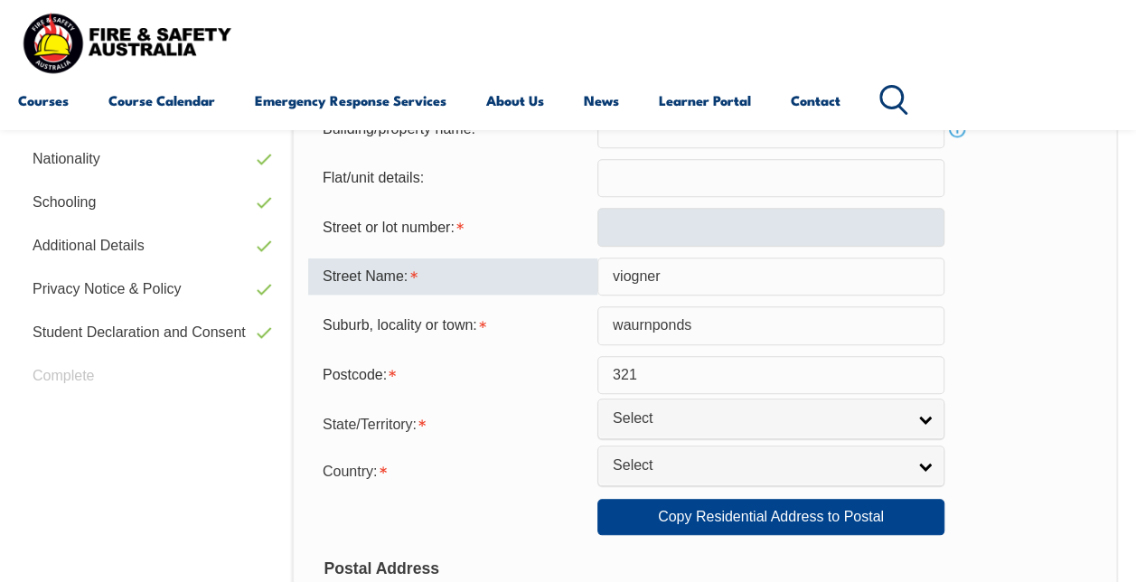
type input "viogner"
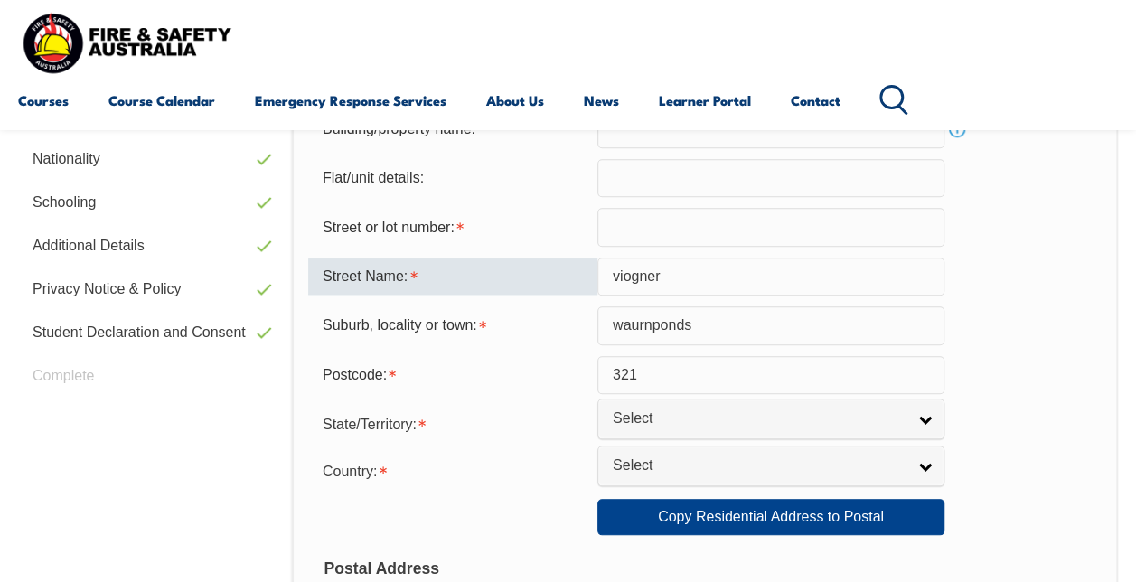
click at [681, 233] on input "text" at bounding box center [770, 227] width 347 height 38
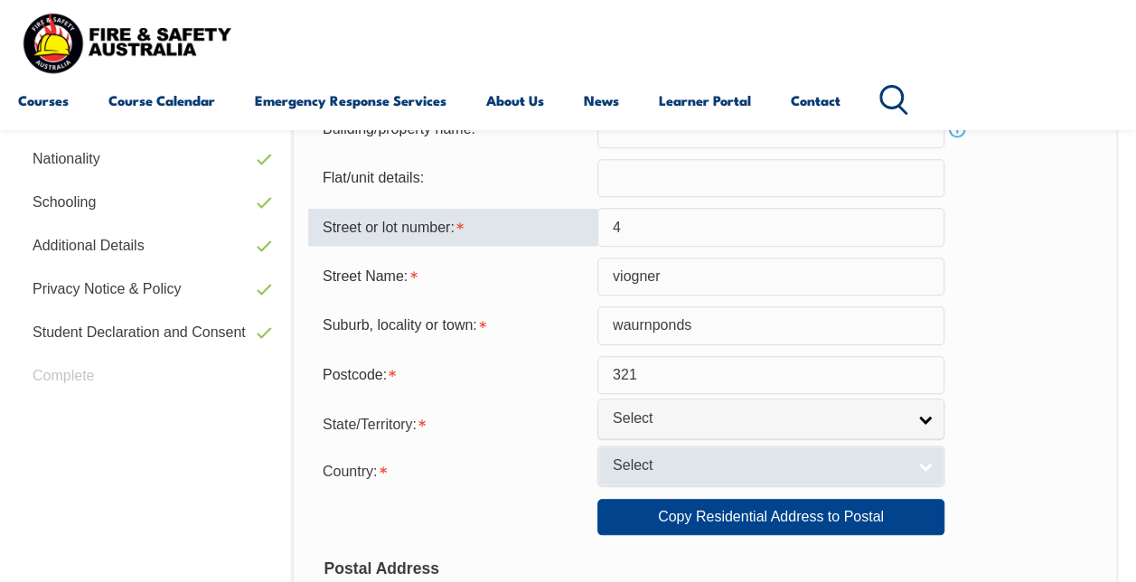
type input "[STREET_ADDRESS]"
select select "VIC"
select select "1101"
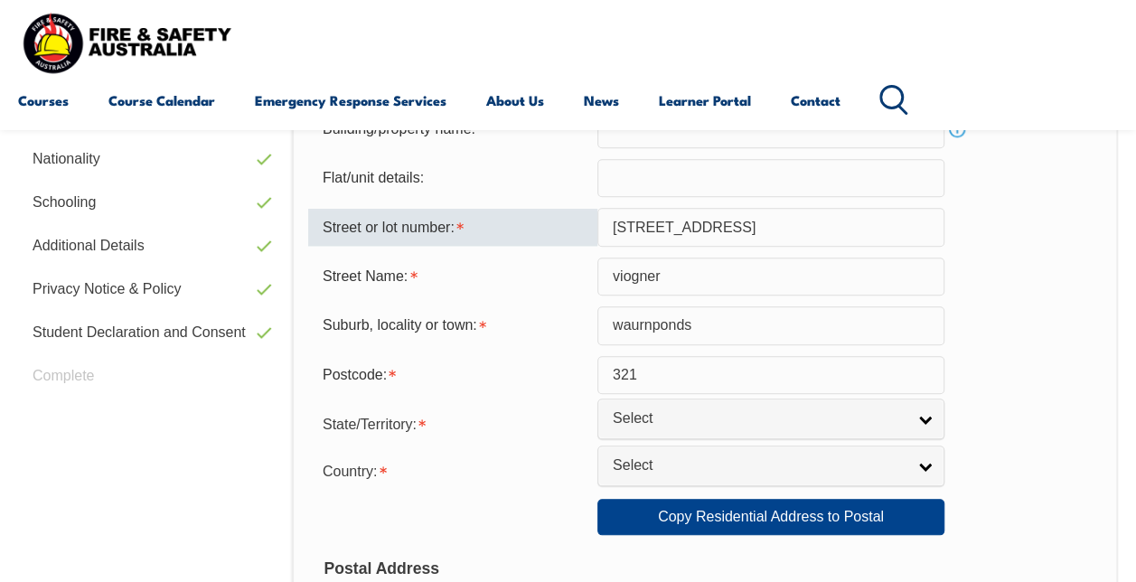
click at [666, 381] on input "321" at bounding box center [770, 375] width 347 height 38
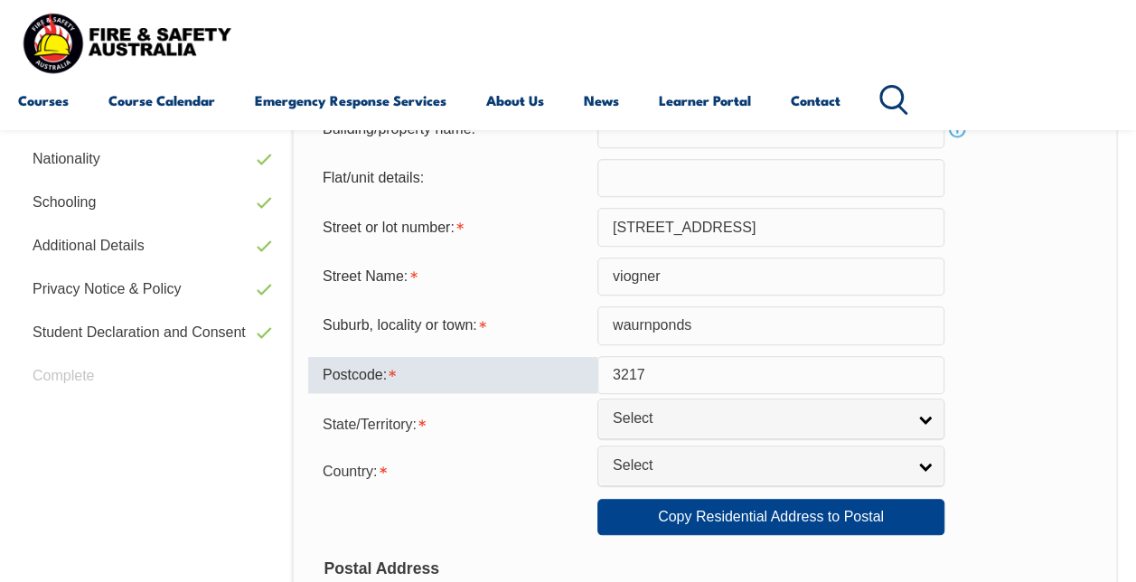
type input "3217"
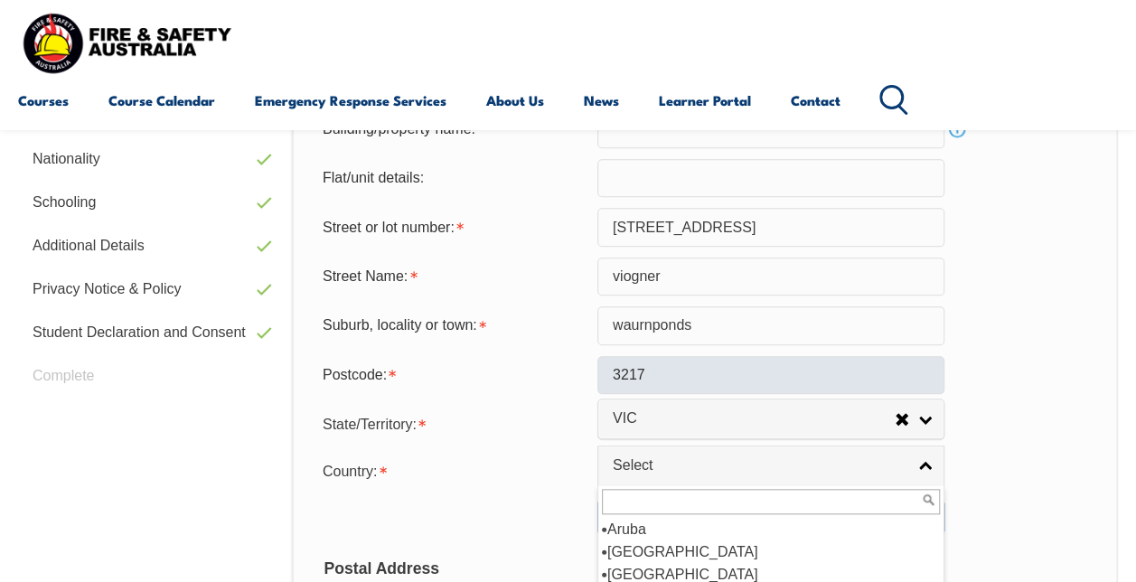
scroll to position [270, 0]
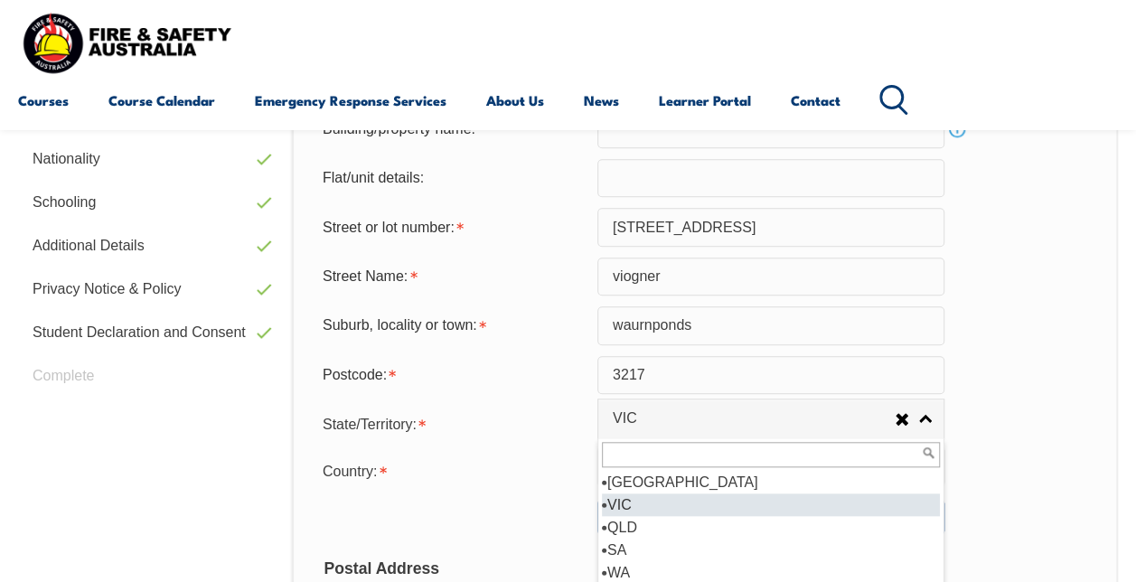
click at [1026, 283] on div "Street Name: [PERSON_NAME]" at bounding box center [704, 277] width 793 height 38
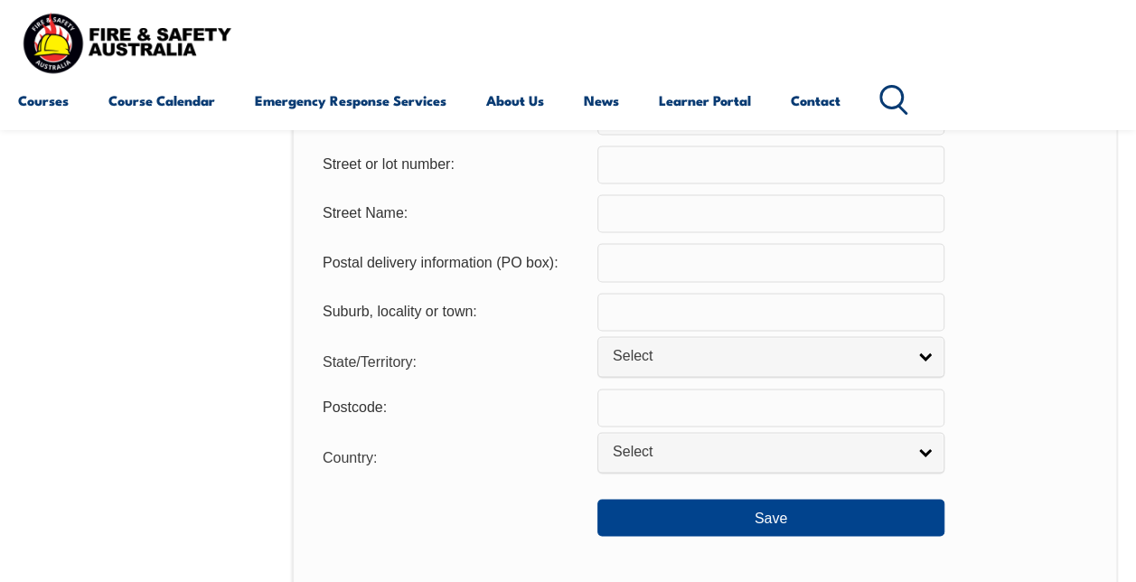
scroll to position [1238, 0]
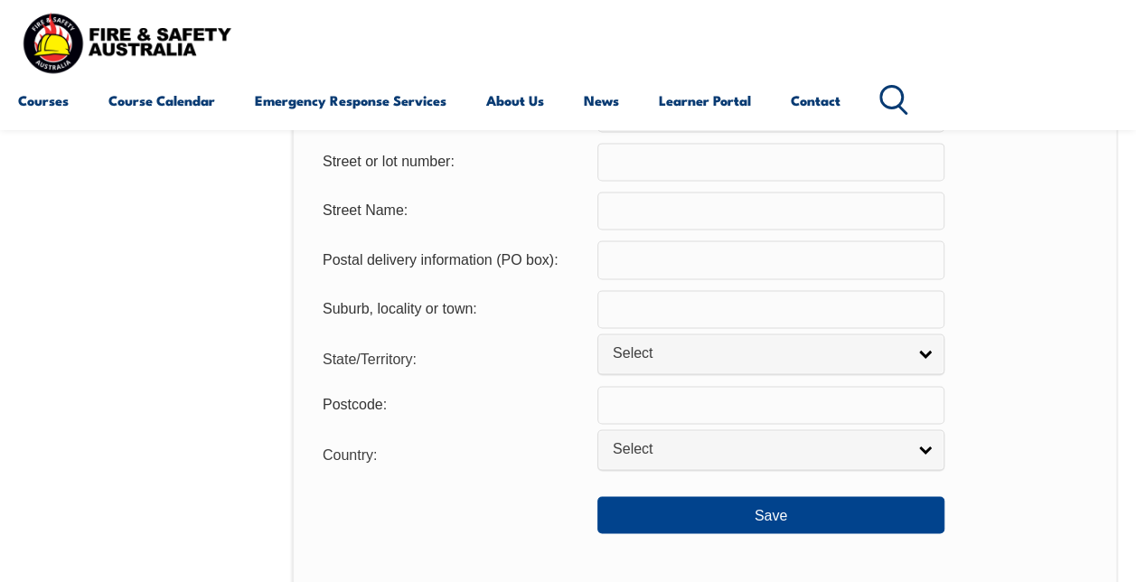
click at [1028, 390] on div "Postcode:" at bounding box center [704, 405] width 793 height 38
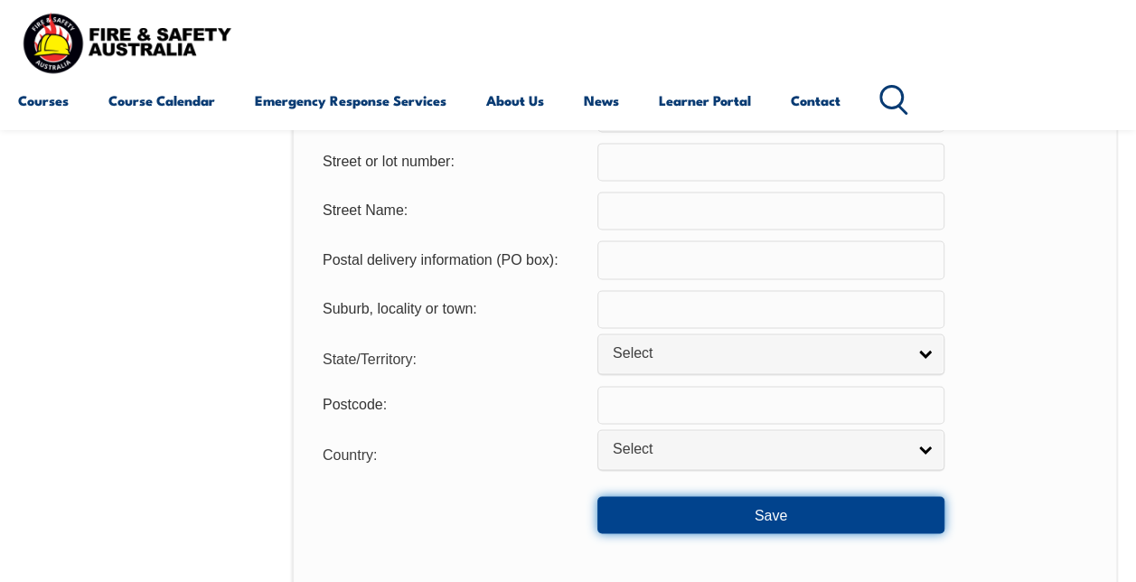
click at [896, 515] on button "Save" at bounding box center [770, 514] width 347 height 36
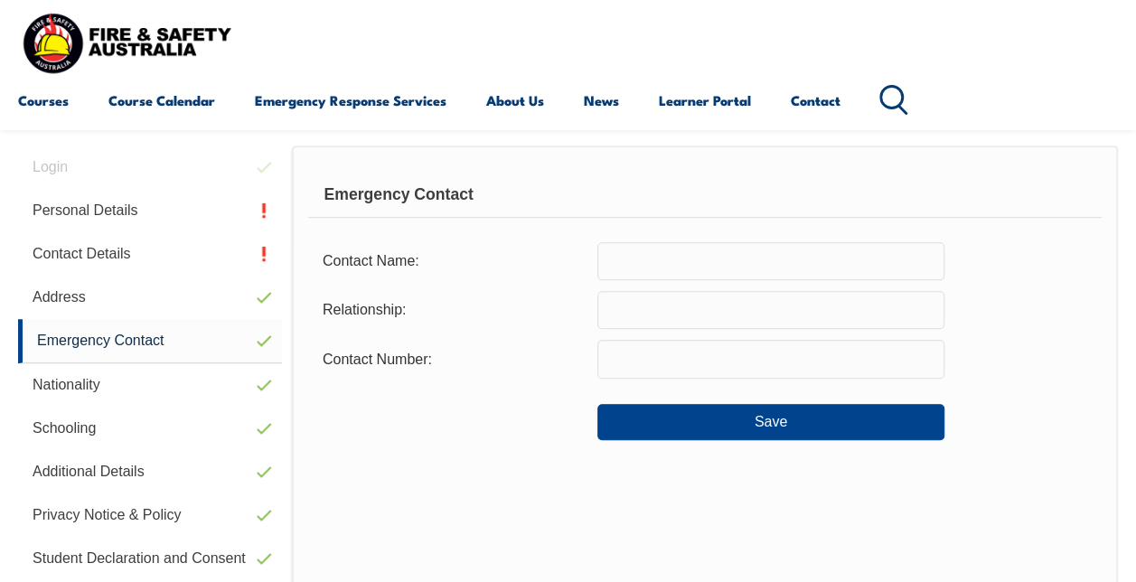
scroll to position [438, 0]
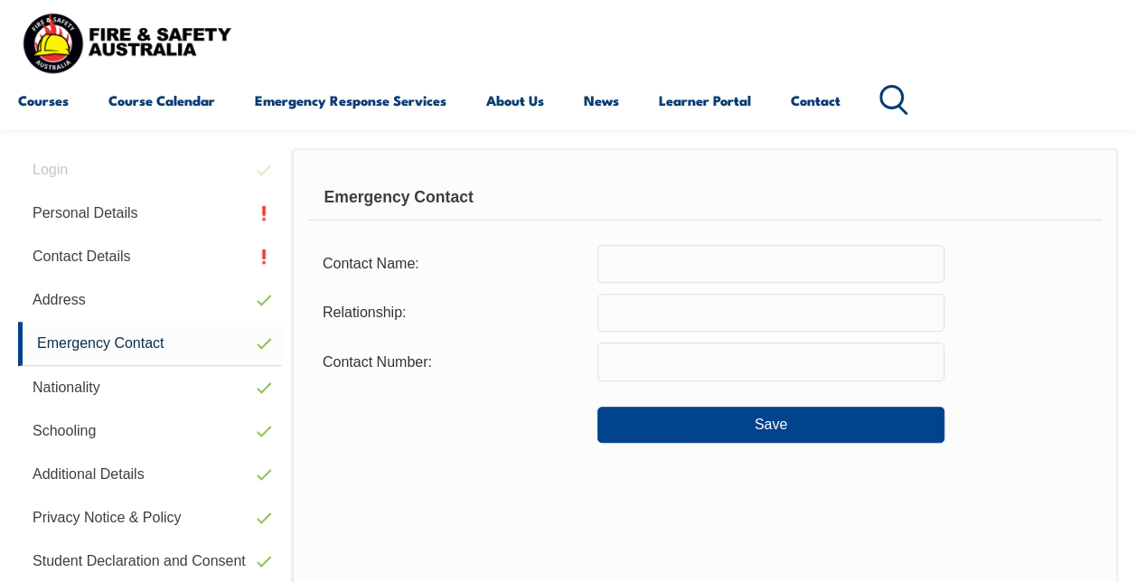
click at [756, 267] on input "text" at bounding box center [770, 264] width 347 height 38
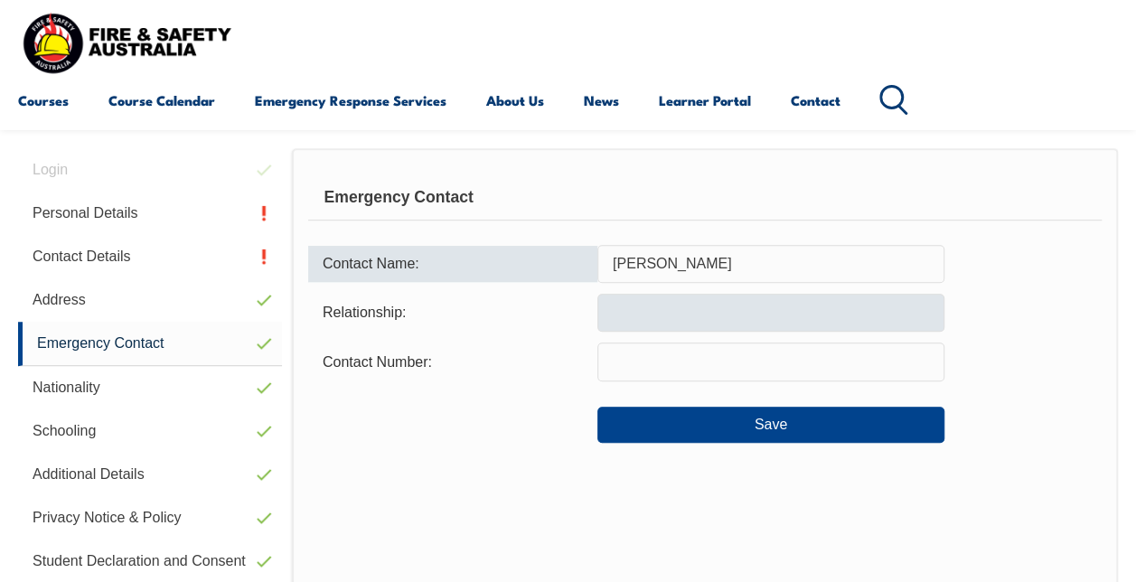
type input "[PERSON_NAME]"
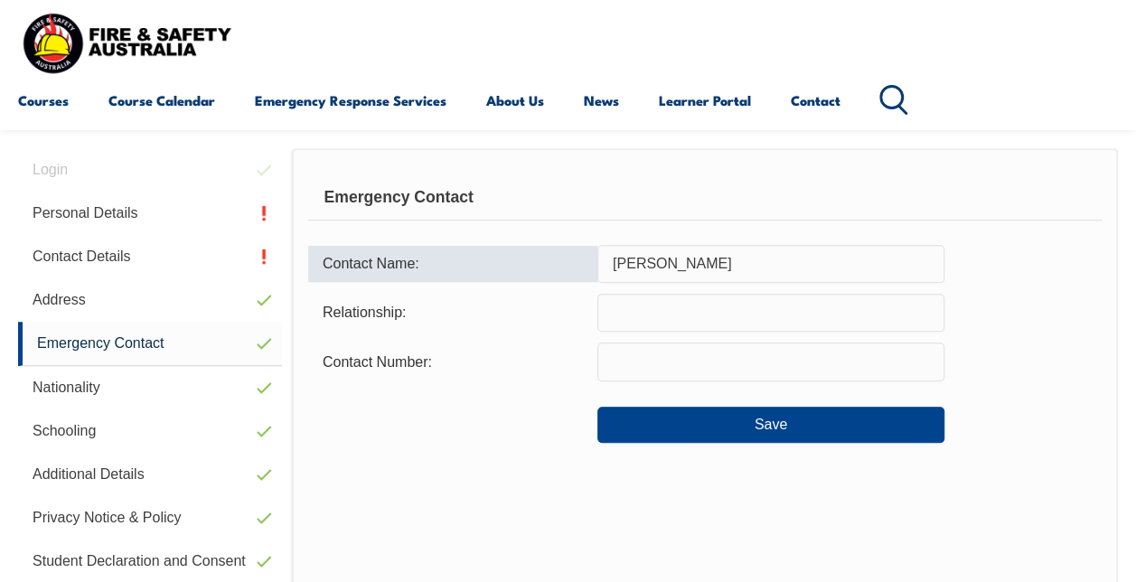
click at [788, 309] on input "text" at bounding box center [770, 313] width 347 height 38
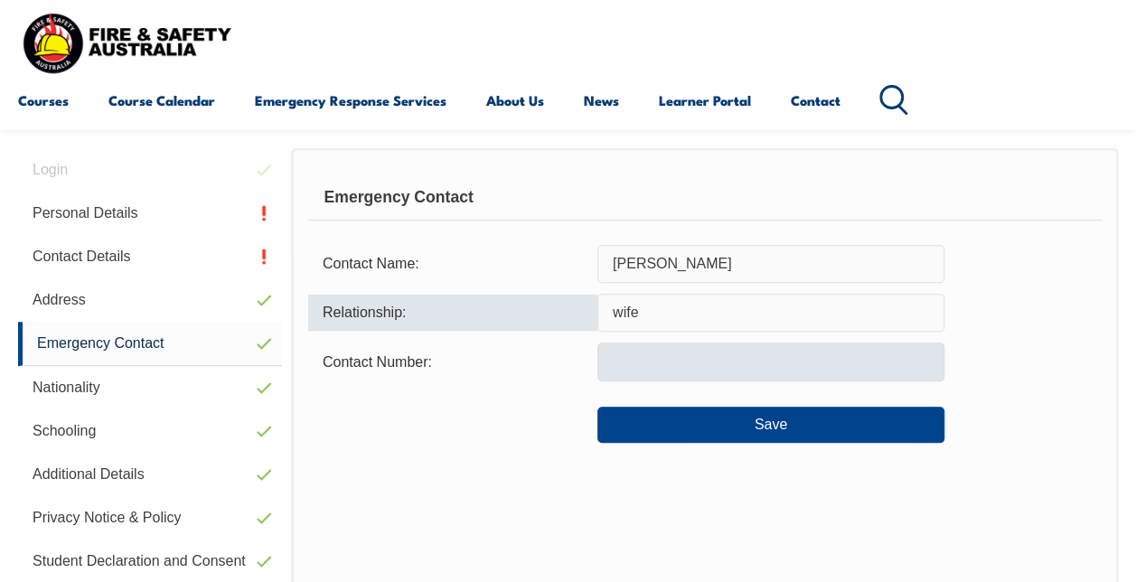
type input "wife"
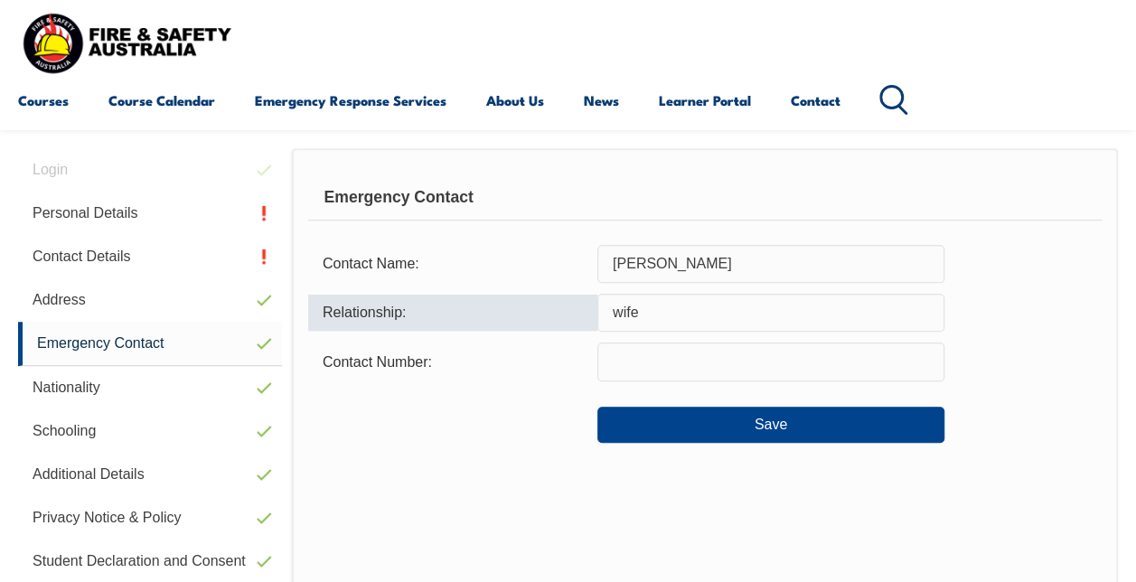
click at [765, 369] on input "text" at bounding box center [770, 361] width 347 height 38
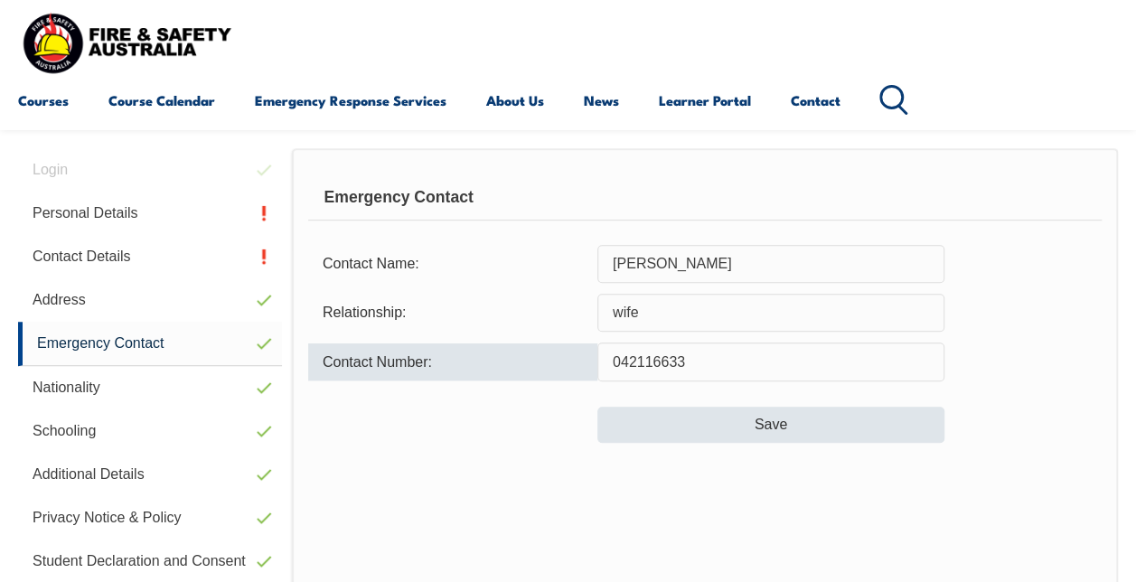
type input "042116633"
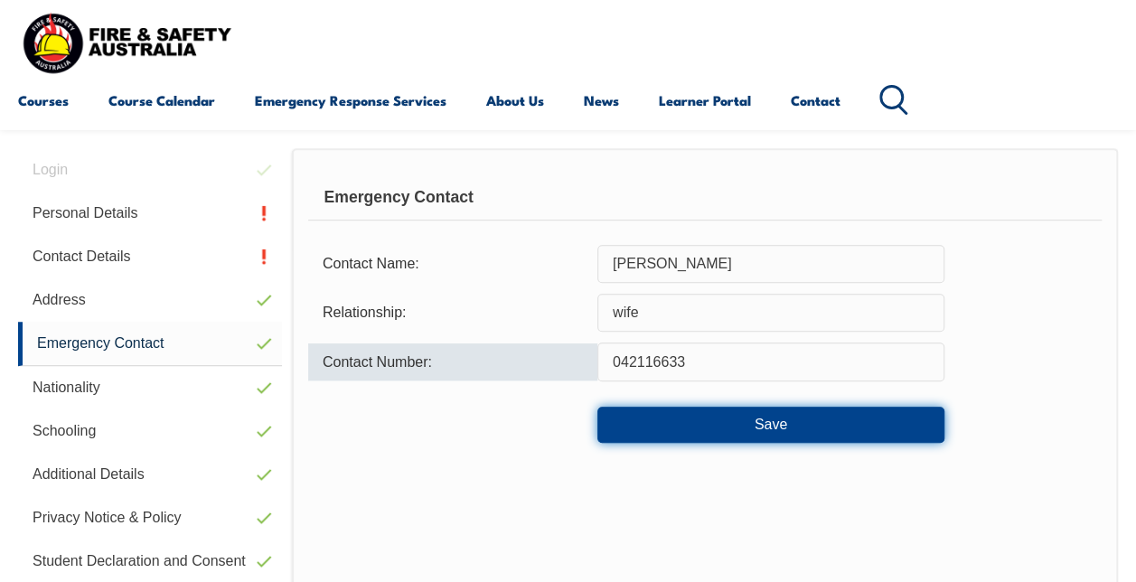
click at [786, 435] on button "Save" at bounding box center [770, 425] width 347 height 36
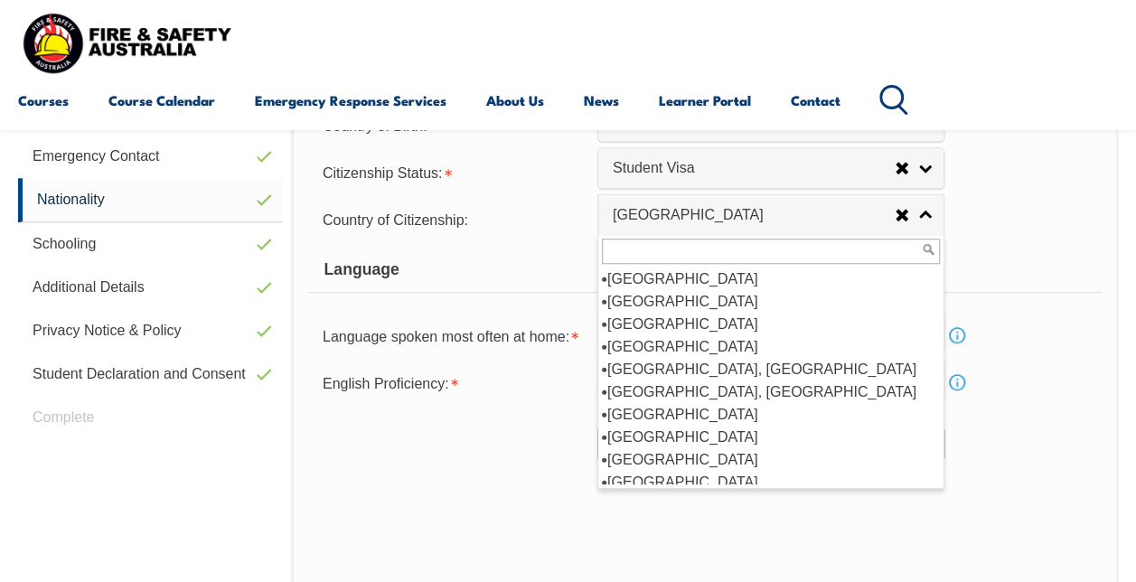
scroll to position [640, 0]
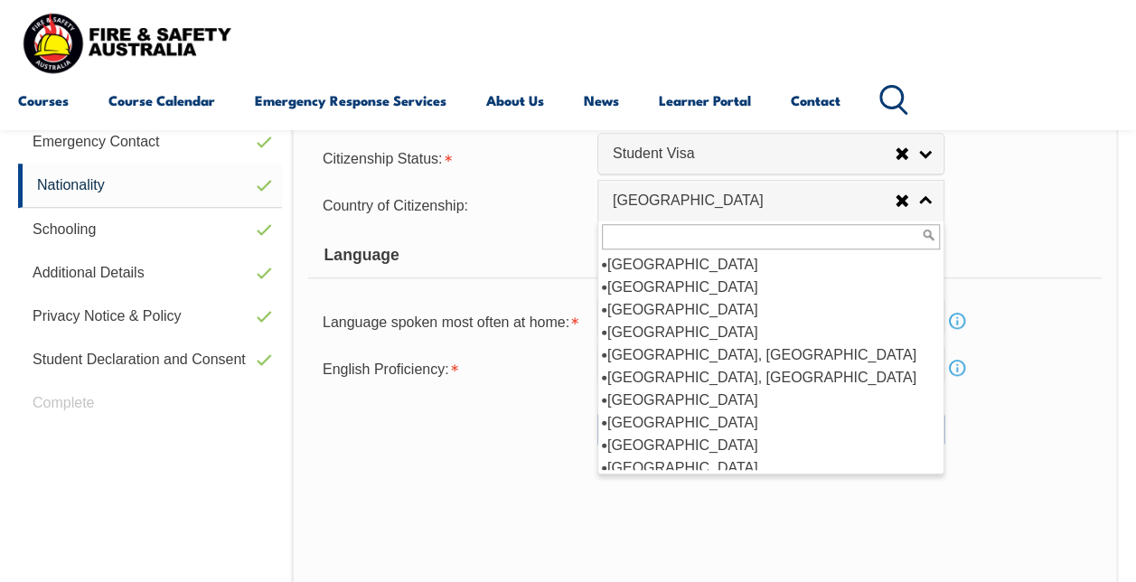
click at [778, 526] on div "Citizenship City of Birth: Country of Birth: [GEOGRAPHIC_DATA] ([DEMOGRAPHIC_DA…" at bounding box center [705, 326] width 826 height 759
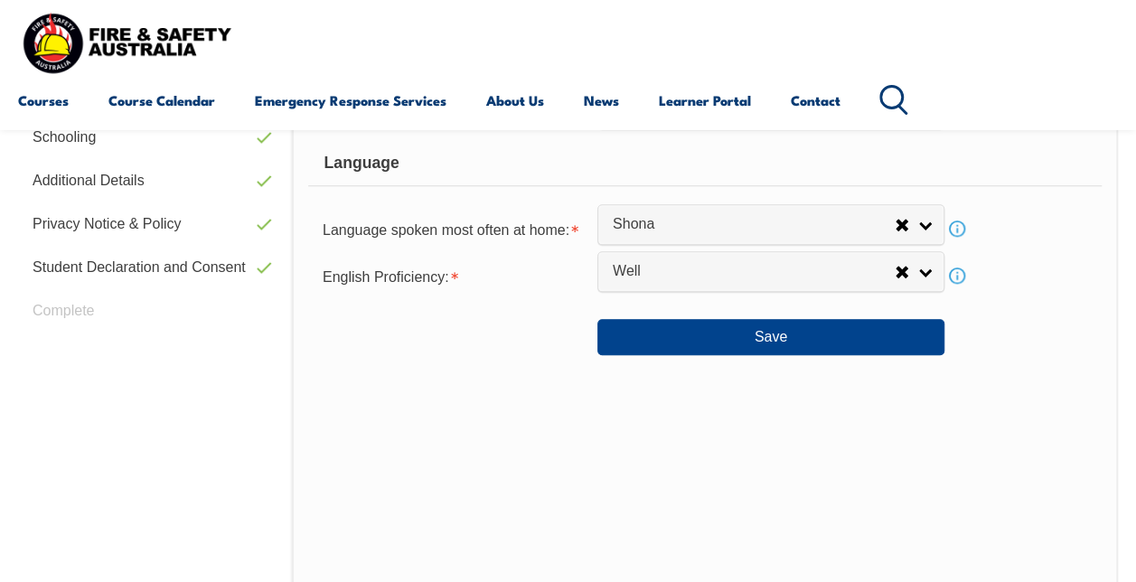
scroll to position [720, 0]
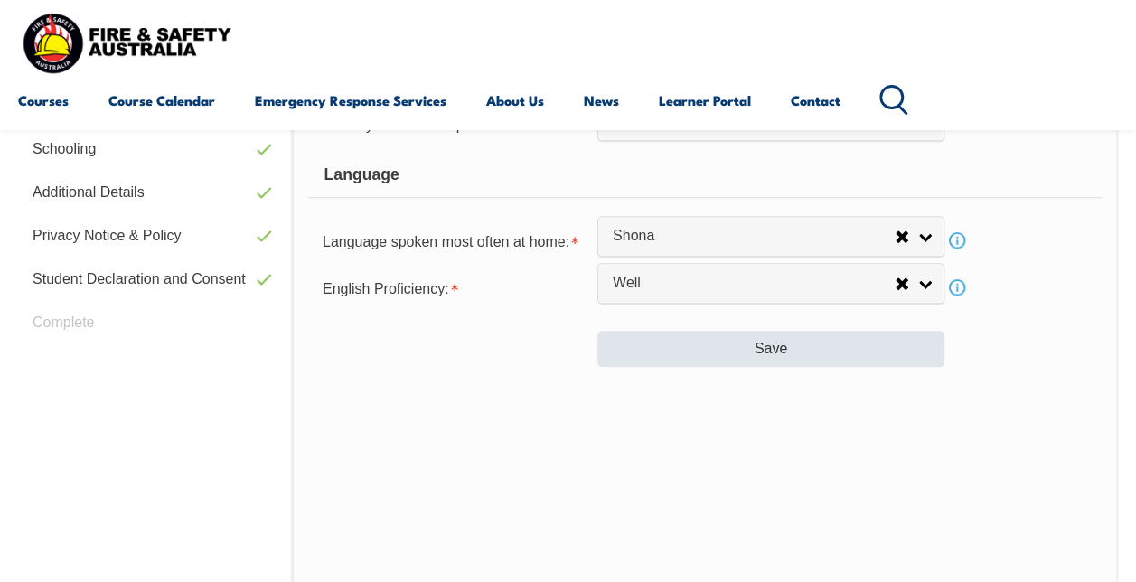
click at [802, 349] on button "Save" at bounding box center [770, 349] width 347 height 36
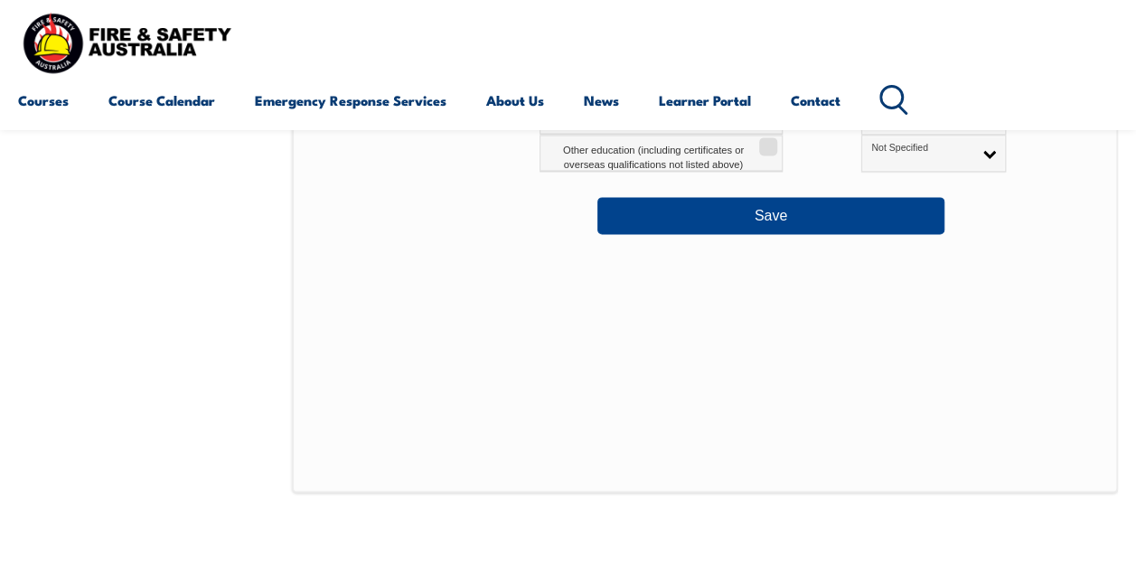
scroll to position [1150, 0]
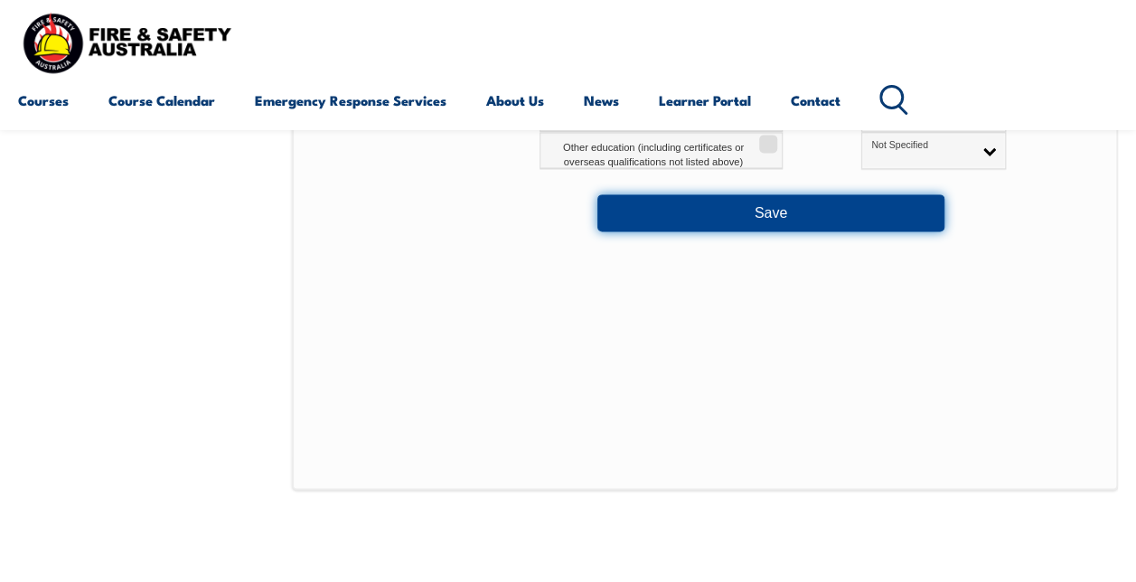
click at [834, 211] on button "Save" at bounding box center [770, 212] width 347 height 36
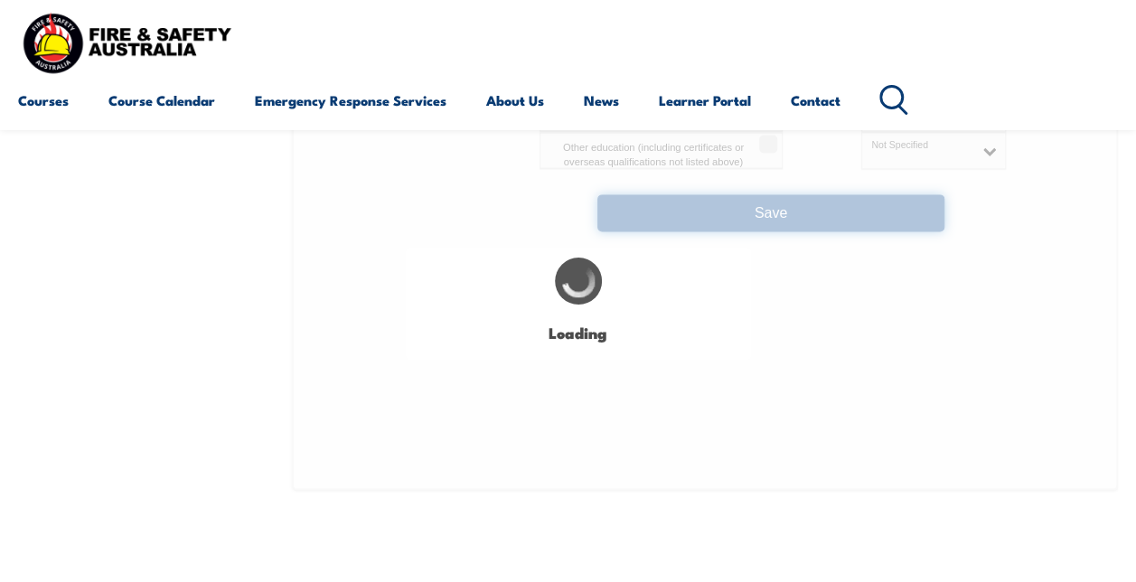
select select "false"
select select "true"
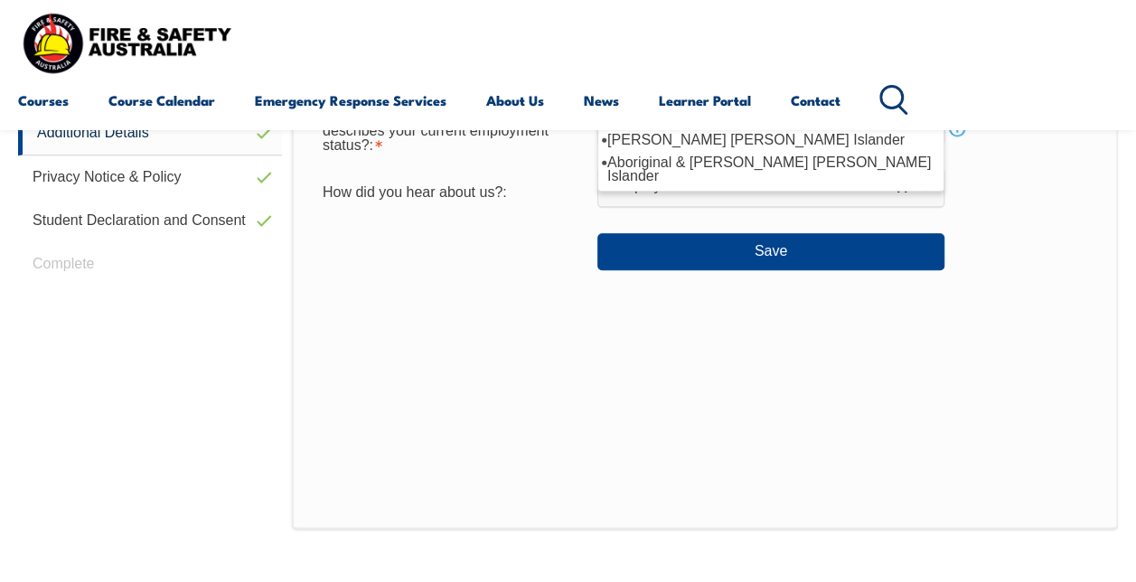
scroll to position [770, 0]
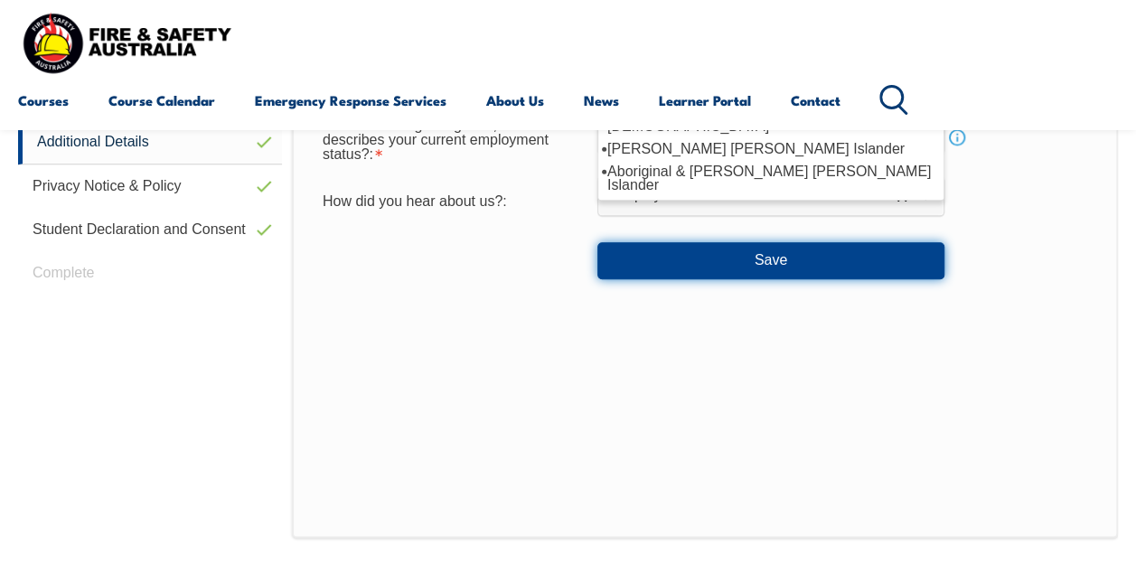
click at [820, 263] on button "Save" at bounding box center [770, 260] width 347 height 36
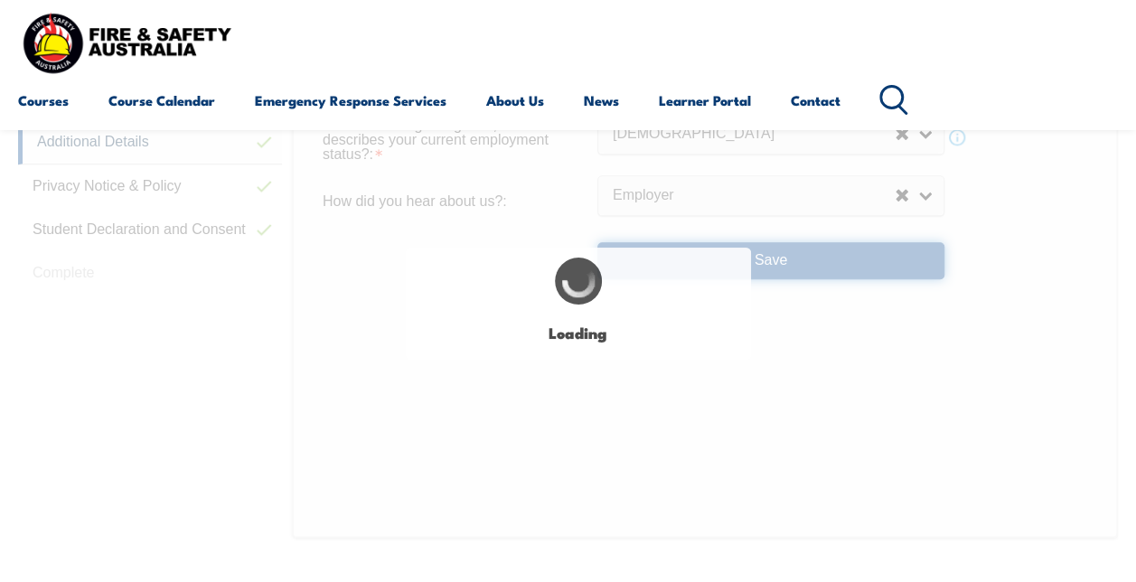
select select "false"
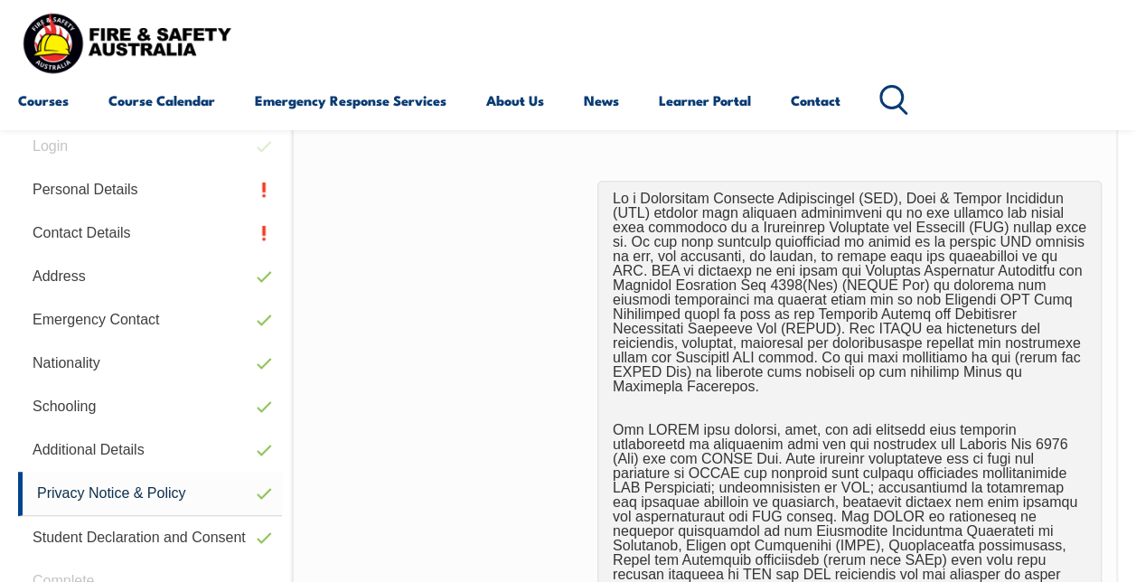
scroll to position [438, 0]
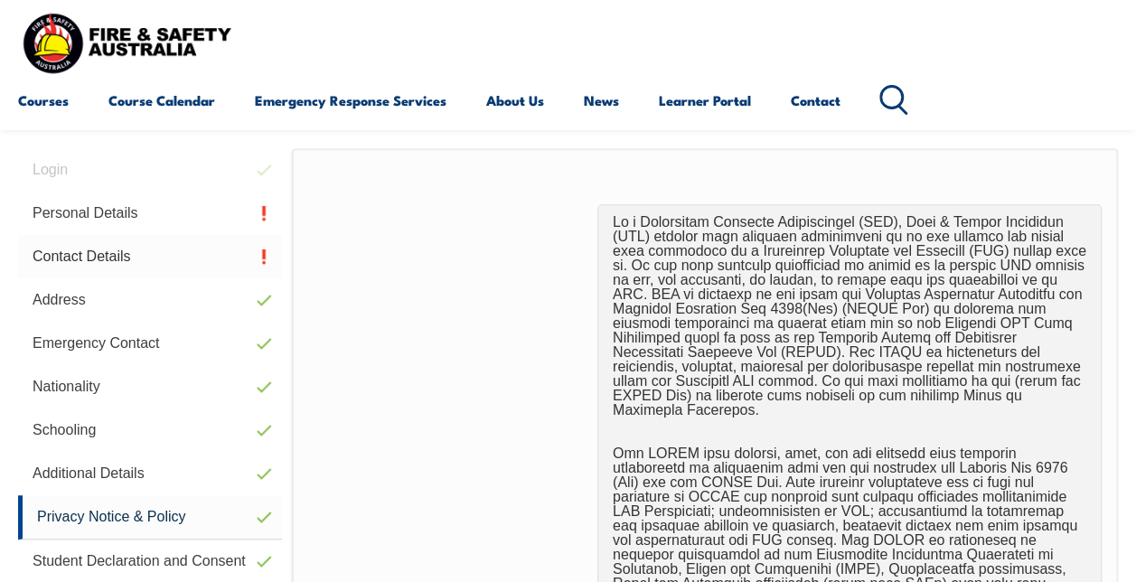
click at [180, 259] on link "Contact Details" at bounding box center [150, 256] width 264 height 43
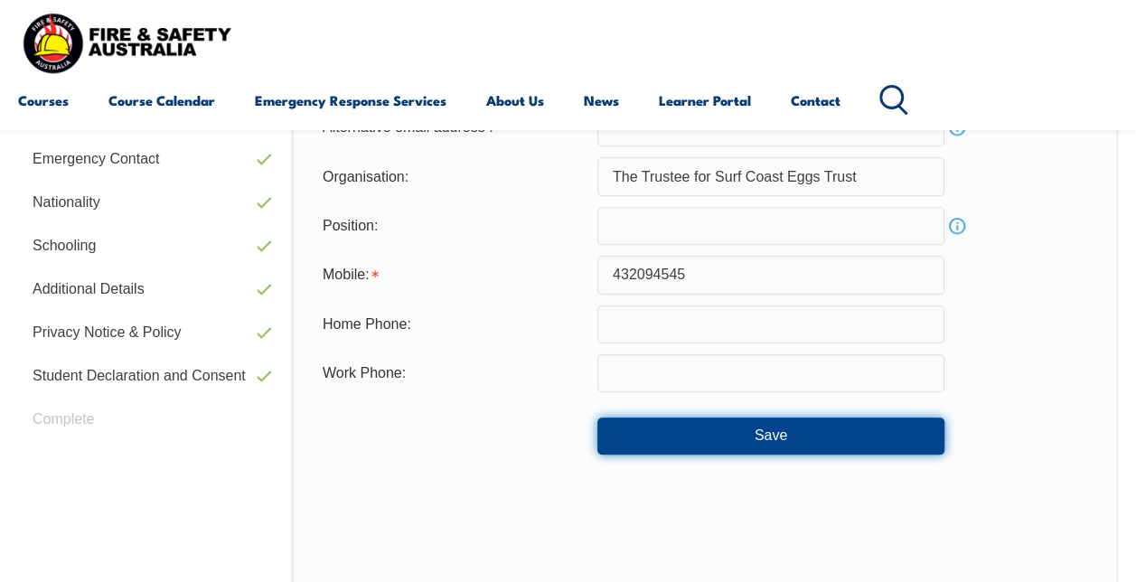
click at [806, 441] on button "Save" at bounding box center [770, 435] width 347 height 36
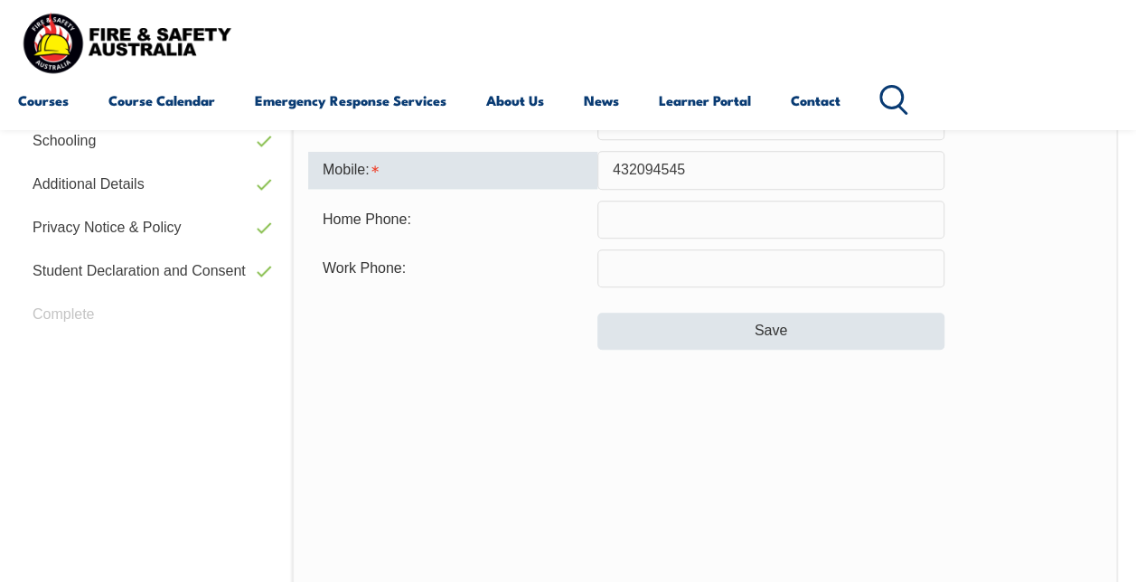
scroll to position [788, 0]
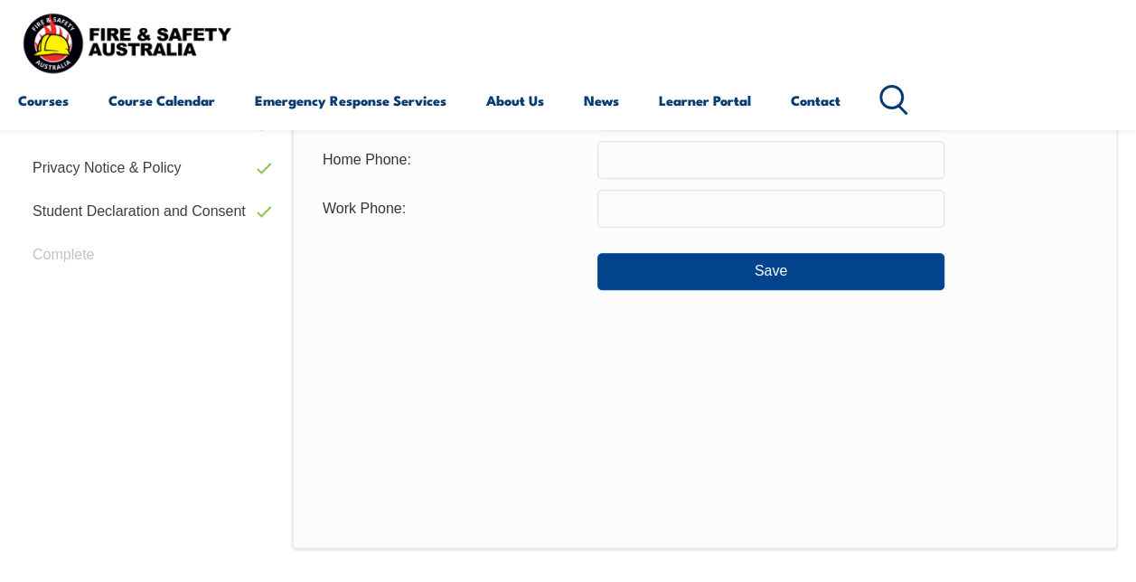
click at [790, 444] on div "Contact Details Email: [EMAIL_ADDRESS][DOMAIN_NAME] Info Alternative email addr…" at bounding box center [705, 173] width 826 height 750
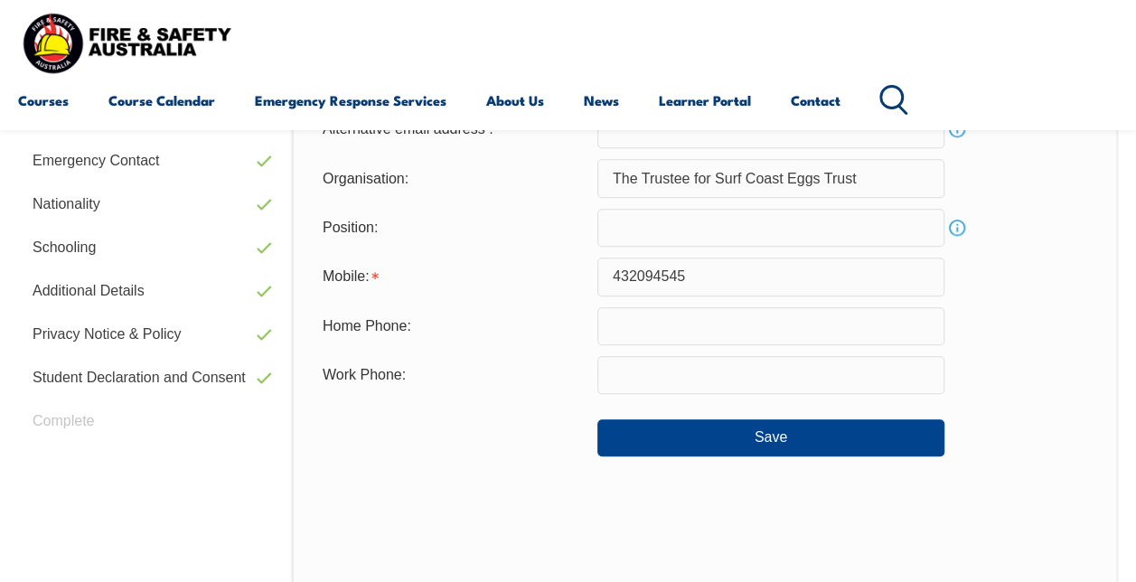
scroll to position [621, 0]
click at [614, 273] on input "432094545" at bounding box center [770, 277] width 347 height 38
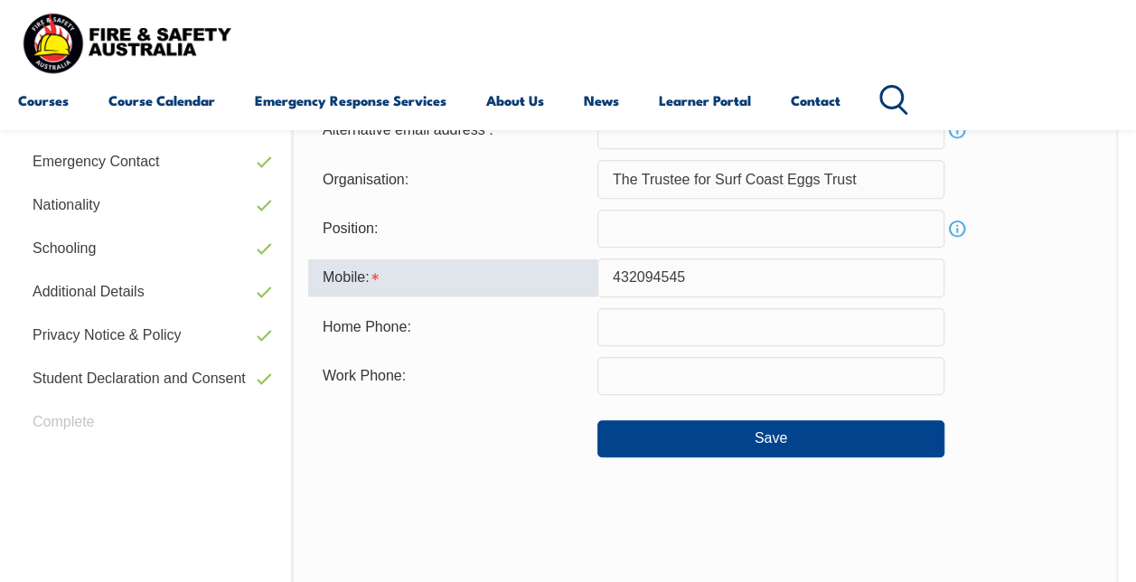
type input "0432094545"
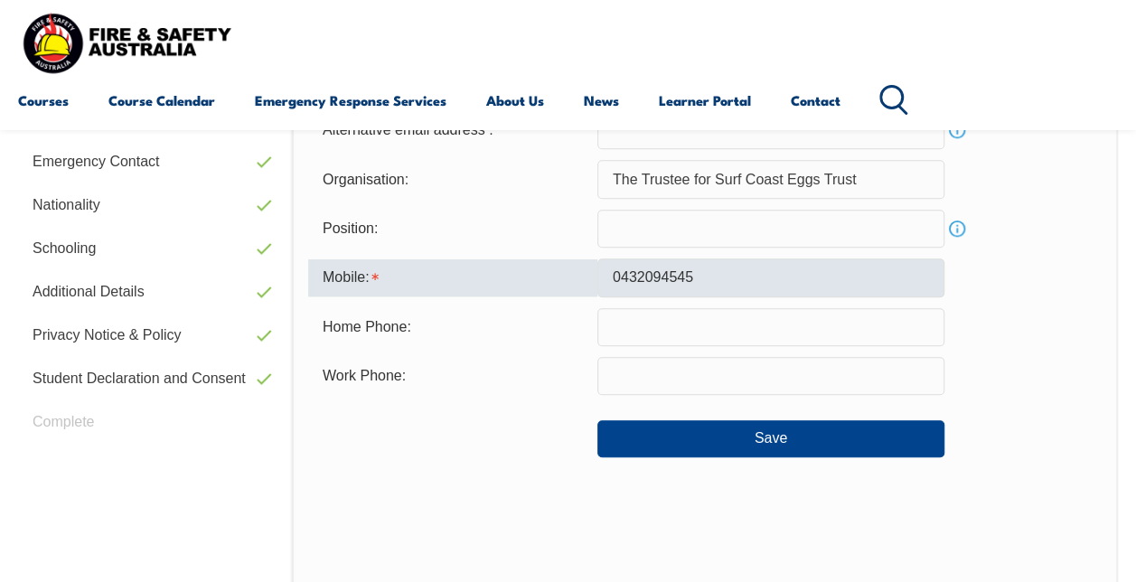
type input "[EMAIL_ADDRESS][DOMAIN_NAME]"
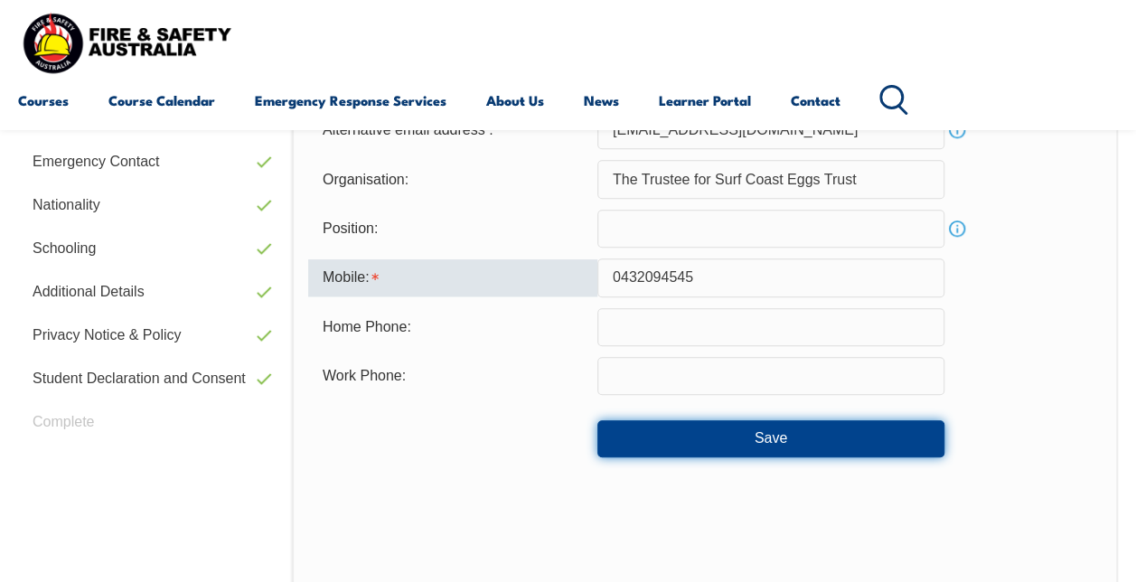
click at [786, 444] on button "Save" at bounding box center [770, 438] width 347 height 36
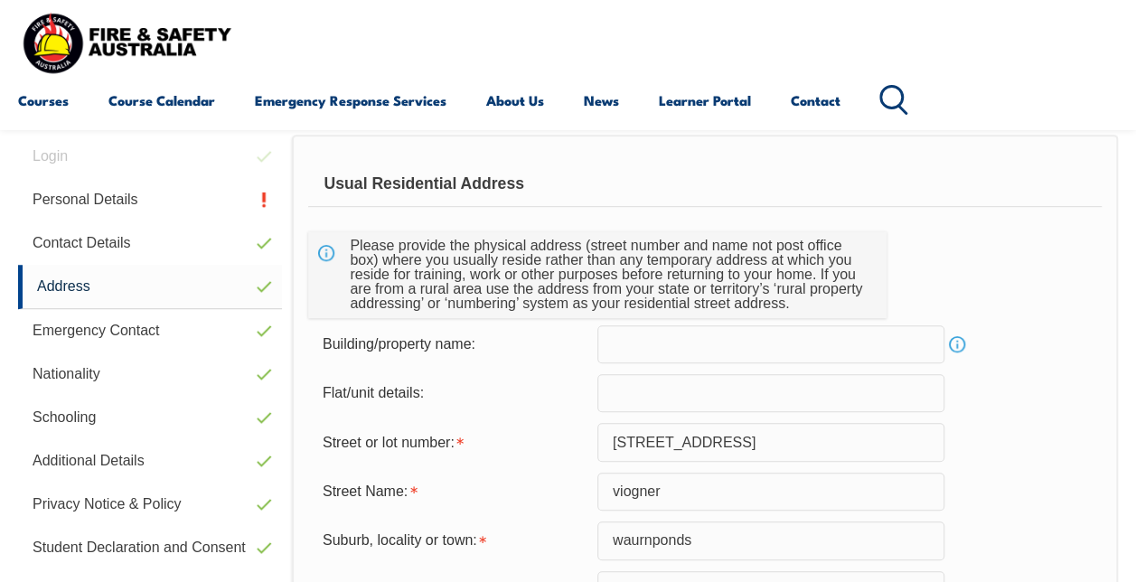
scroll to position [437, 0]
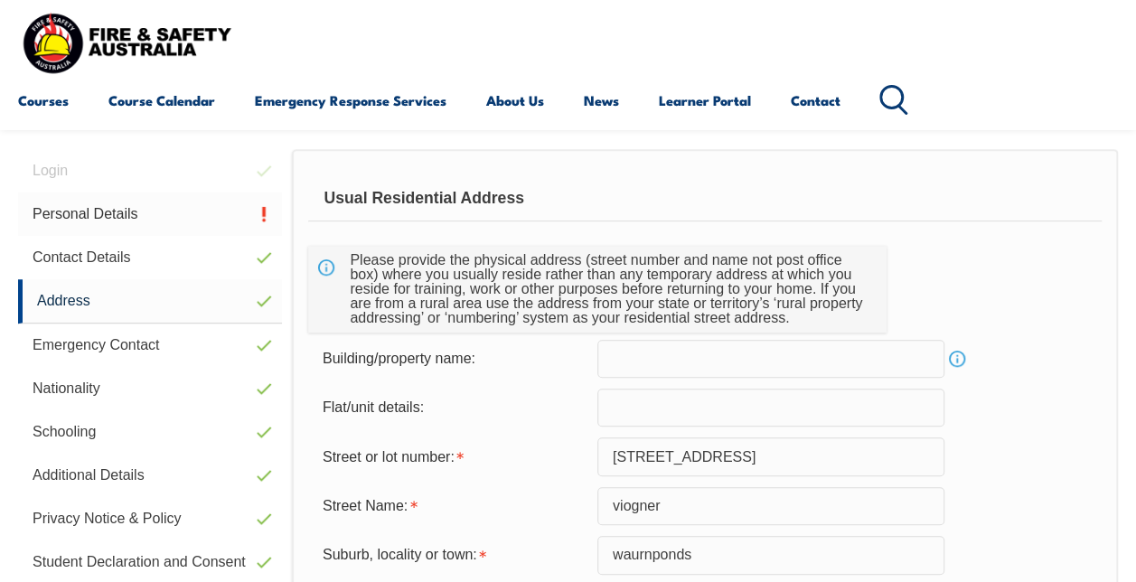
click at [200, 217] on link "Personal Details" at bounding box center [150, 213] width 264 height 43
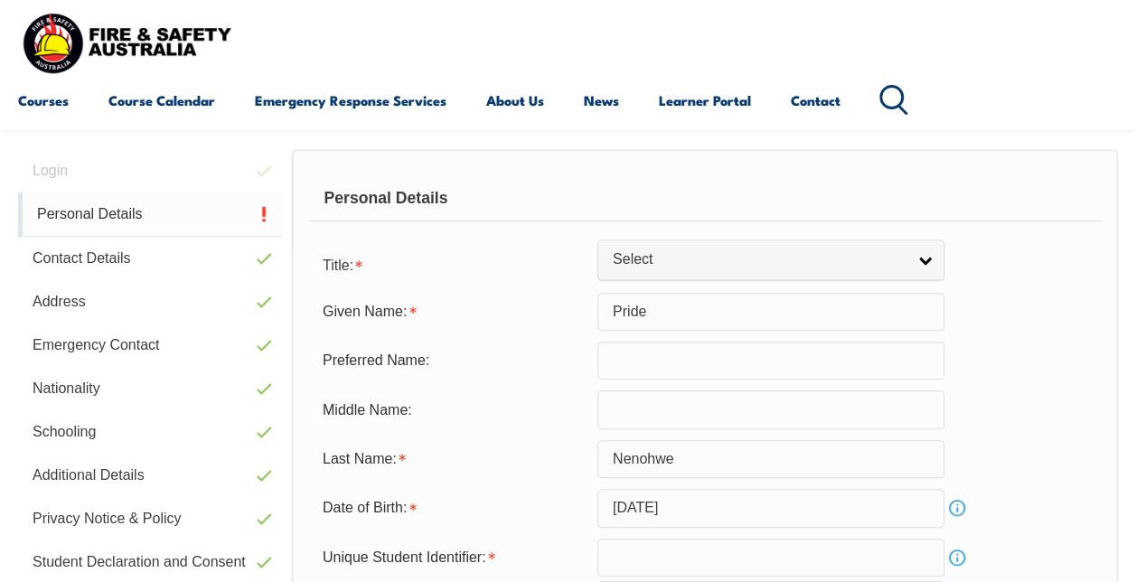
scroll to position [438, 0]
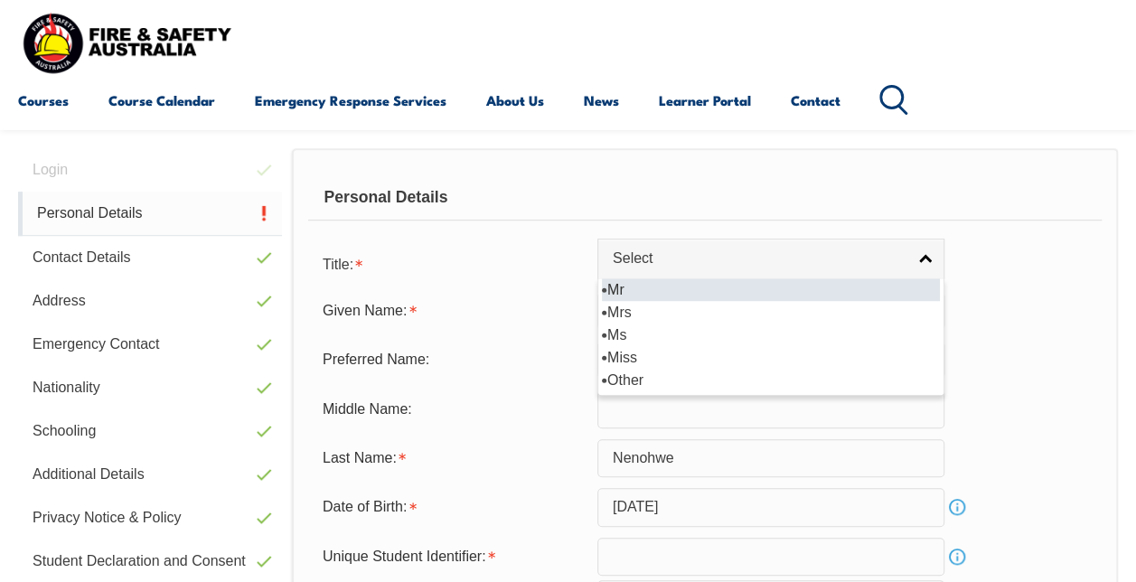
select select "Mr"
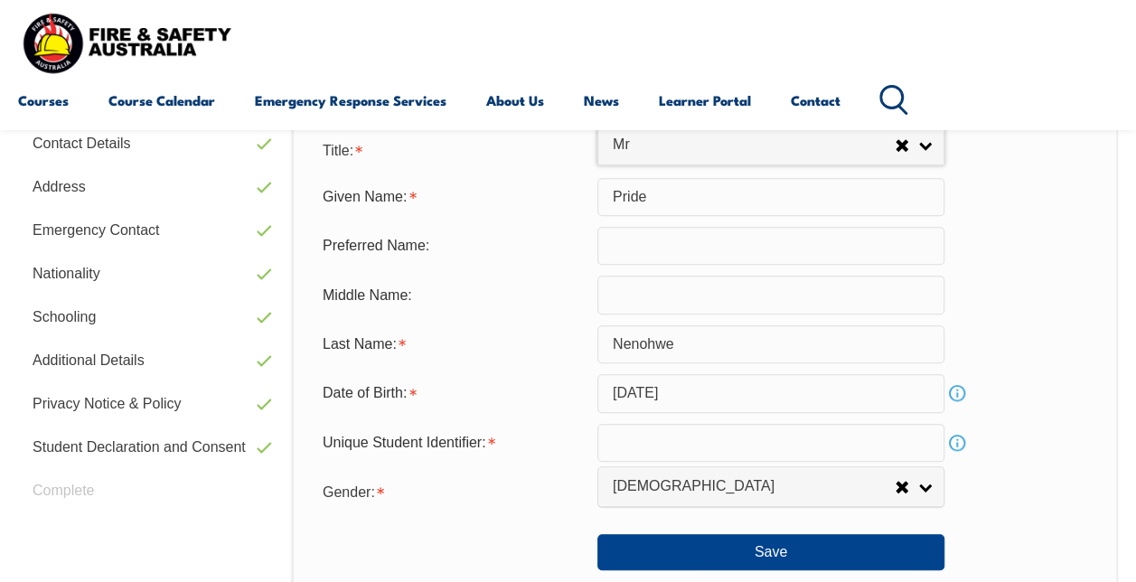
scroll to position [554, 0]
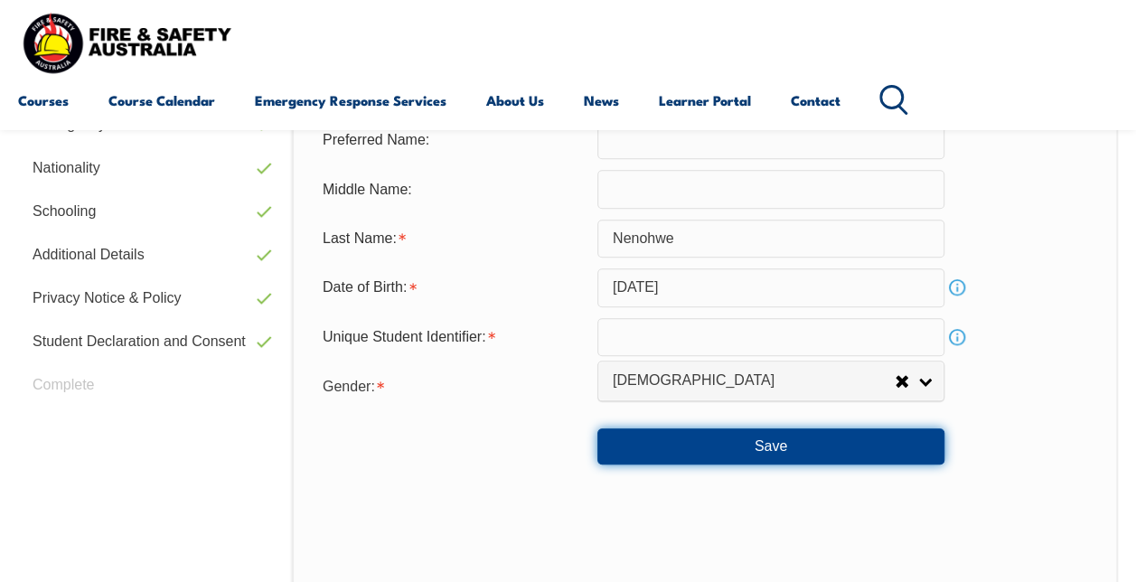
click at [862, 446] on button "Save" at bounding box center [770, 446] width 347 height 36
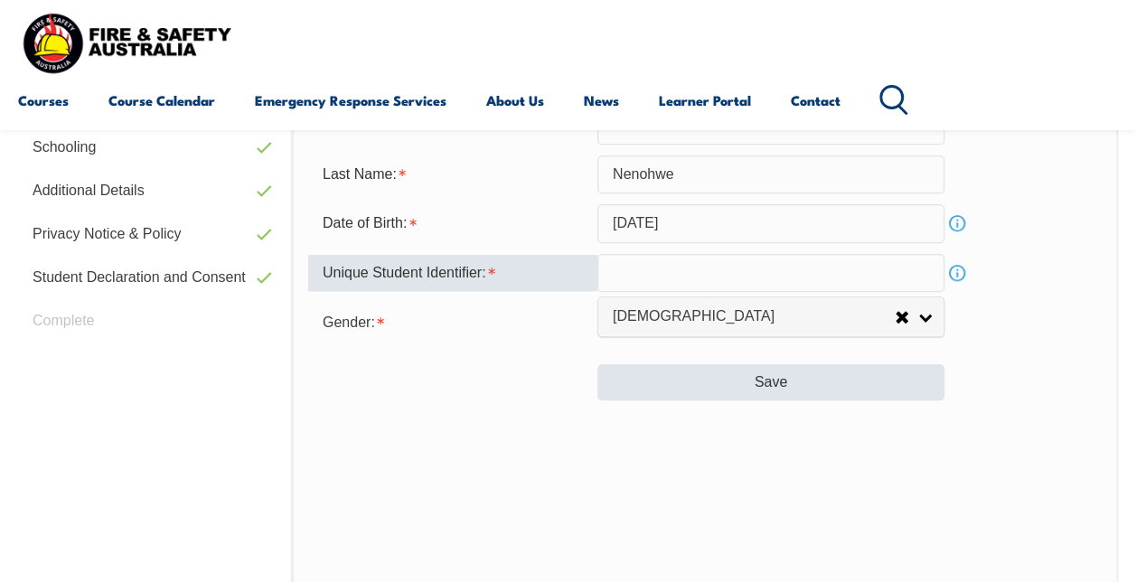
scroll to position [885, 0]
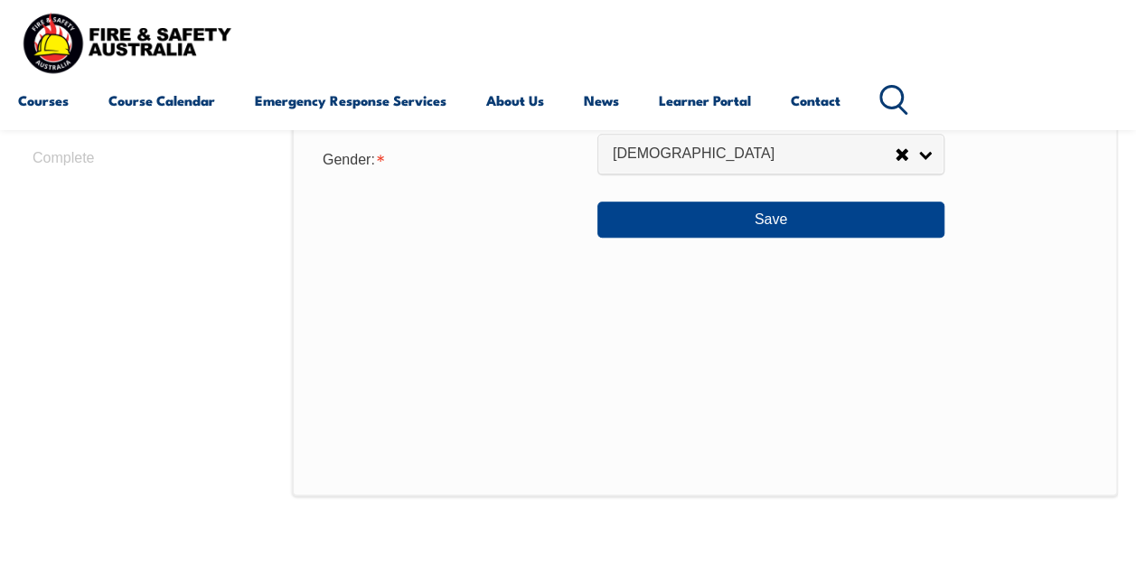
click at [887, 432] on div "Personal Details Title: Mr Mrs Ms Miss Other Mr Given Name: Pride Preferred Nam…" at bounding box center [705, 99] width 826 height 794
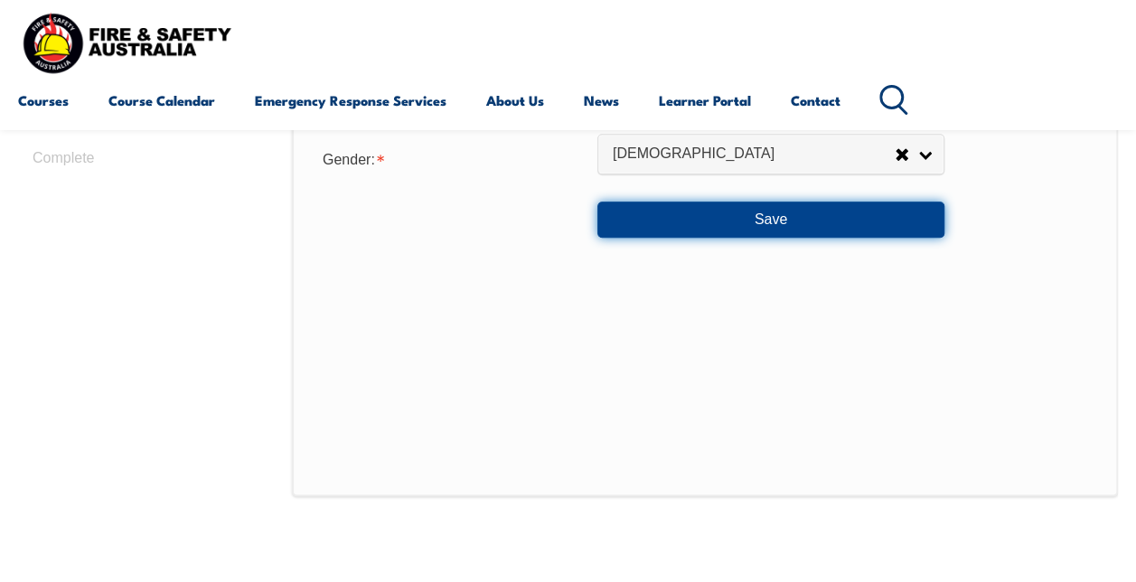
click at [866, 224] on button "Save" at bounding box center [770, 220] width 347 height 36
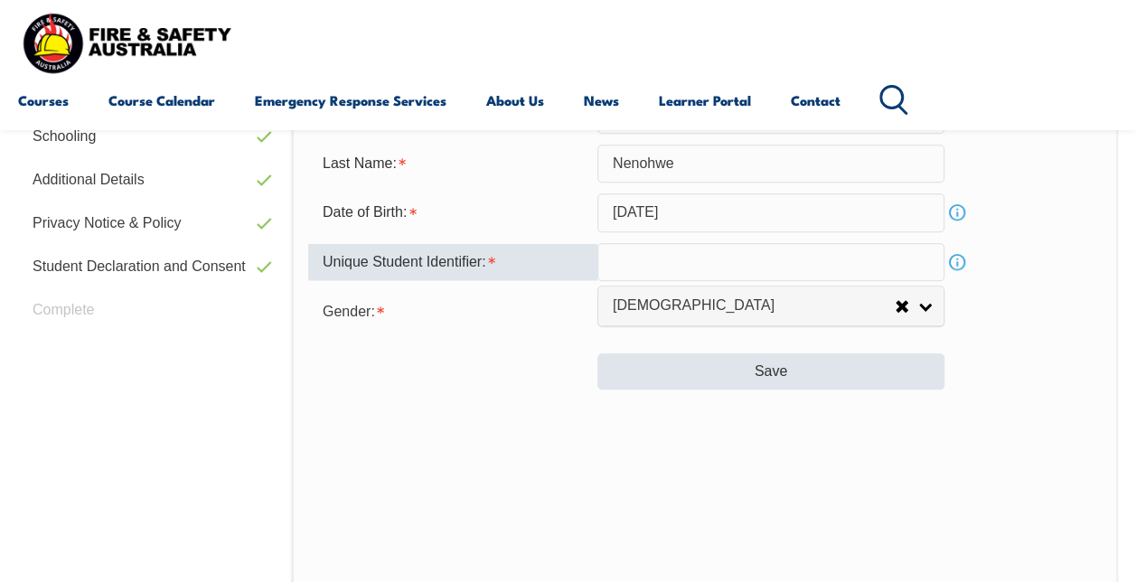
scroll to position [728, 0]
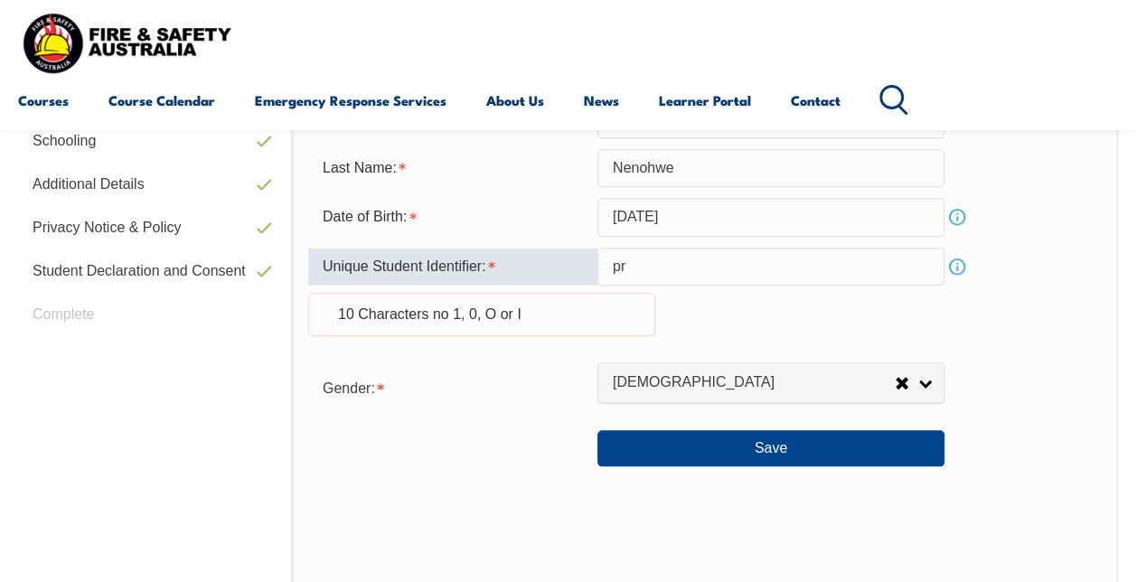
type input "p"
click at [829, 265] on input "Pride Neno" at bounding box center [770, 267] width 347 height 38
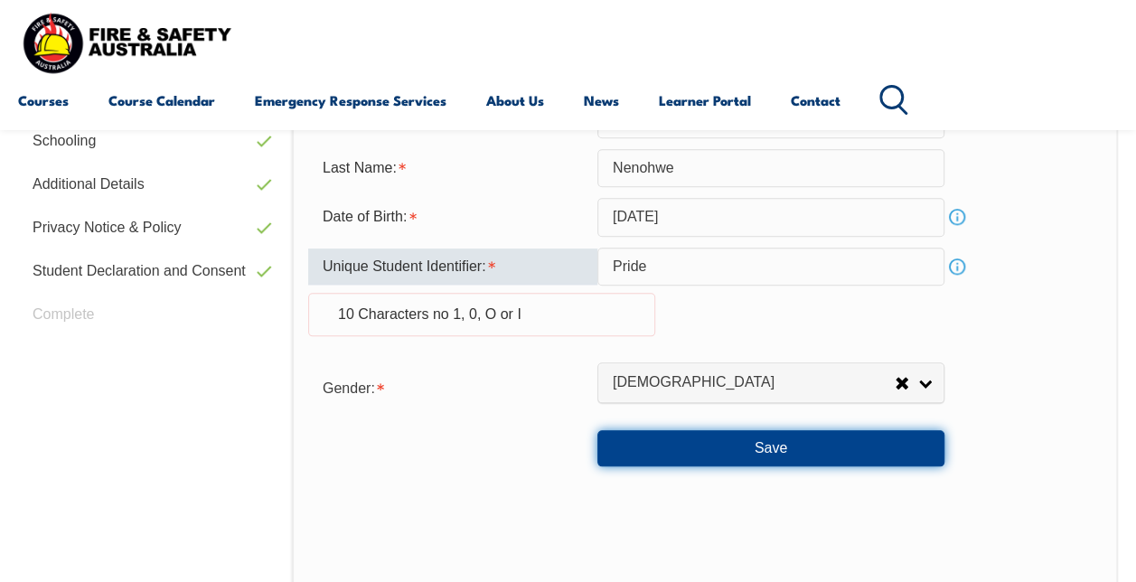
click at [852, 445] on button "Save" at bounding box center [770, 448] width 347 height 36
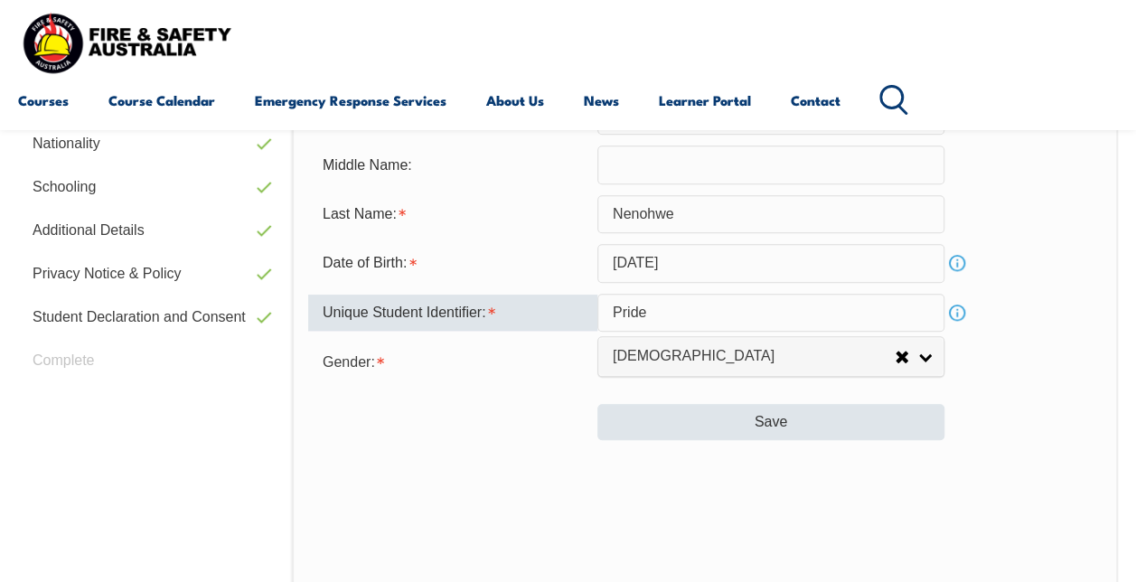
scroll to position [681, 0]
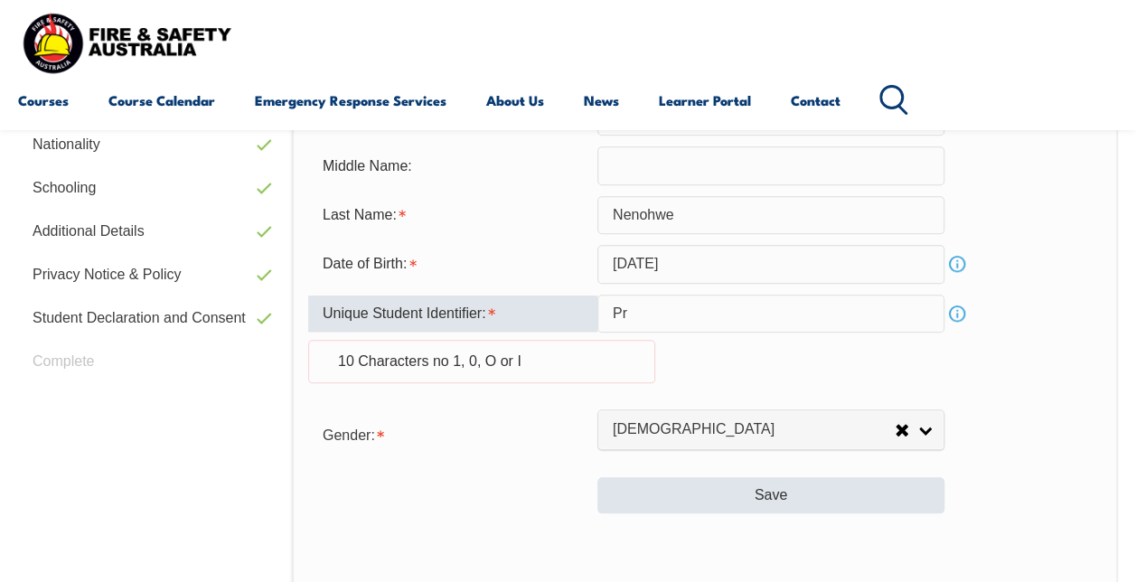
type input "P"
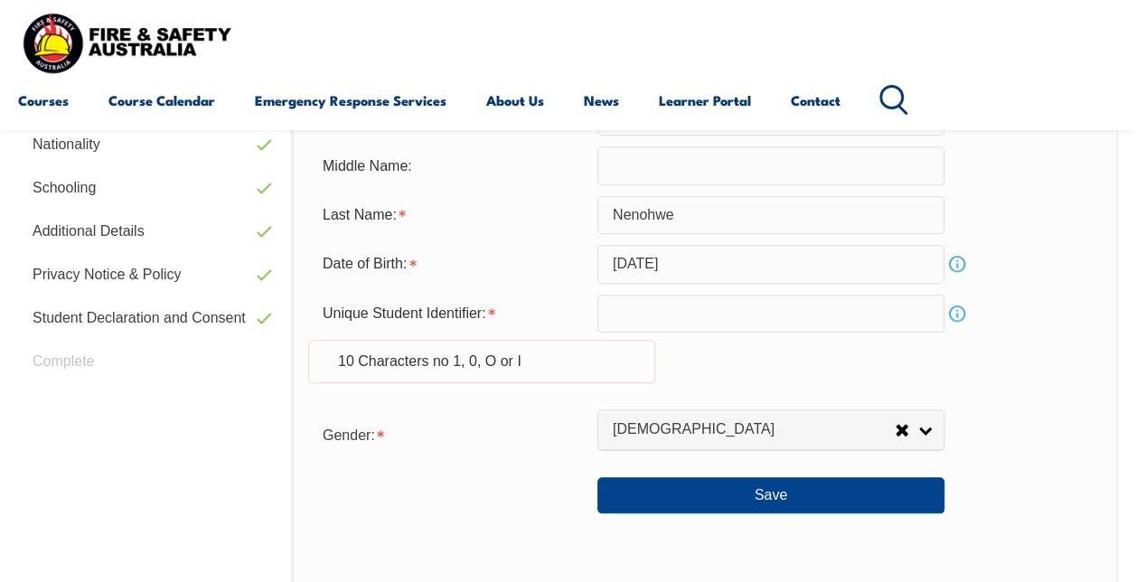
click at [537, 192] on form "Title: Mr Mrs Ms Miss Other Mr Given Name: Pride Preferred Name: Middle Name: L…" at bounding box center [704, 258] width 793 height 512
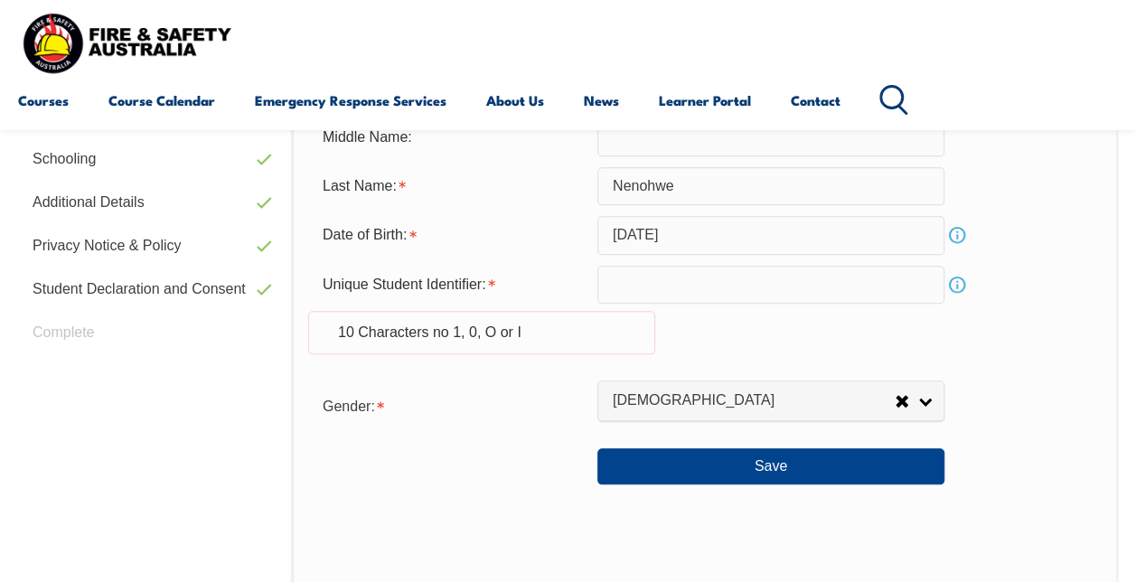
scroll to position [707, 0]
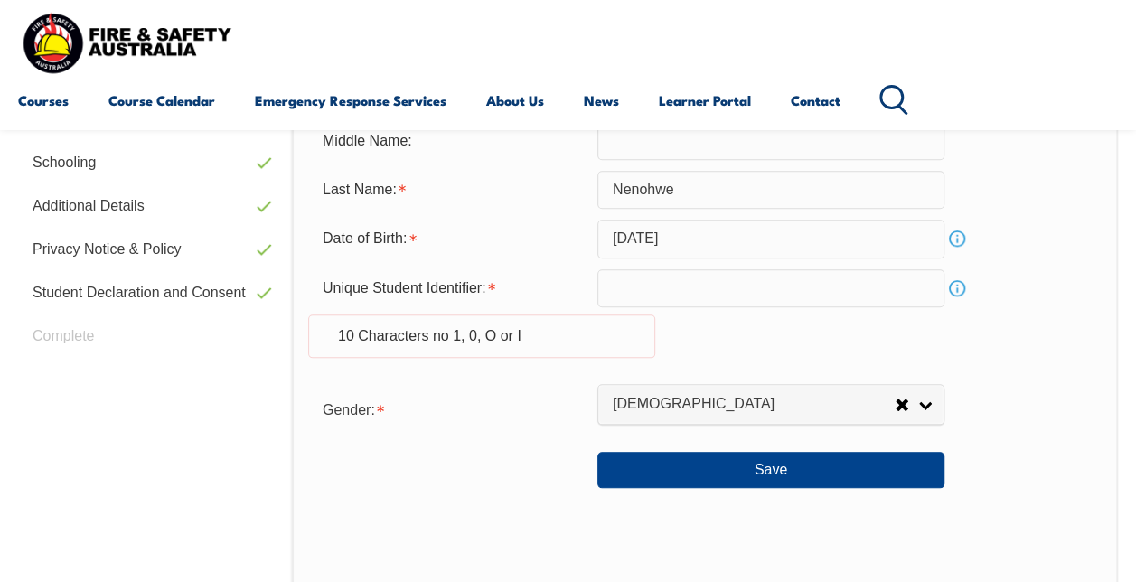
click at [678, 278] on input "text" at bounding box center [770, 288] width 347 height 38
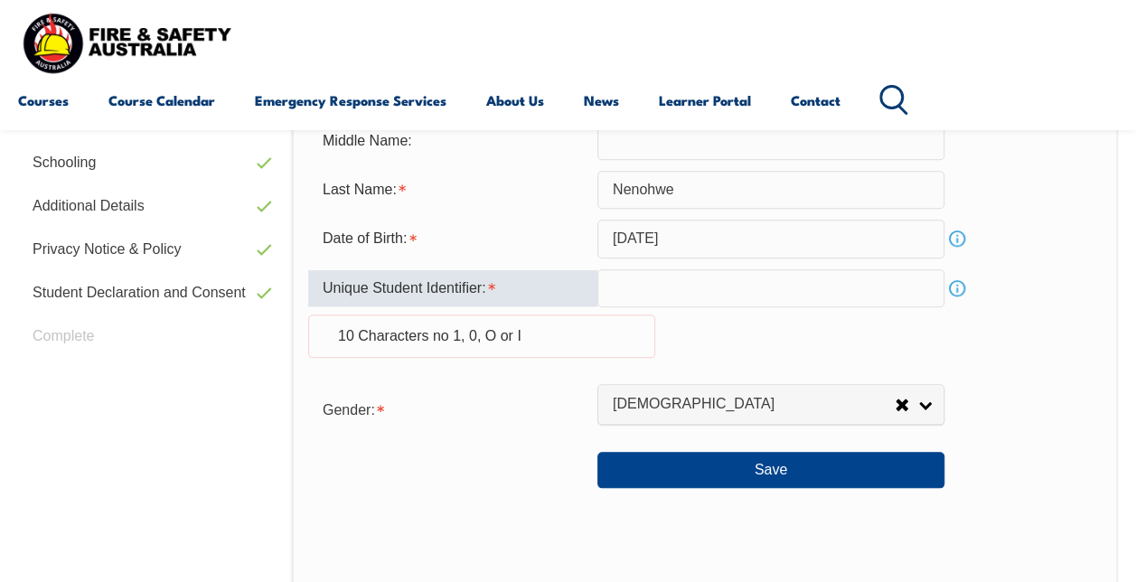
click at [648, 286] on input "text" at bounding box center [770, 288] width 347 height 38
paste input "RTERWPRQU3"
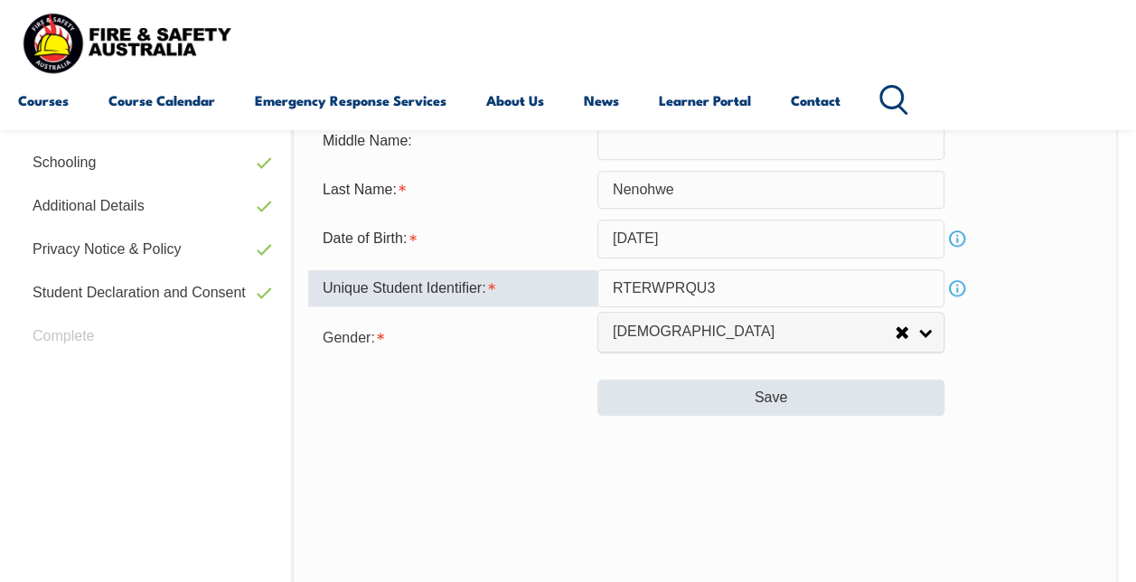
type input "RTERWPRQU3"
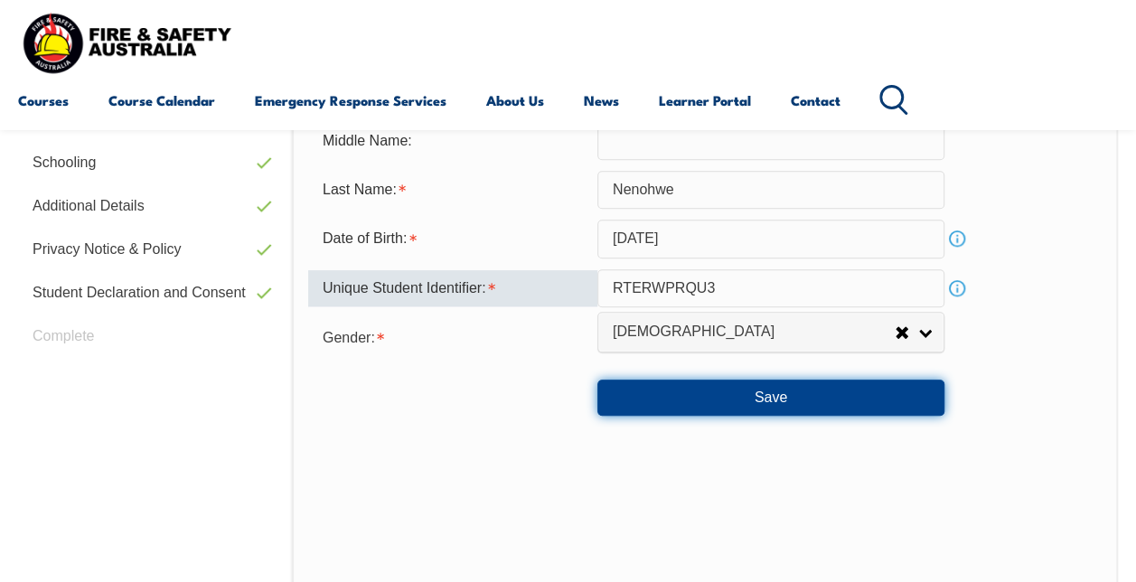
click at [800, 398] on button "Save" at bounding box center [770, 398] width 347 height 36
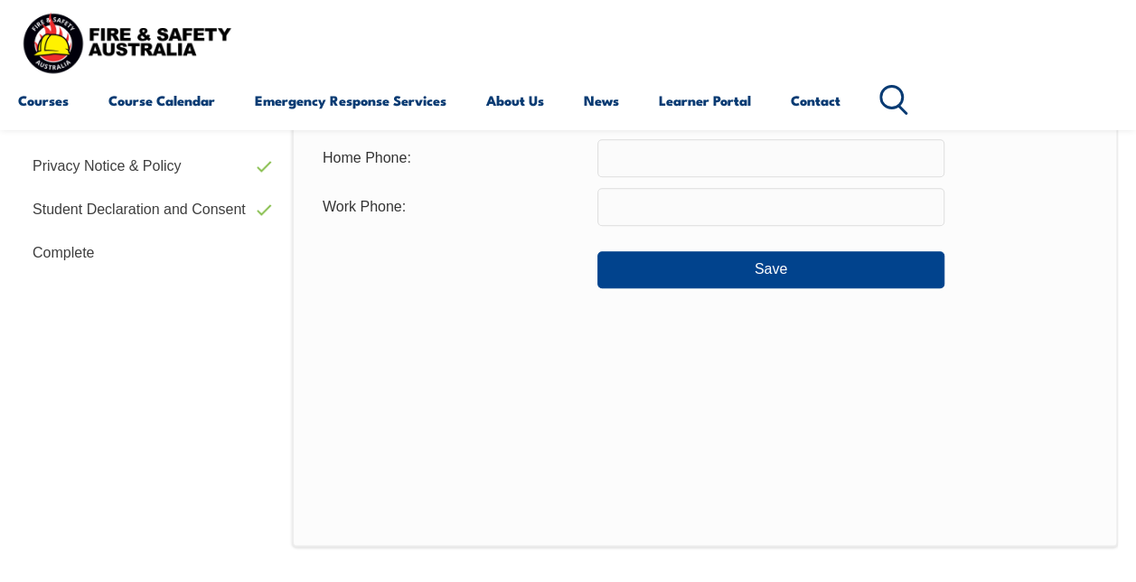
scroll to position [792, 0]
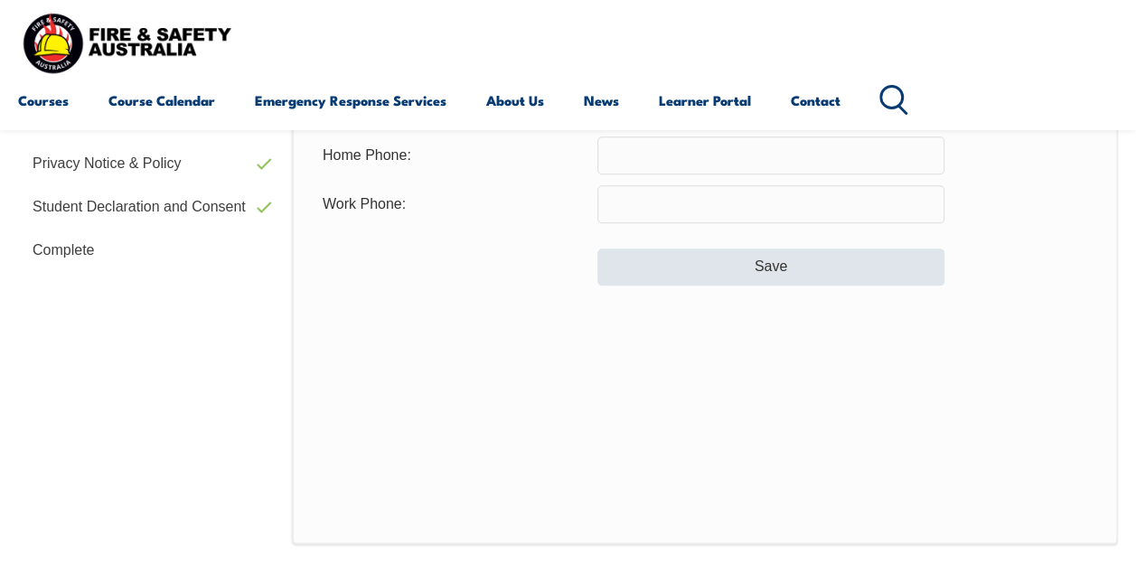
click at [823, 267] on button "Save" at bounding box center [770, 266] width 347 height 36
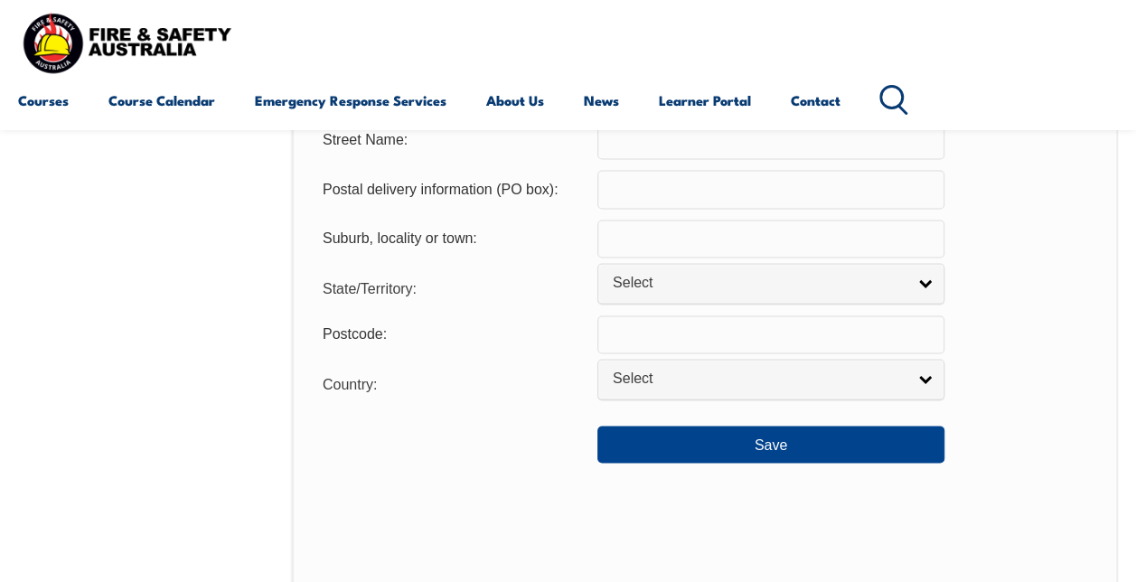
scroll to position [1307, 0]
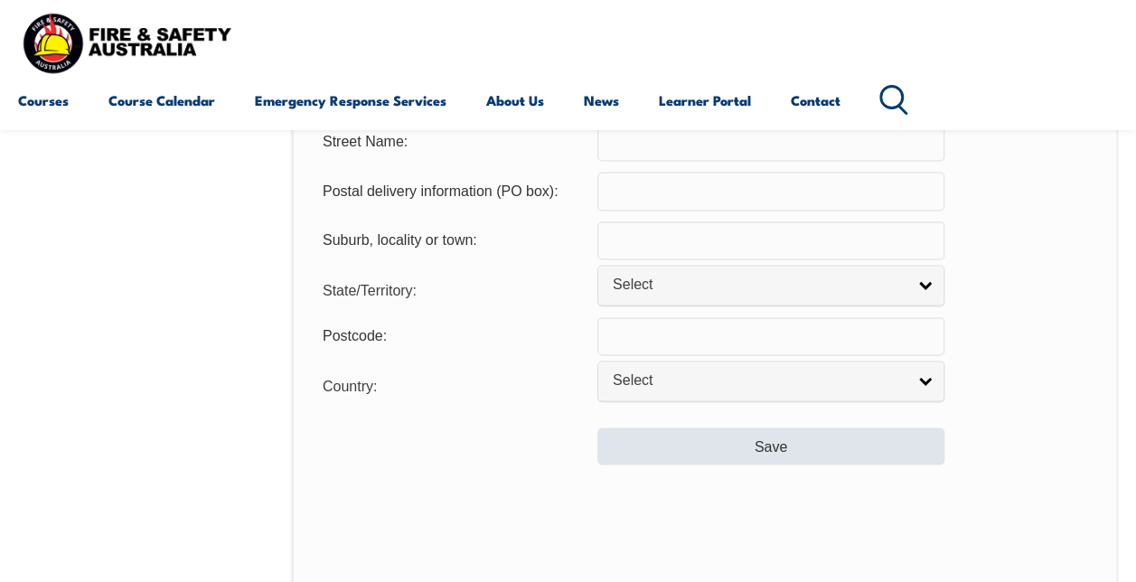
click at [881, 441] on button "Save" at bounding box center [770, 445] width 347 height 36
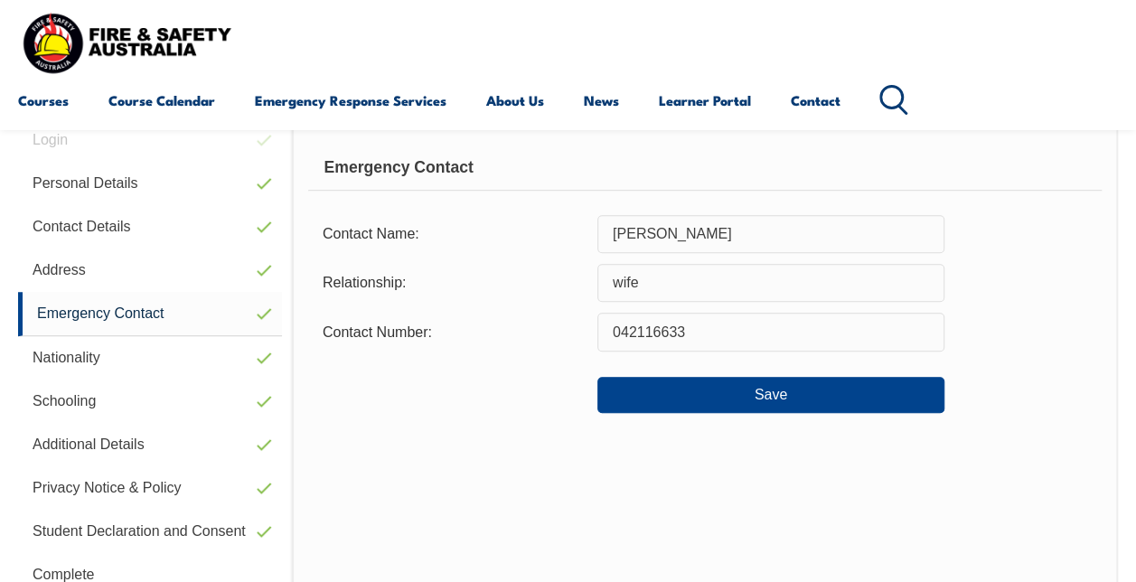
scroll to position [437, 0]
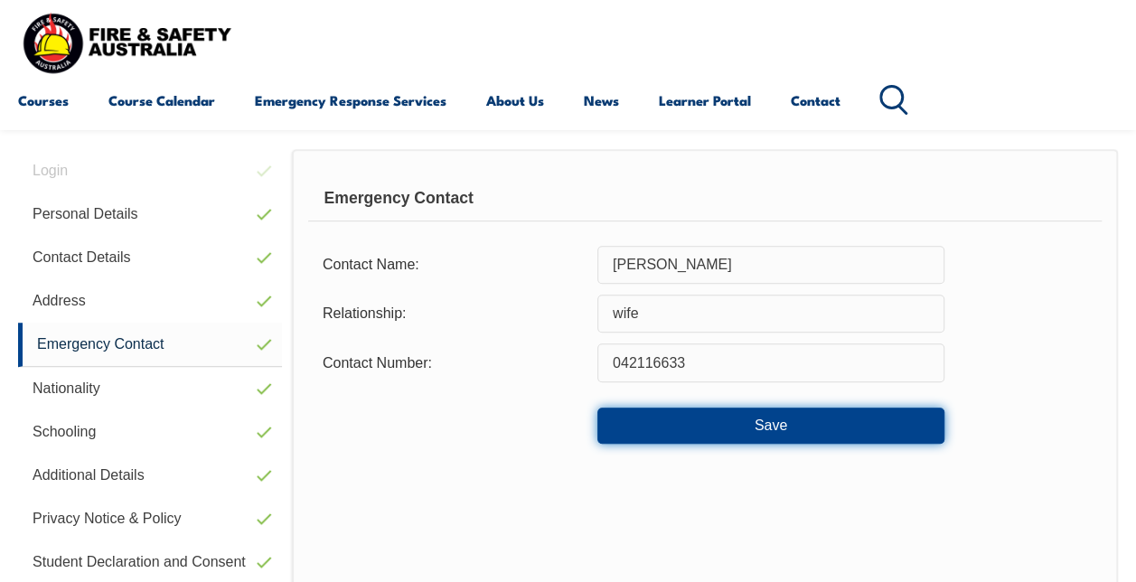
click at [862, 414] on button "Save" at bounding box center [770, 426] width 347 height 36
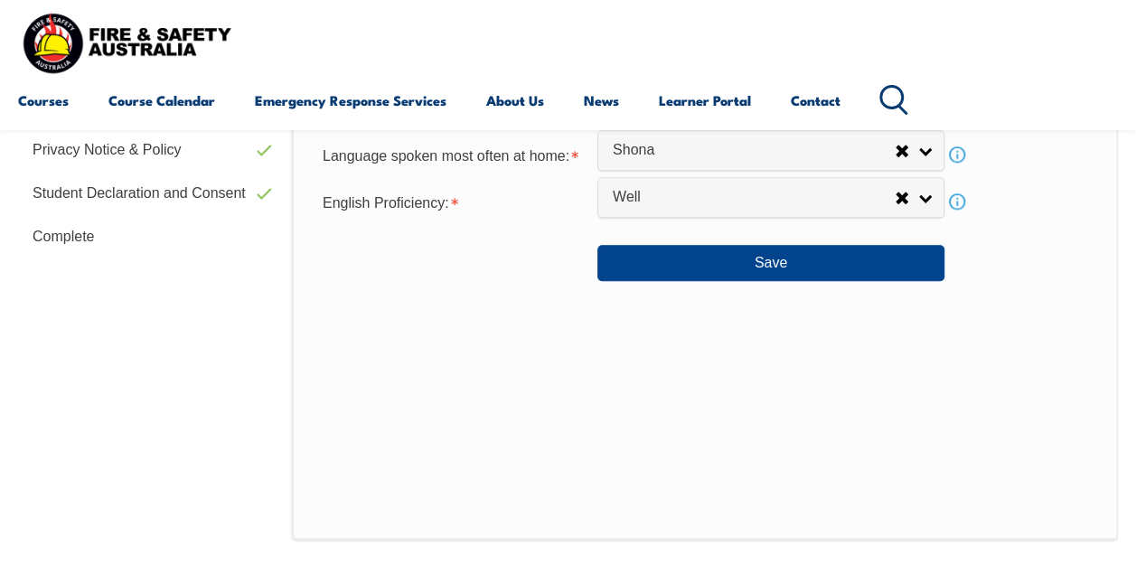
scroll to position [800, 0]
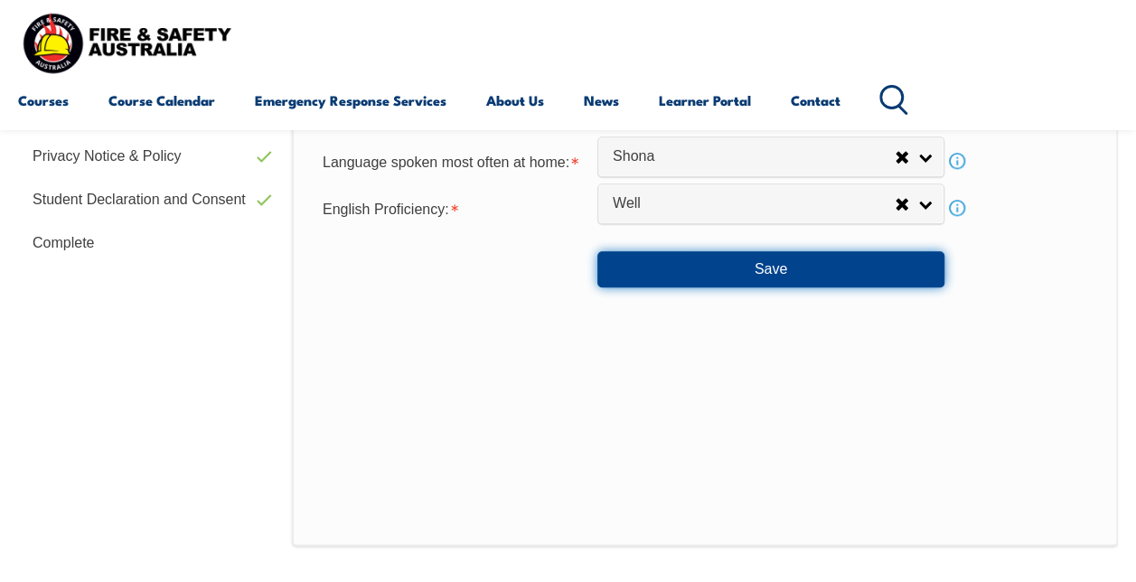
click at [862, 282] on button "Save" at bounding box center [770, 269] width 347 height 36
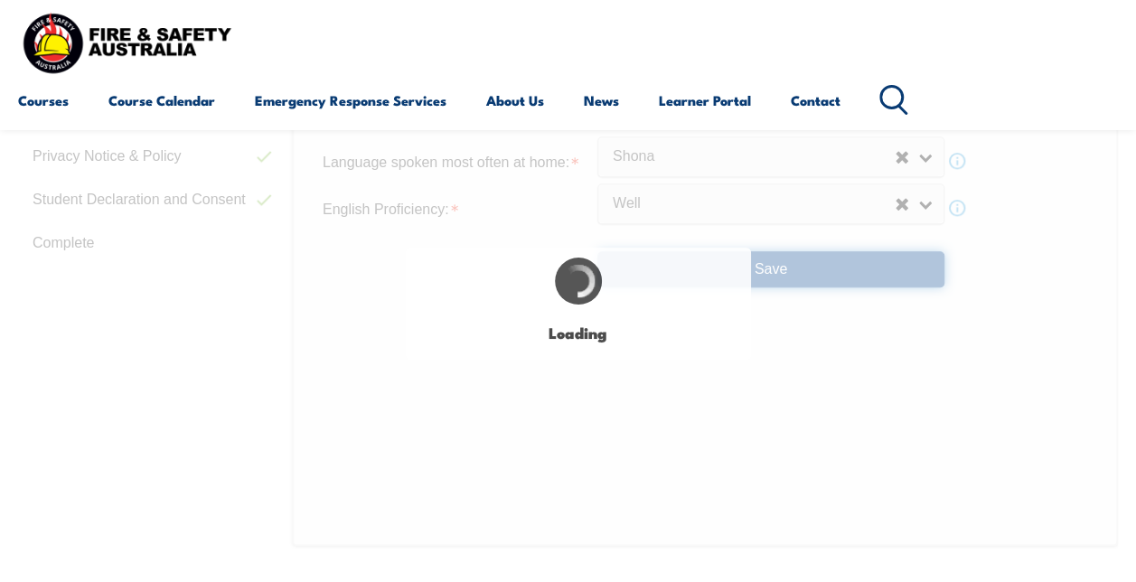
select select "false"
select select "true"
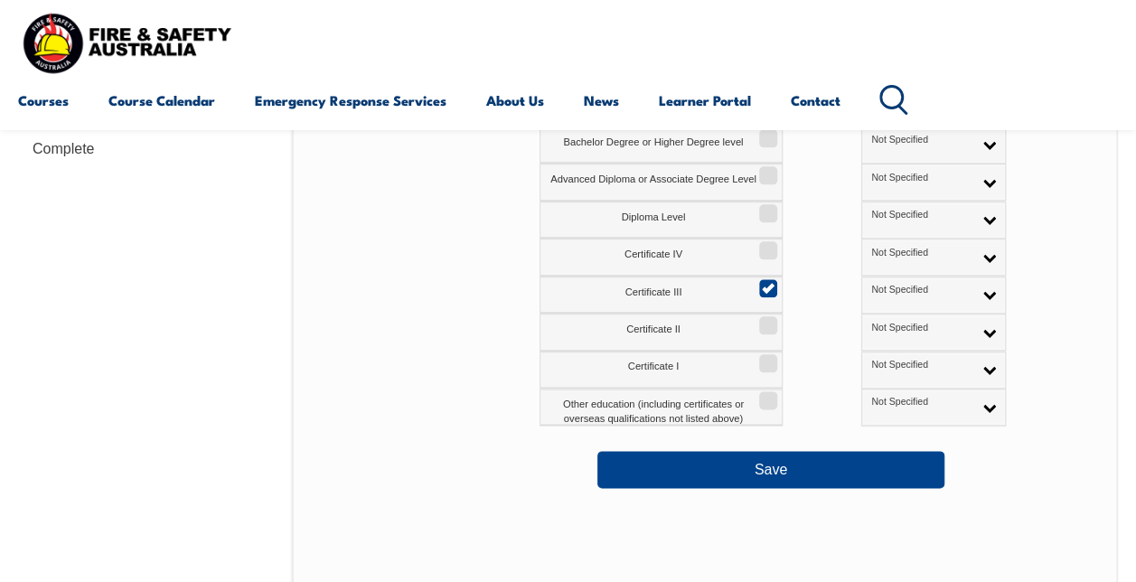
scroll to position [904, 0]
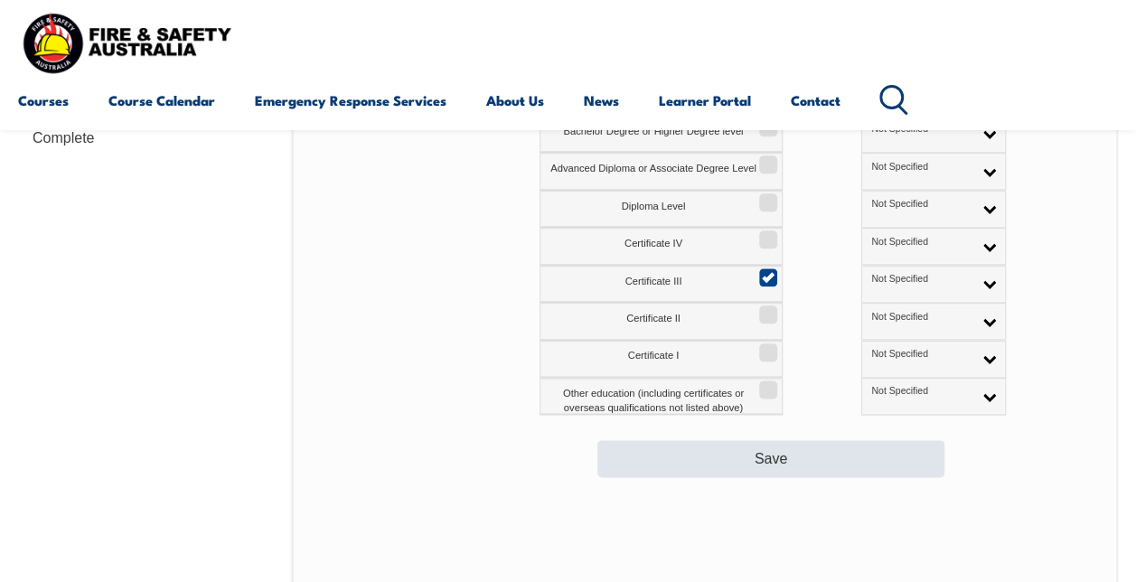
click at [880, 455] on button "Save" at bounding box center [770, 458] width 347 height 36
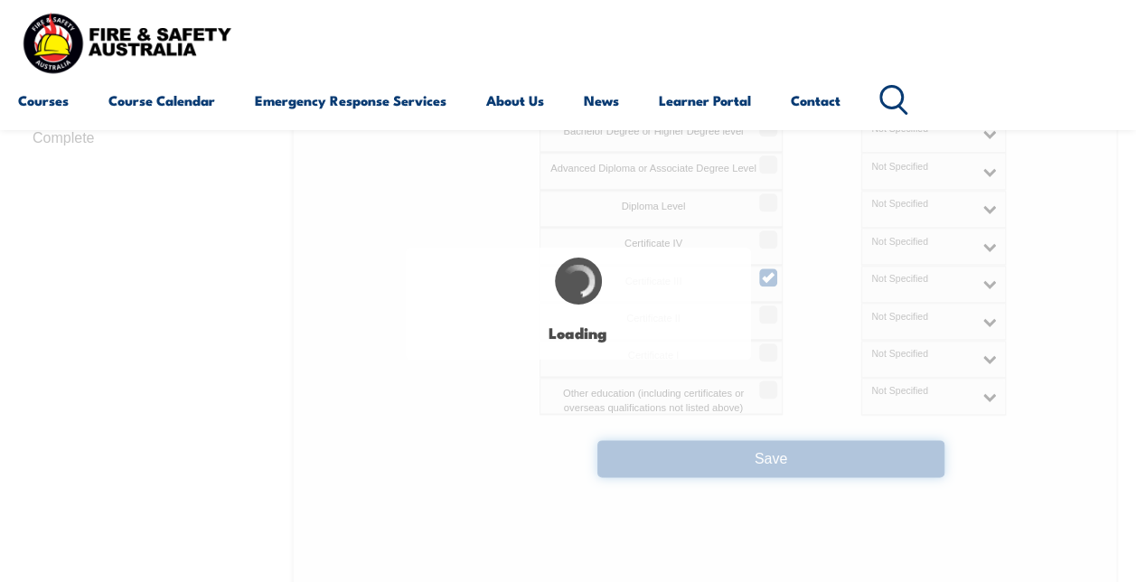
select select "false"
select select "true"
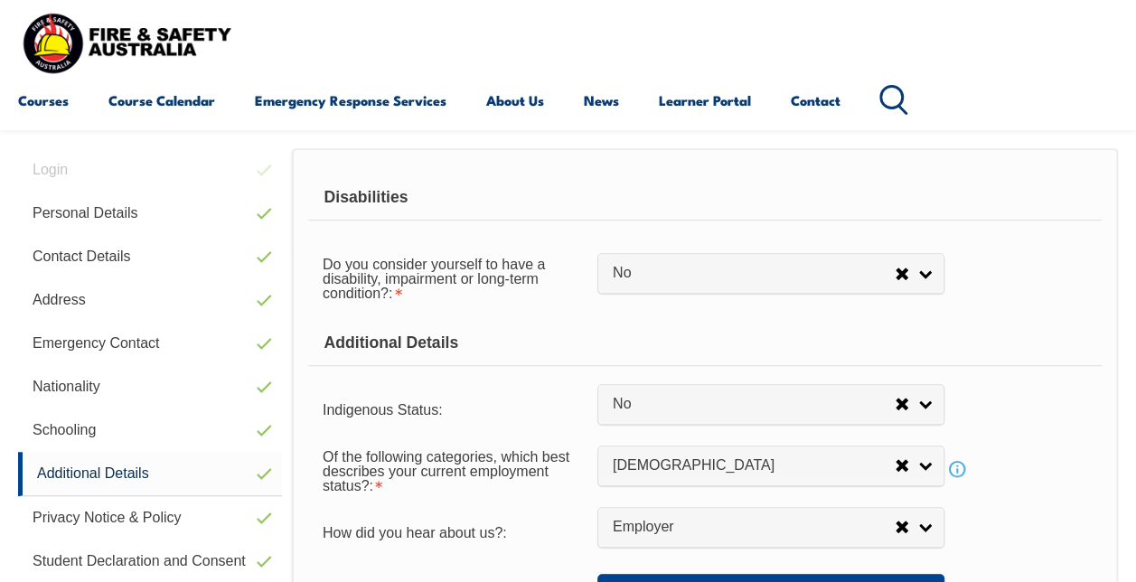
click at [977, 432] on form "Disabilities Do you consider yourself to have a disability, impairment or long-…" at bounding box center [704, 393] width 793 height 436
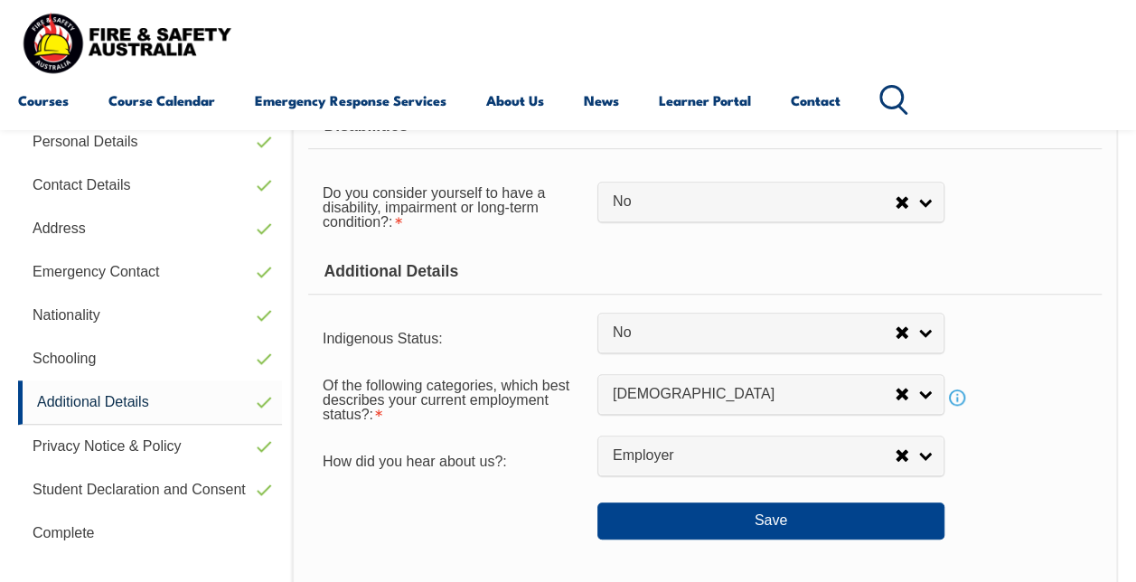
scroll to position [517, 0]
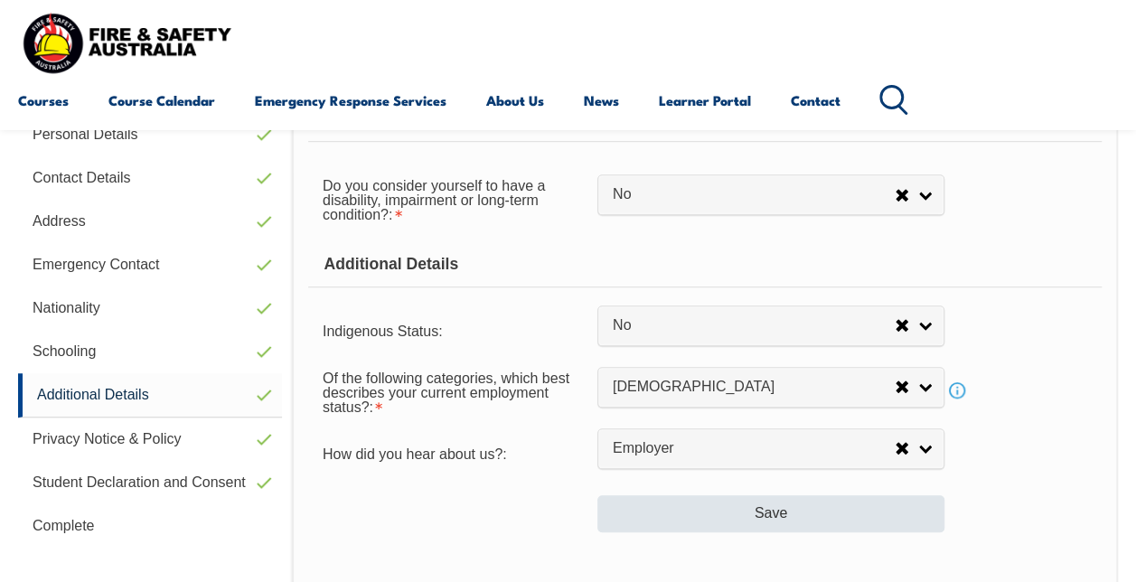
click at [882, 519] on button "Save" at bounding box center [770, 513] width 347 height 36
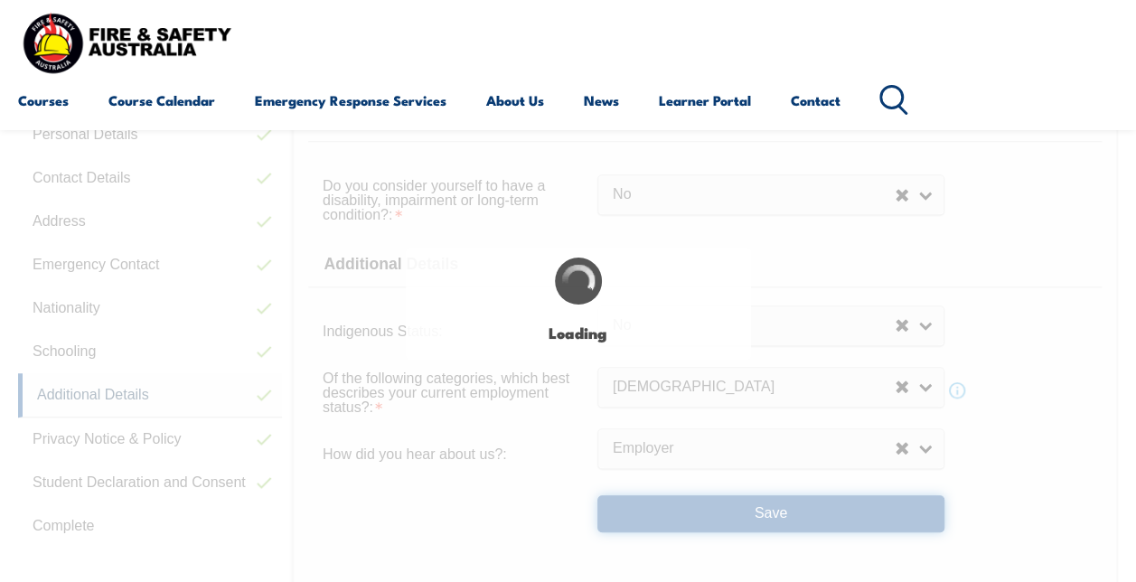
select select "false"
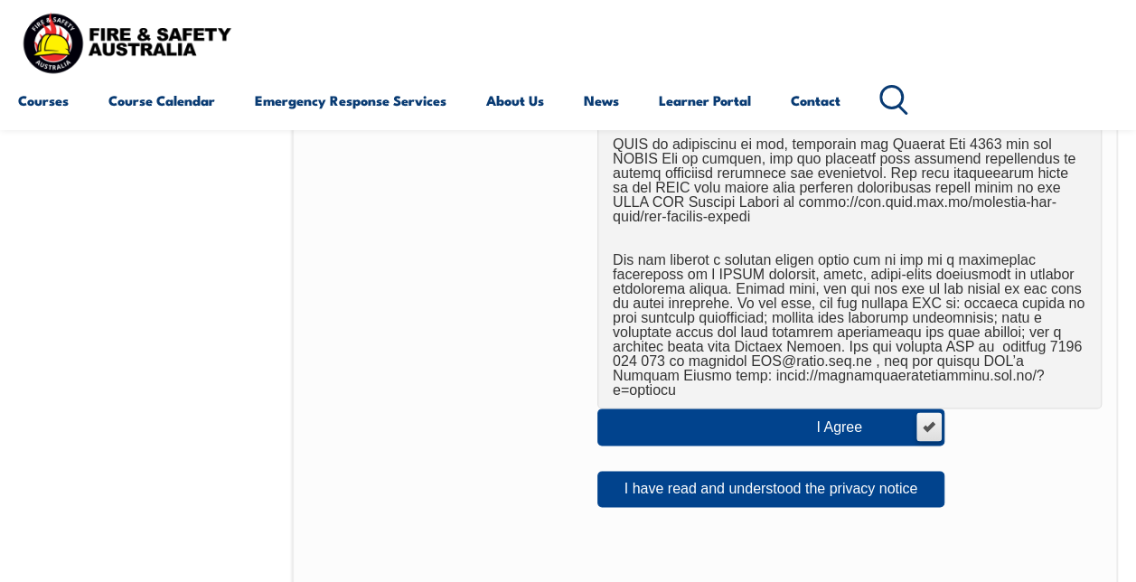
scroll to position [1167, 0]
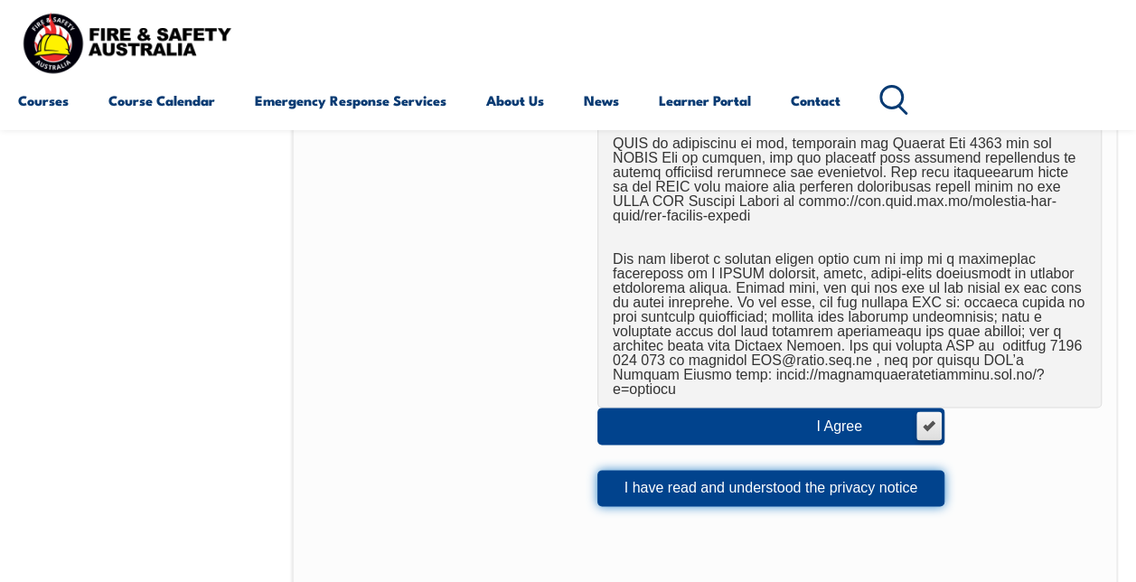
click at [924, 472] on button "I have read and understood the privacy notice" at bounding box center [770, 488] width 347 height 36
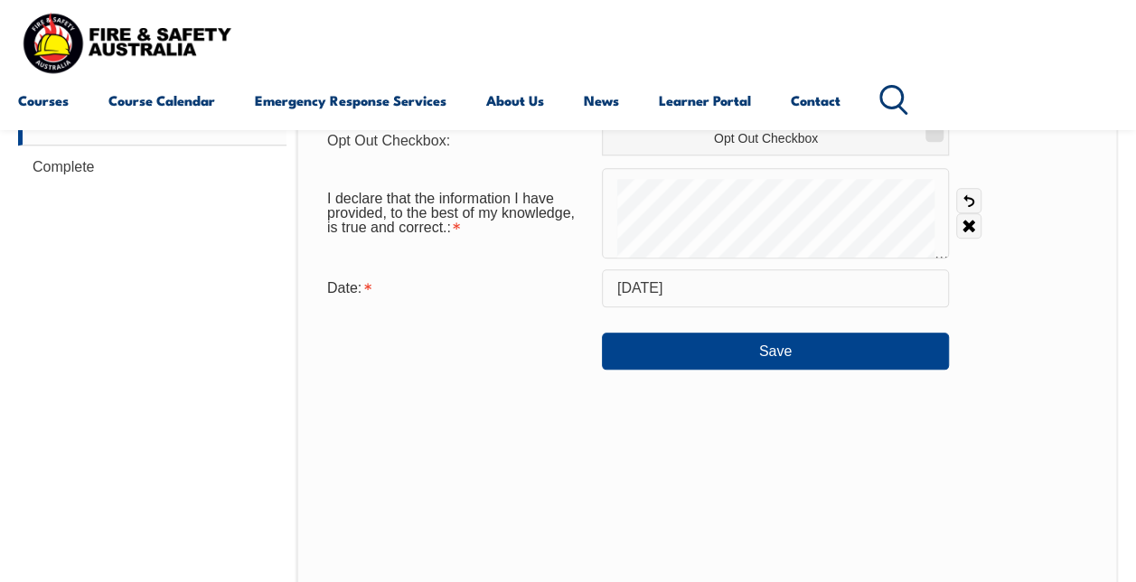
scroll to position [867, 0]
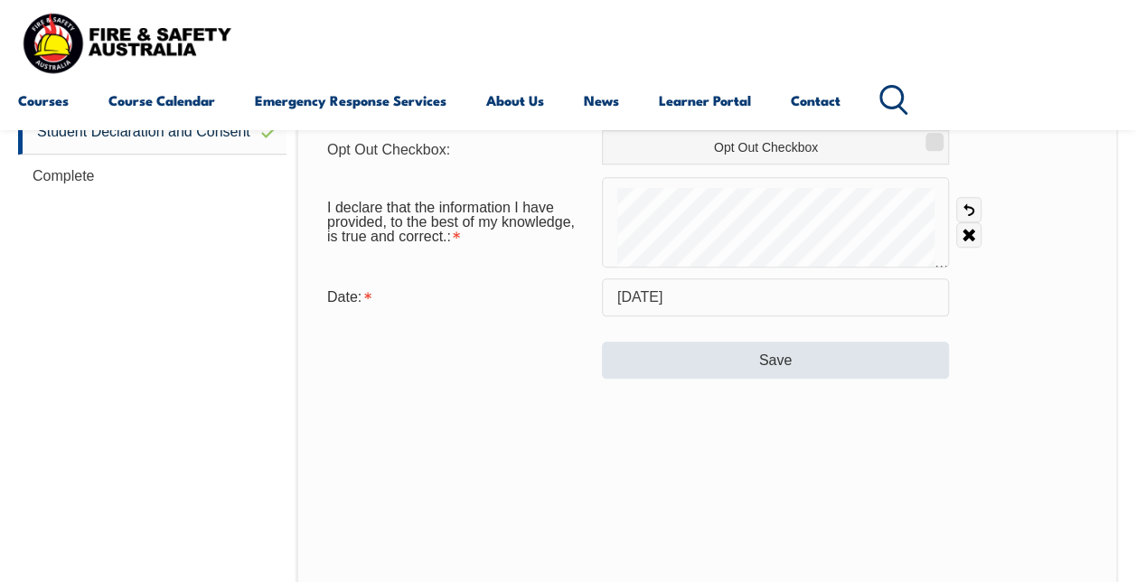
click at [857, 368] on button "Save" at bounding box center [775, 360] width 347 height 36
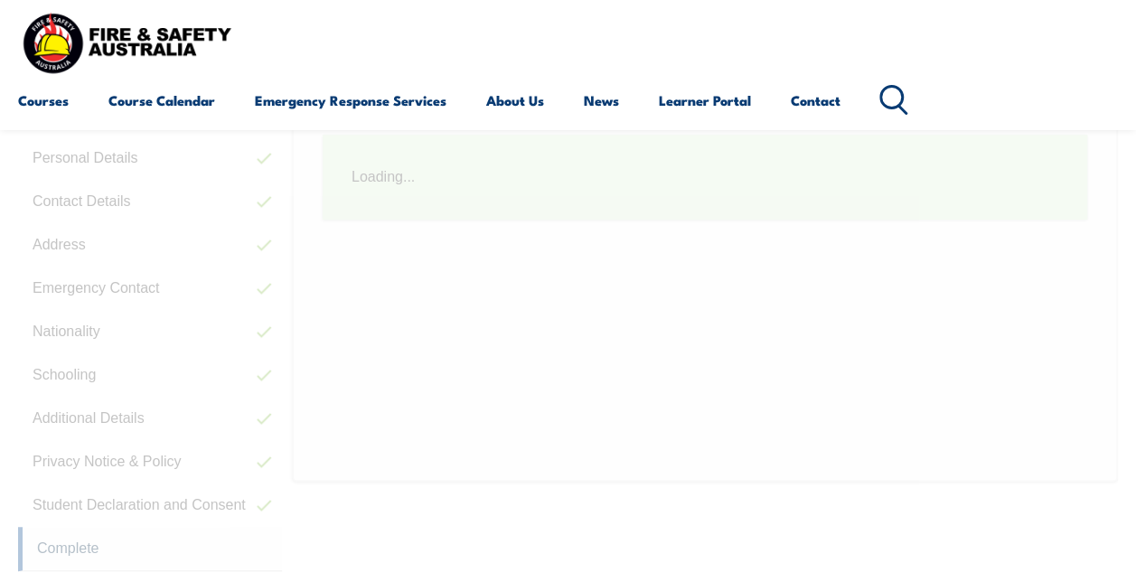
scroll to position [437, 0]
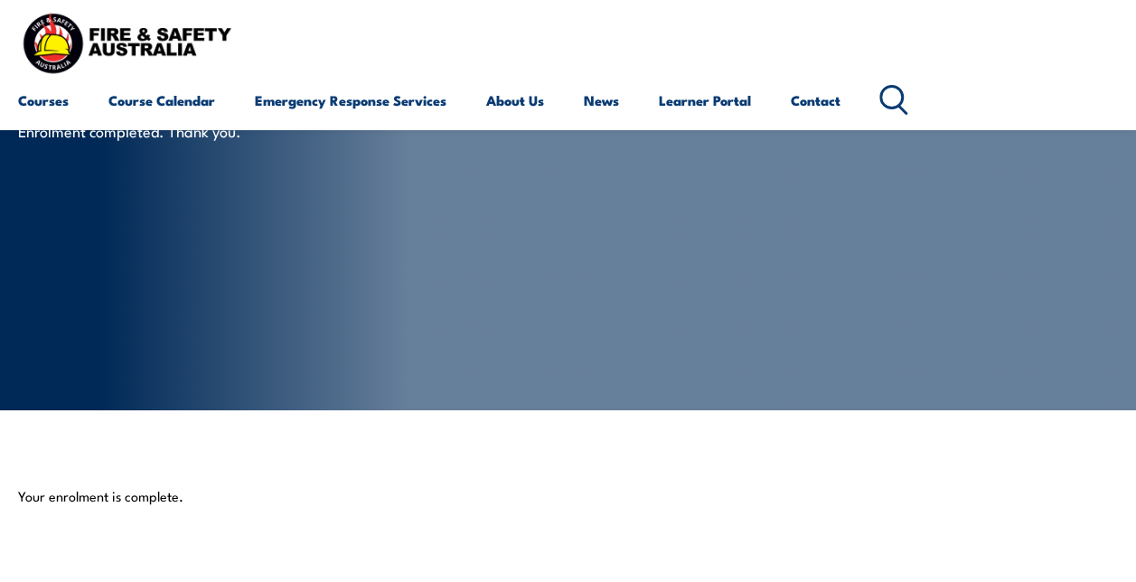
scroll to position [54, 0]
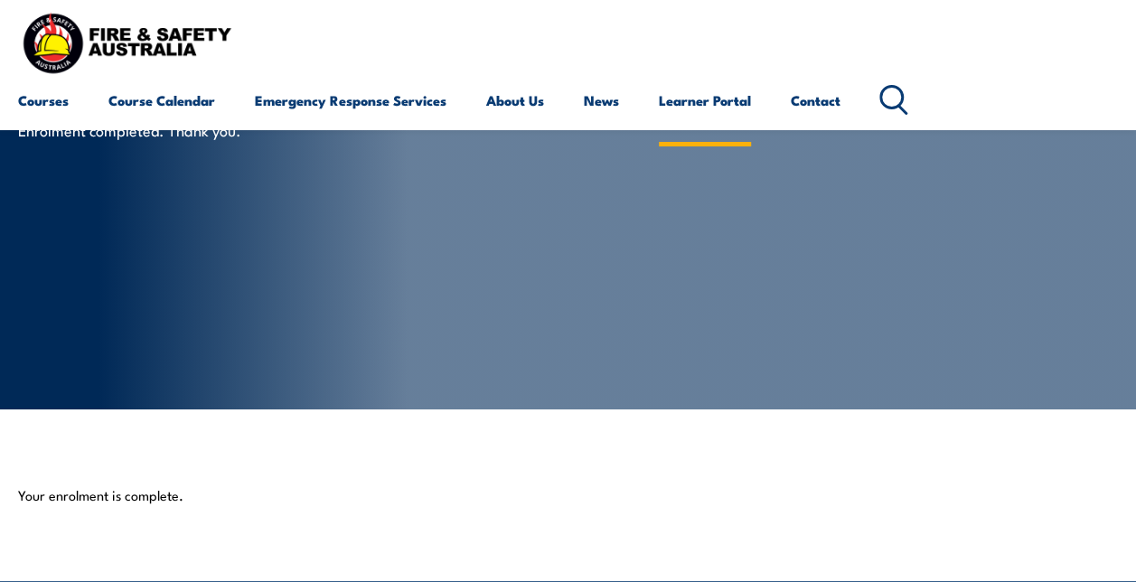
click at [709, 94] on link "Learner Portal" at bounding box center [705, 100] width 92 height 43
